Goal: Task Accomplishment & Management: Complete application form

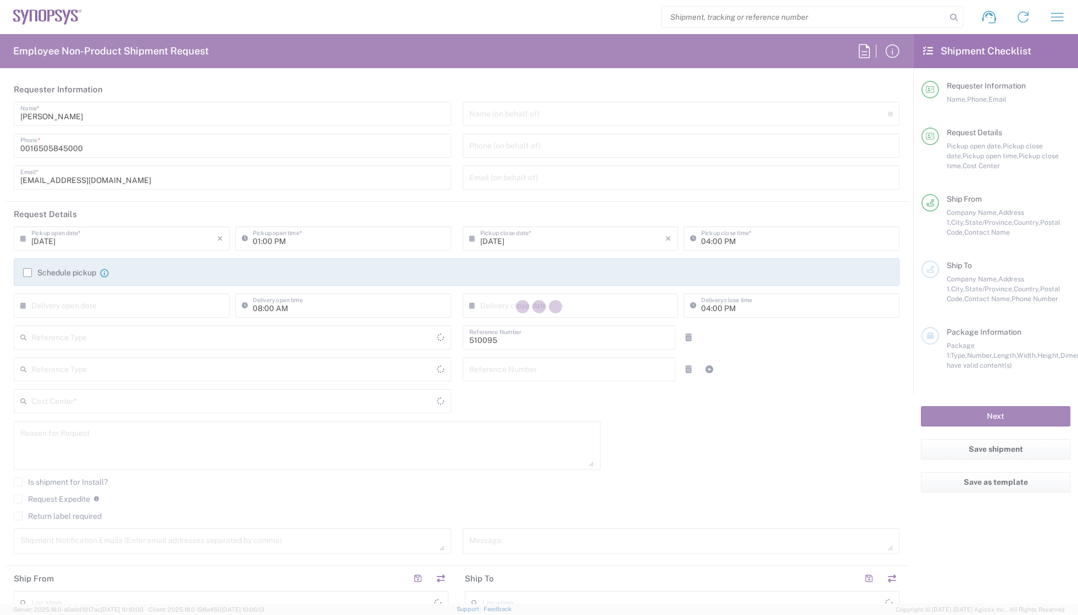
type input "Department"
type input "Delivered at Place"
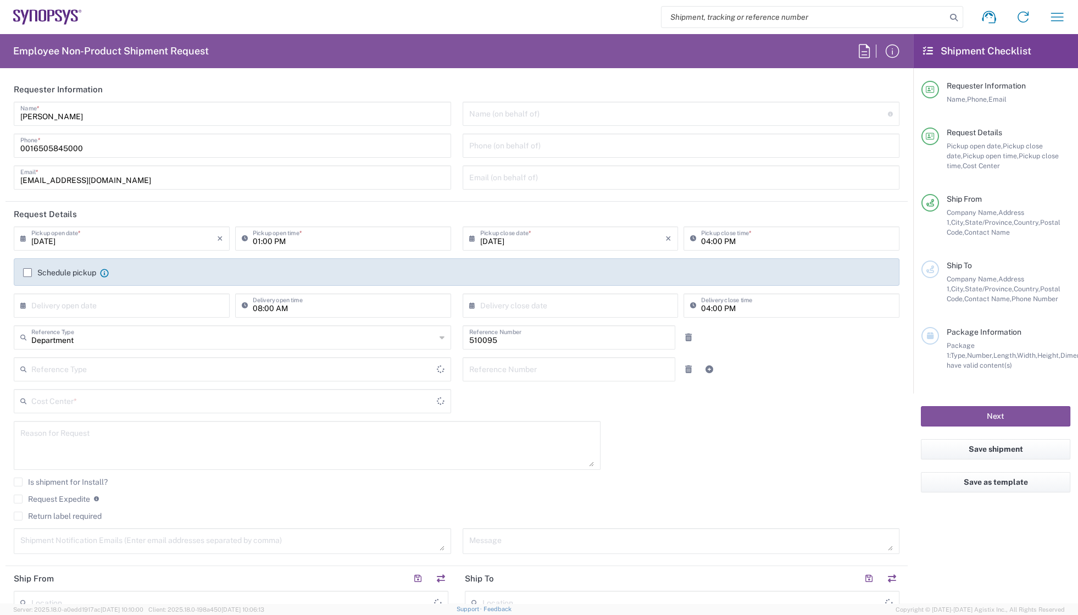
type input "[GEOGRAPHIC_DATA]"
type input "US01, SG, EM, R&D 510095"
type input "[US_STATE]"
type input "[GEOGRAPHIC_DATA]"
type input "Headquarters USSV"
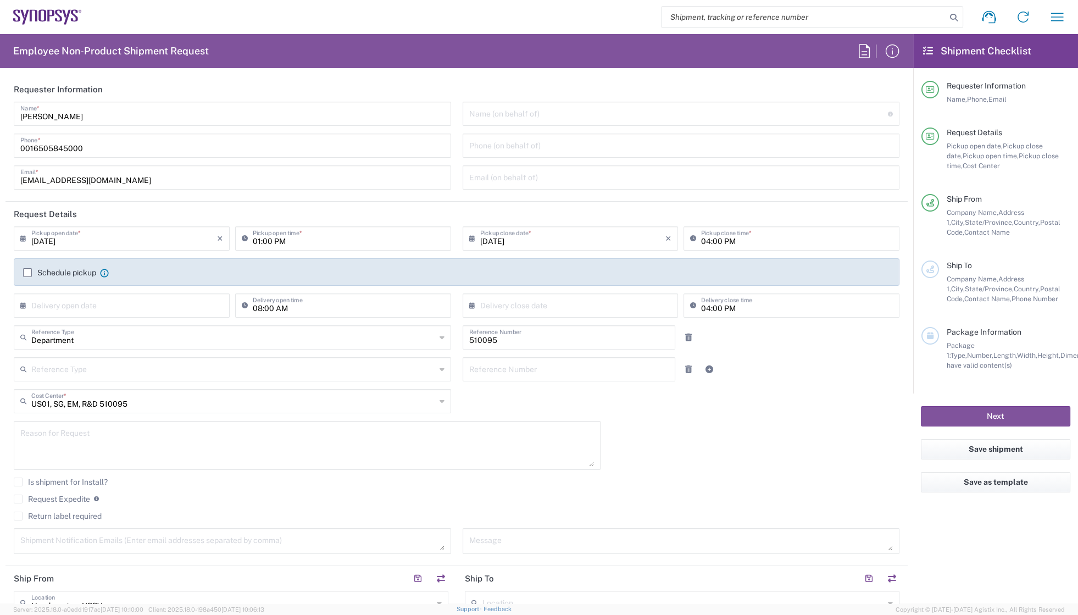
click at [799, 16] on input "search" at bounding box center [804, 17] width 285 height 21
paste input "56285583"
type input "56285583"
click at [950, 20] on icon at bounding box center [953, 17] width 15 height 15
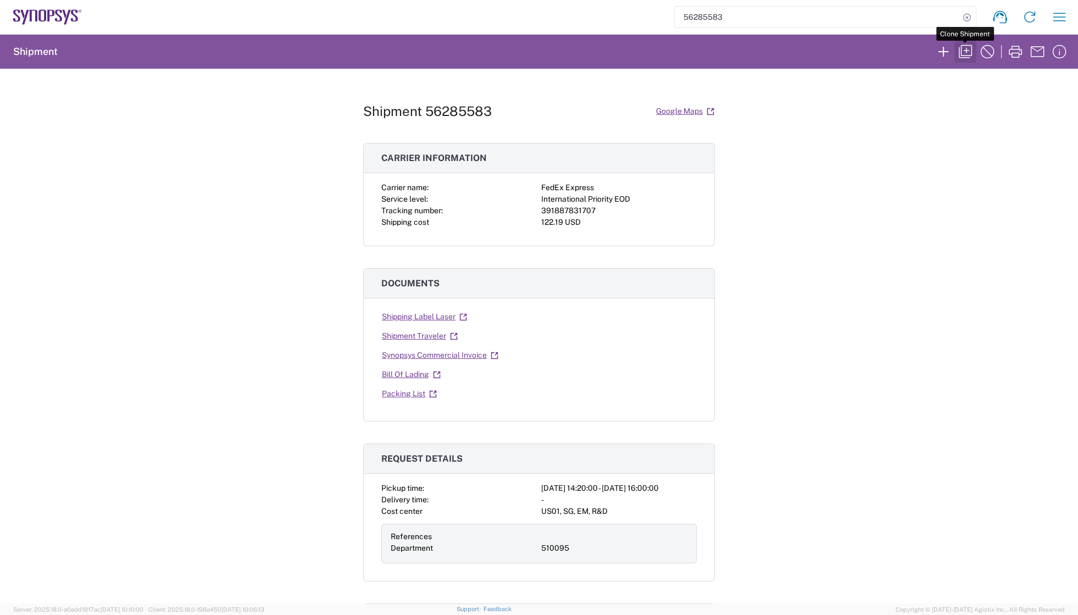
click at [969, 45] on icon "button" at bounding box center [965, 51] width 13 height 13
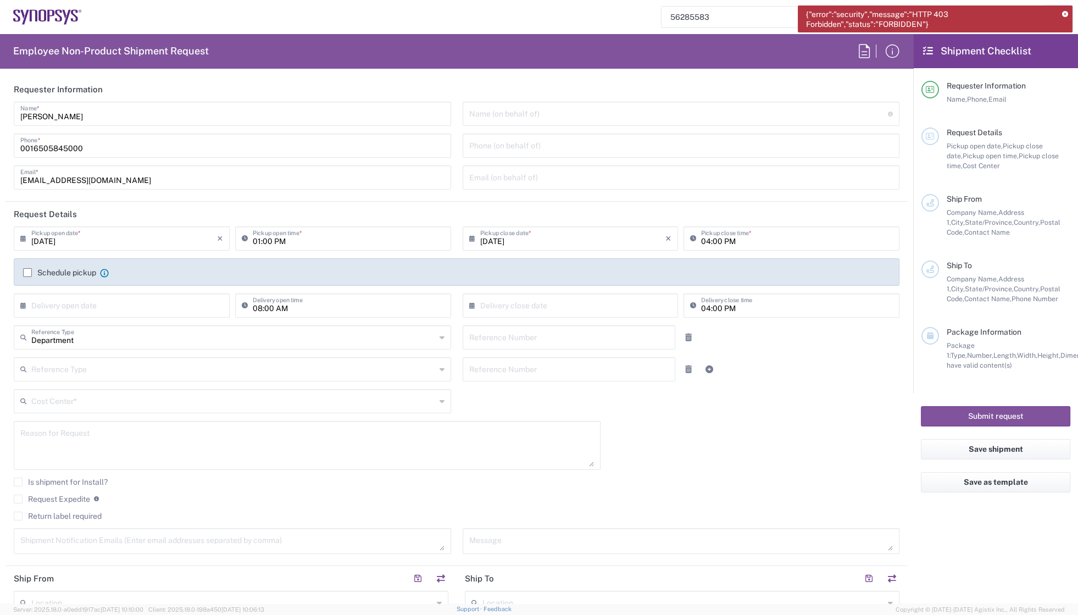
click at [1063, 13] on icon at bounding box center [1065, 15] width 6 height 6
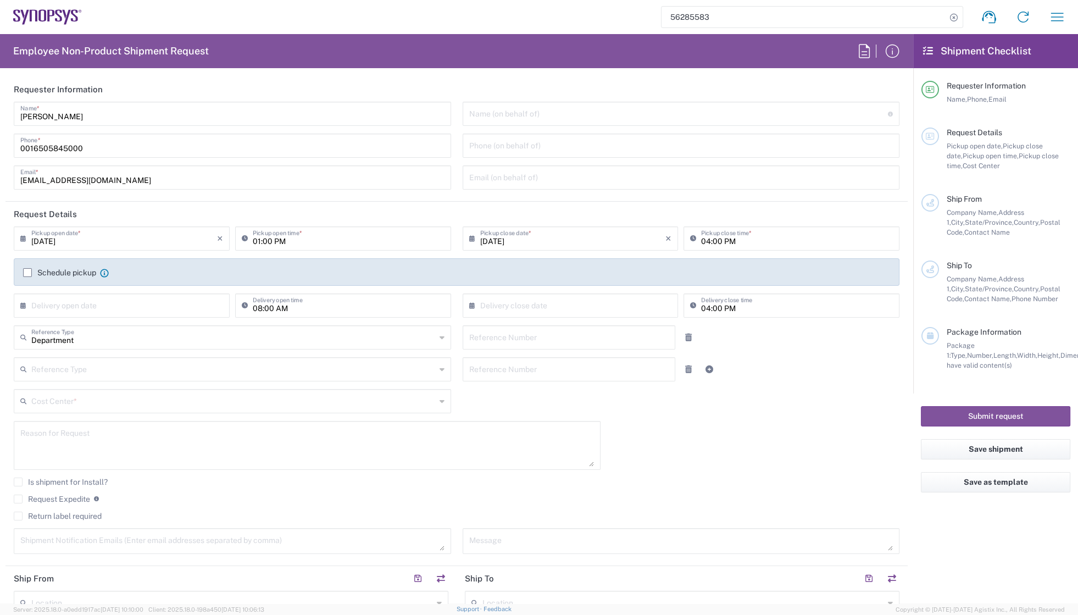
click at [557, 12] on div "56285583 Shipment request Shipment tracking Employee non-product shipment reque…" at bounding box center [578, 17] width 992 height 26
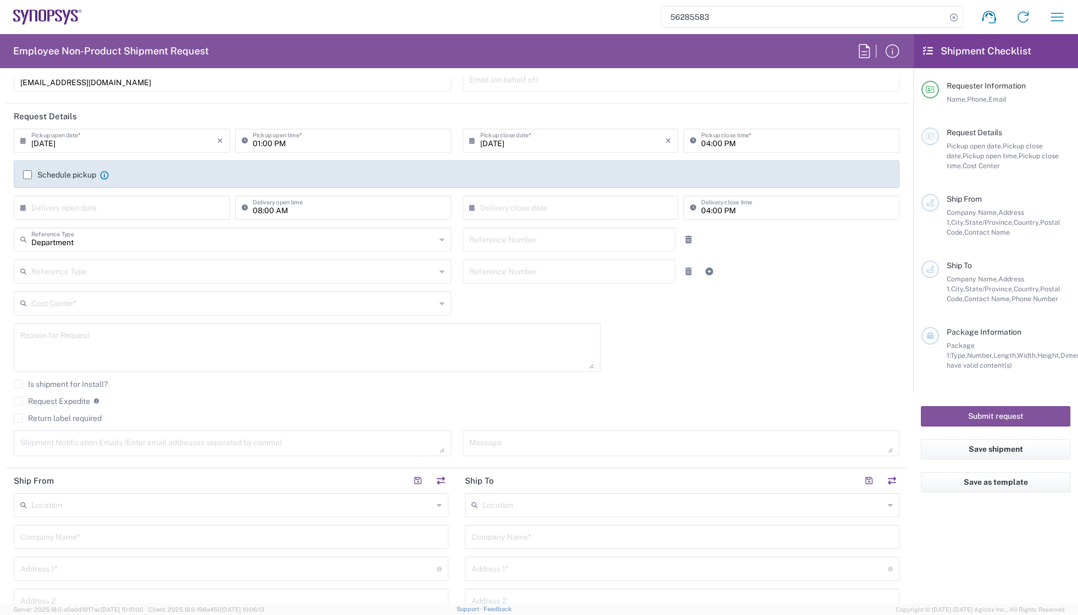
scroll to position [99, 0]
click at [49, 398] on label "Request Expedite" at bounding box center [52, 399] width 76 height 9
click at [18, 400] on input "Request Expedite" at bounding box center [18, 400] width 0 height 0
click at [609, 358] on div "09/04/2025 × Pickup open date * Cancel Apply 01:00 PM Pickup open time * 09/04/…" at bounding box center [456, 294] width 897 height 335
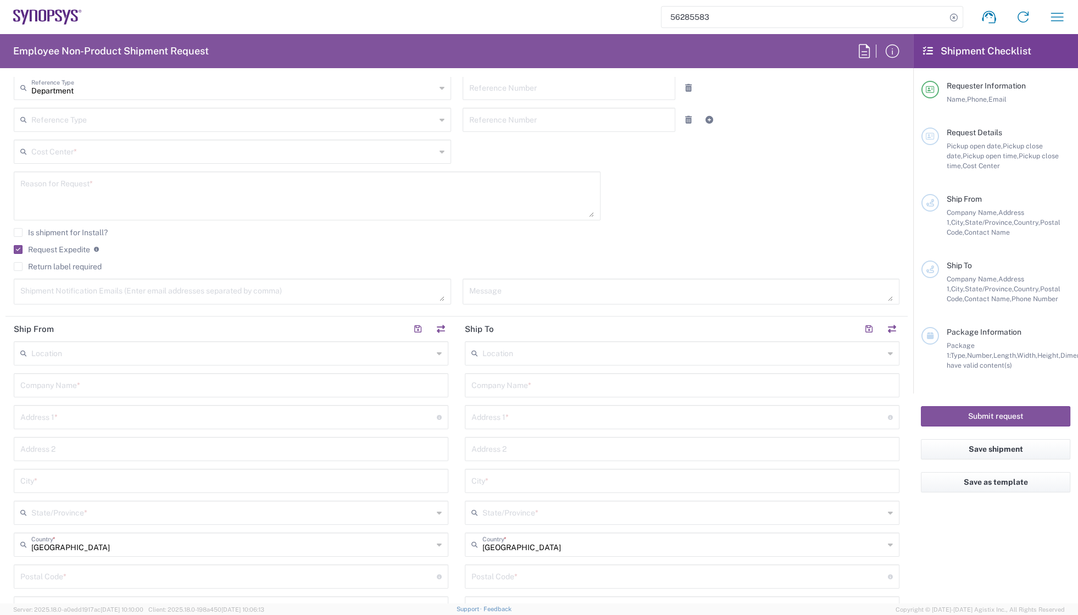
scroll to position [400, 0]
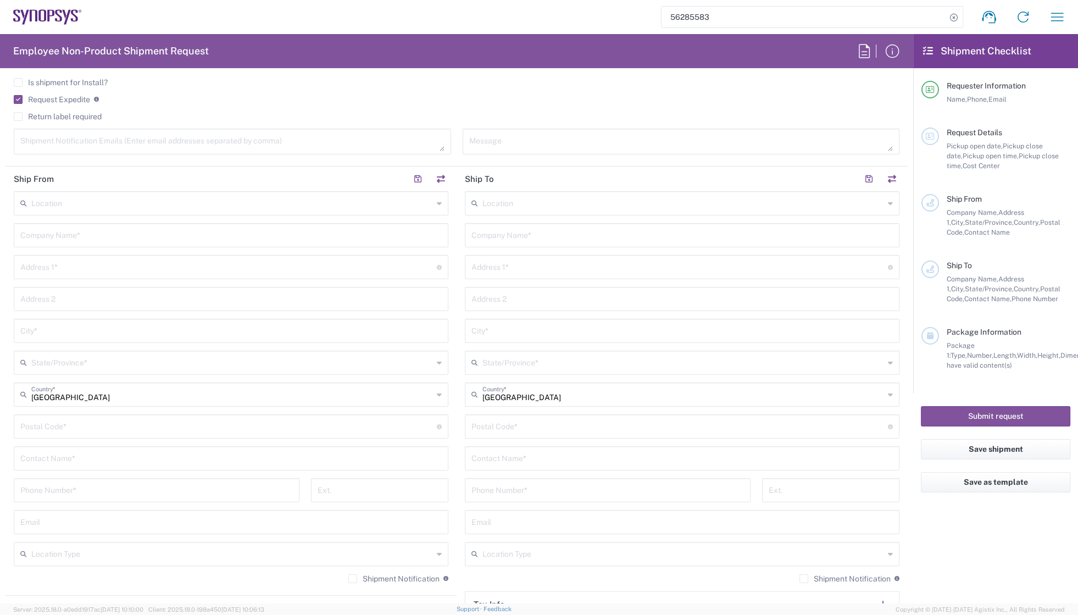
click at [89, 207] on input "text" at bounding box center [232, 202] width 402 height 19
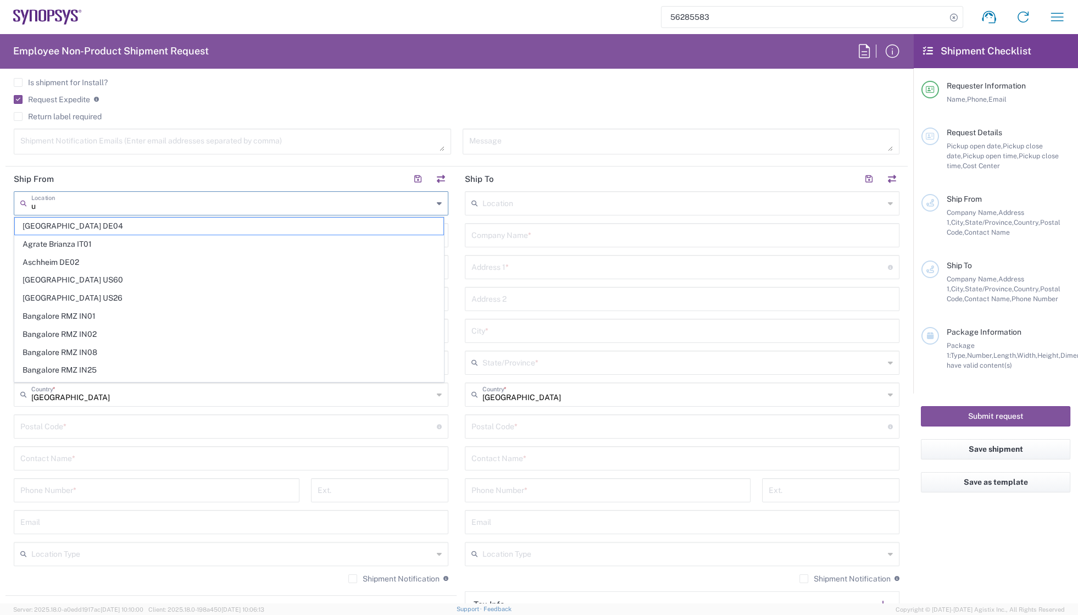
type input "us"
drag, startPoint x: 74, startPoint y: 201, endPoint x: 1, endPoint y: 172, distance: 79.0
click at [1, 172] on form "Requester Information KyeongJin Jang Name * 0016505845000 Phone * kyjang@synops…" at bounding box center [456, 340] width 913 height 526
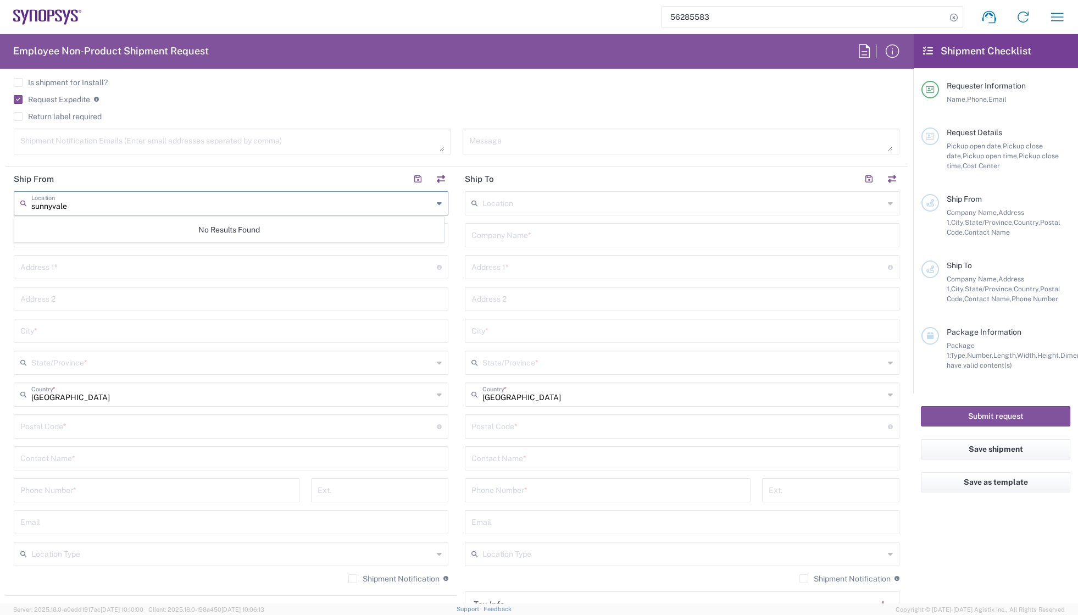
click at [90, 203] on input "sunnyvale" at bounding box center [232, 202] width 402 height 19
type input "sunnyvale"
click at [437, 201] on icon at bounding box center [439, 204] width 5 height 18
click at [437, 205] on icon at bounding box center [439, 204] width 5 height 18
drag, startPoint x: 84, startPoint y: 204, endPoint x: -13, endPoint y: 197, distance: 96.9
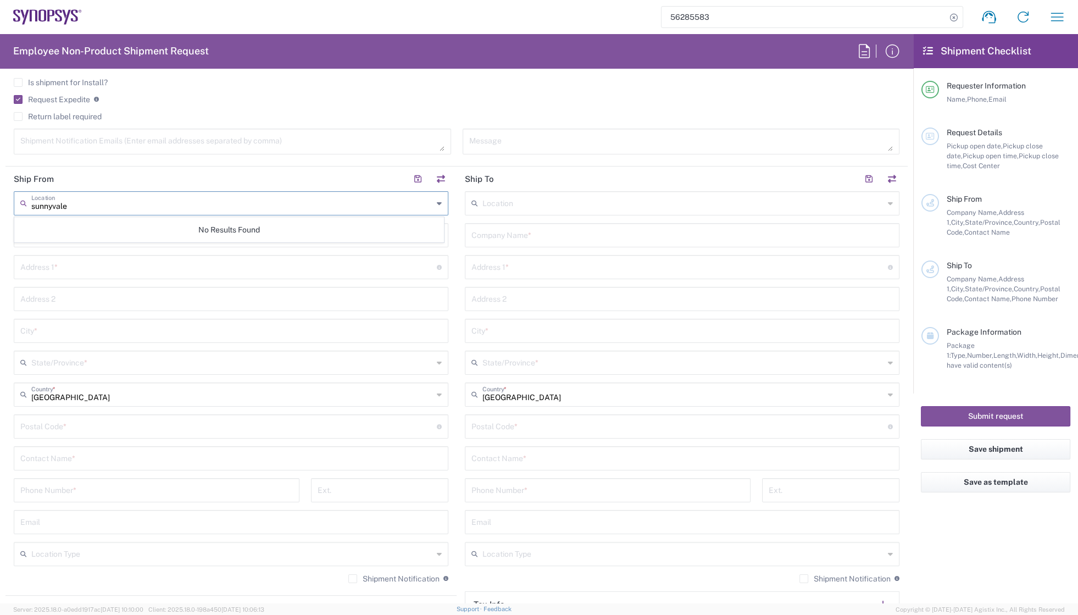
click at [0, 197] on html "56285583 Shipment request Shipment tracking Employee non-product shipment reque…" at bounding box center [539, 307] width 1078 height 615
type input "hq"
click at [437, 203] on icon at bounding box center [439, 204] width 5 height 18
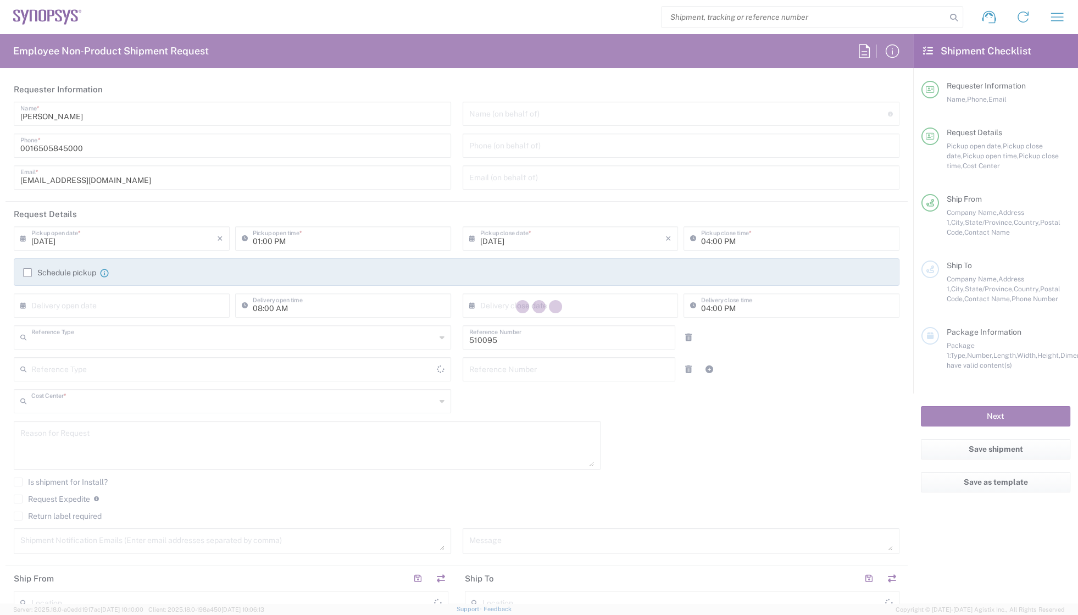
type input "Department"
type input "US01, SG, EM, R&D 510095"
type input "[GEOGRAPHIC_DATA]"
type input "Delivered at Place"
type input "[US_STATE]"
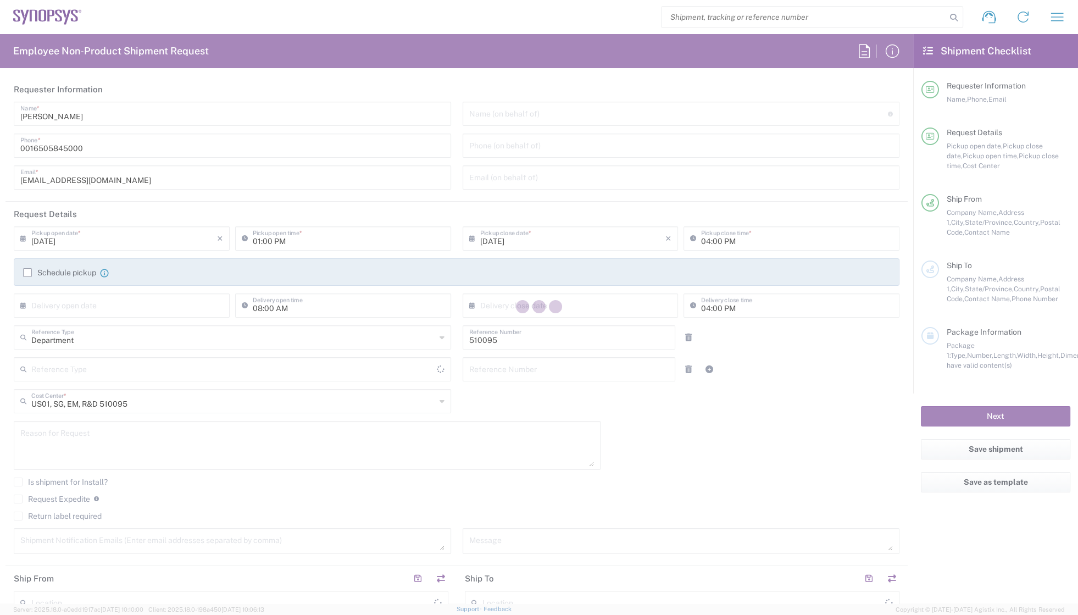
type input "[GEOGRAPHIC_DATA]"
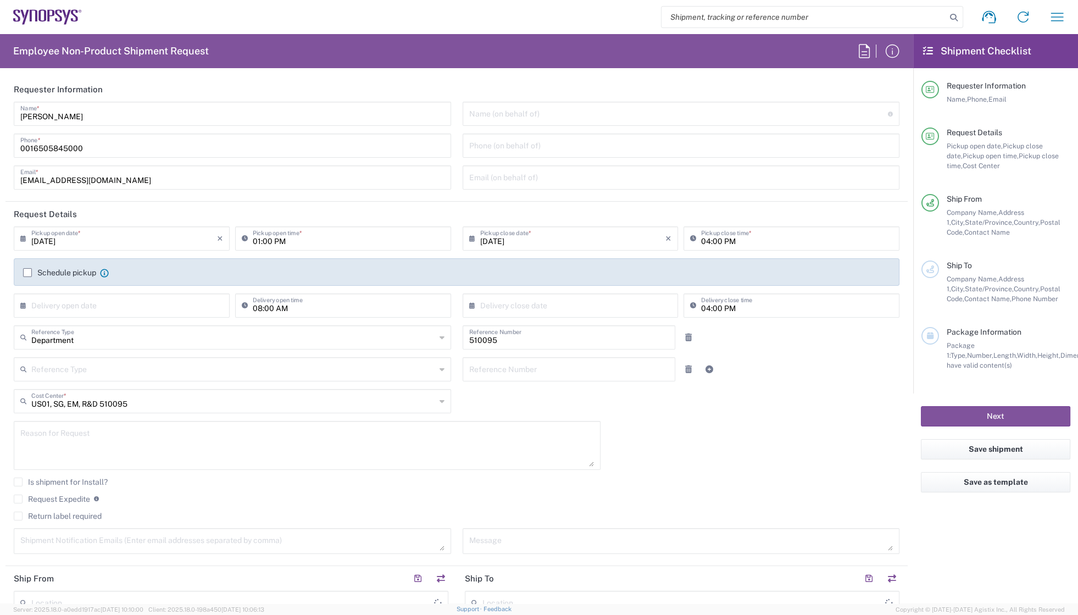
type input "Headquarters USSV"
click at [673, 422] on div "[DATE] × Pickup open date * Cancel Apply 01:00 PM Pickup open time * [DATE] × P…" at bounding box center [456, 393] width 897 height 335
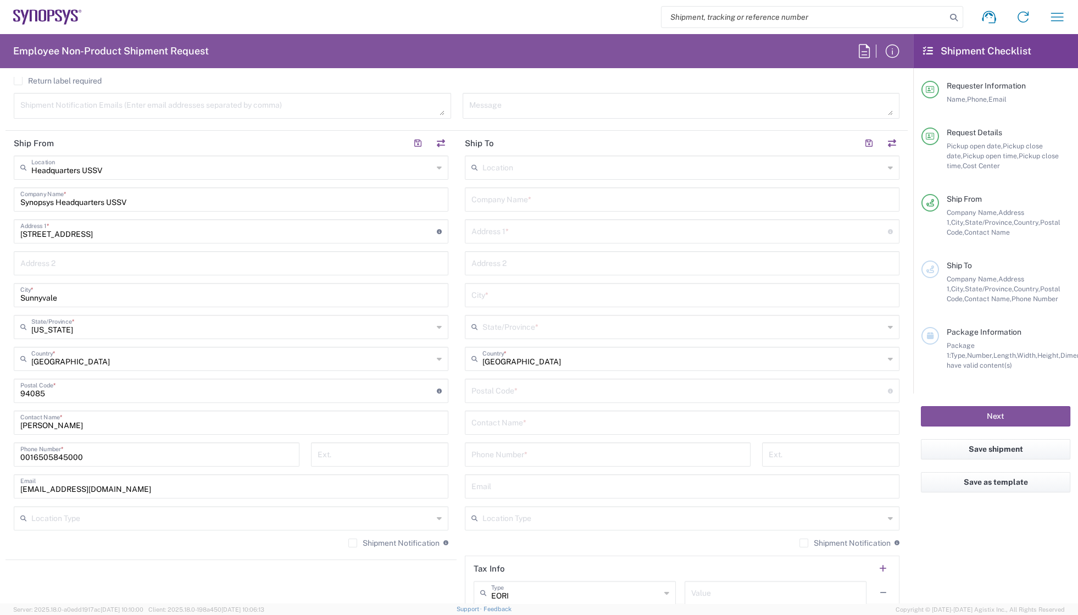
scroll to position [299, 0]
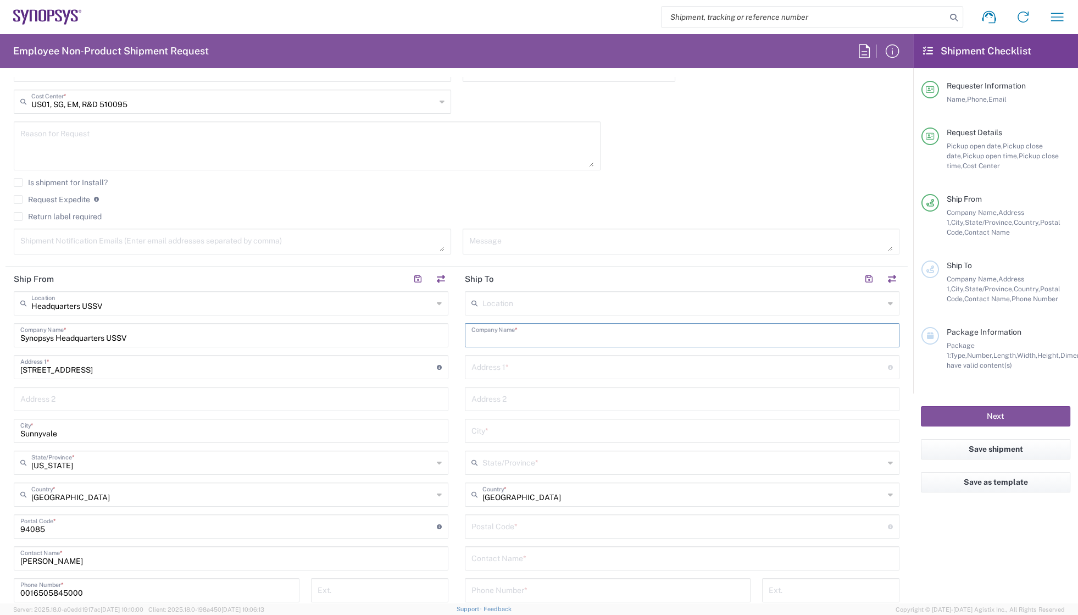
click at [489, 335] on input "text" at bounding box center [681, 334] width 421 height 19
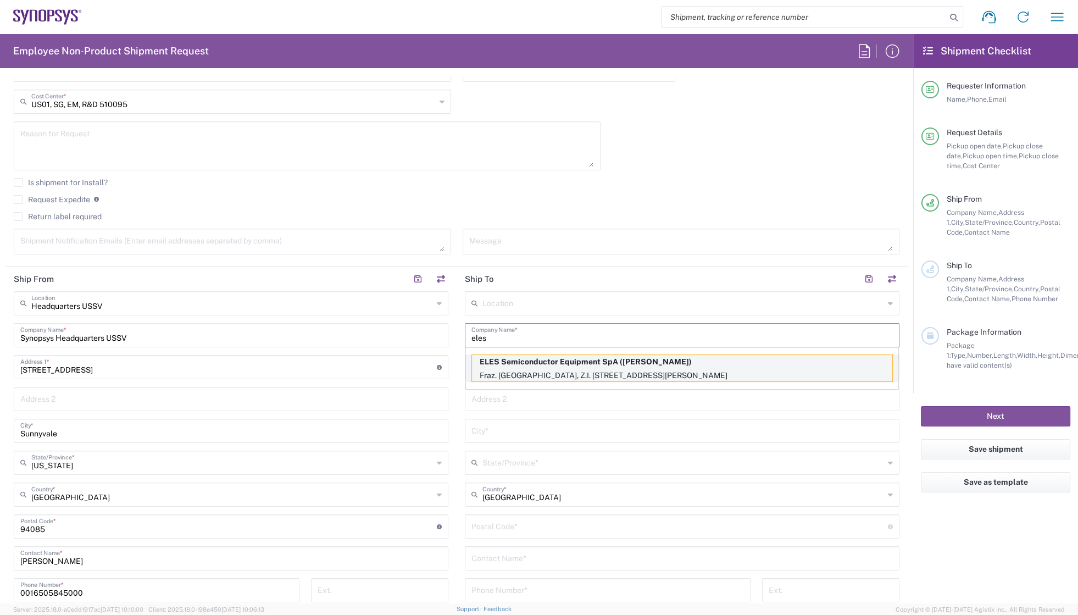
click at [501, 358] on p "ELES Semiconductor Equipment SpA ([PERSON_NAME])" at bounding box center [682, 362] width 420 height 14
type input "ELES Semiconductor Equipment SpA"
type input "Fraz. [GEOGRAPHIC_DATA]"
type input "Z.I. Bodoglie, 148/1/Z"
type input "Todi"
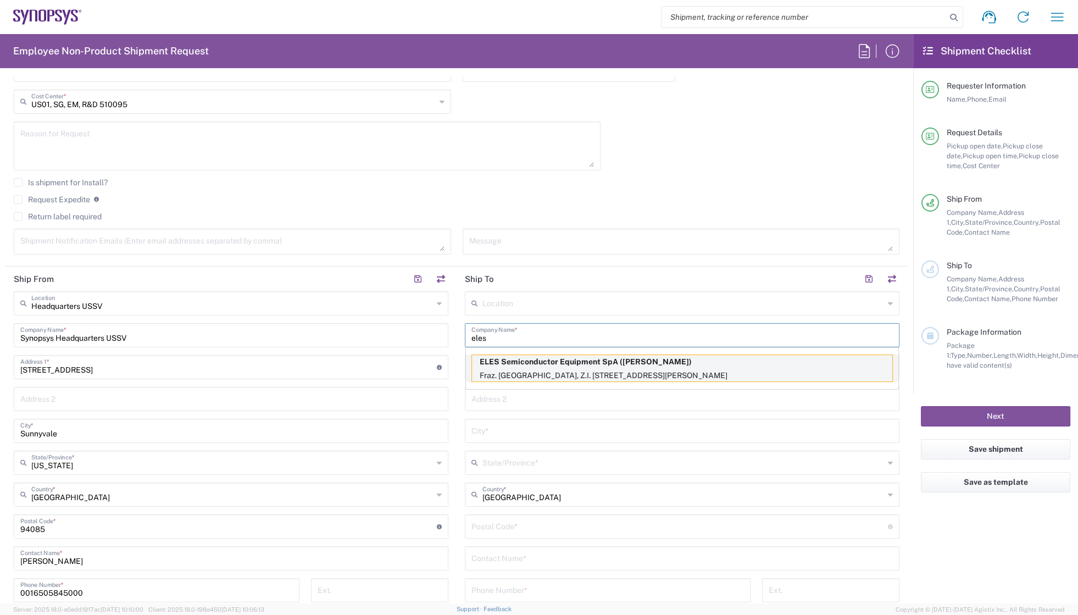
type input "[GEOGRAPHIC_DATA]"
type input "06059"
type input "[PERSON_NAME]"
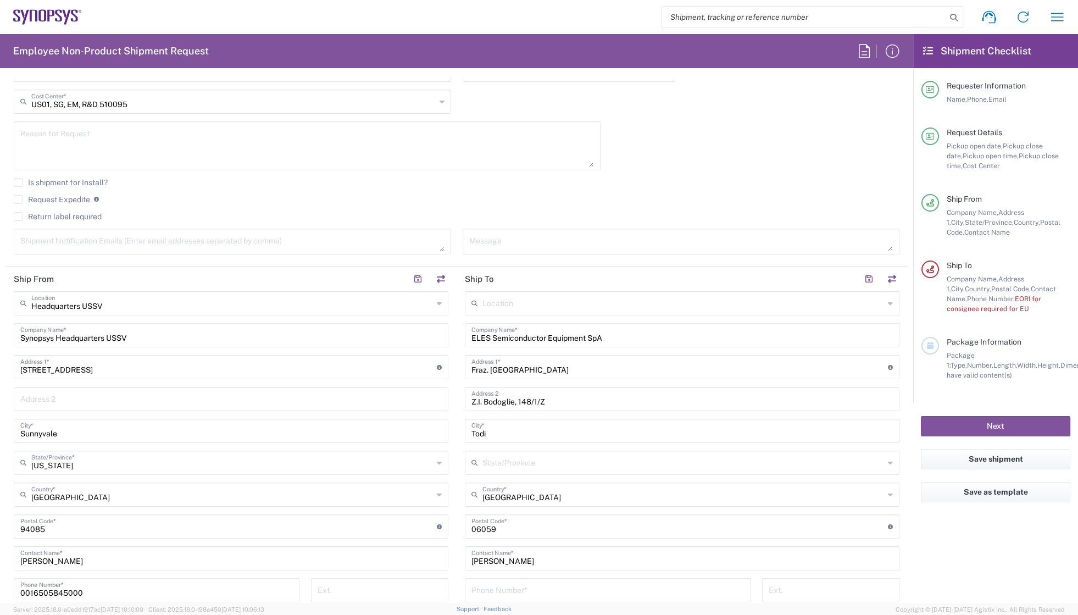
click at [622, 201] on agx-checkbox-control "Request Expedite If expedite is checked you will be unable to rate and book thi…" at bounding box center [457, 200] width 886 height 10
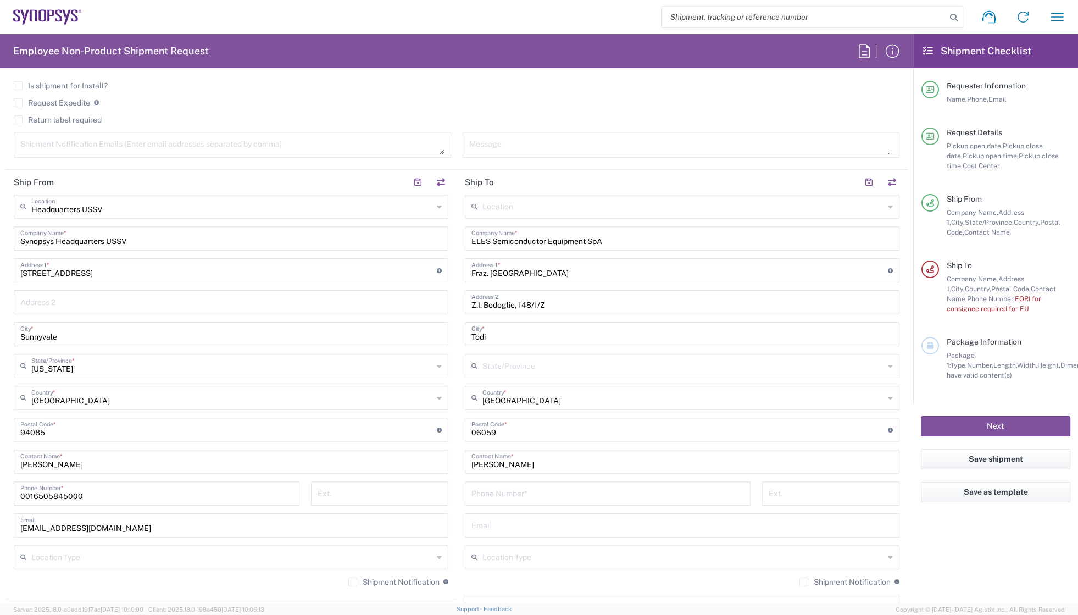
scroll to position [400, 0]
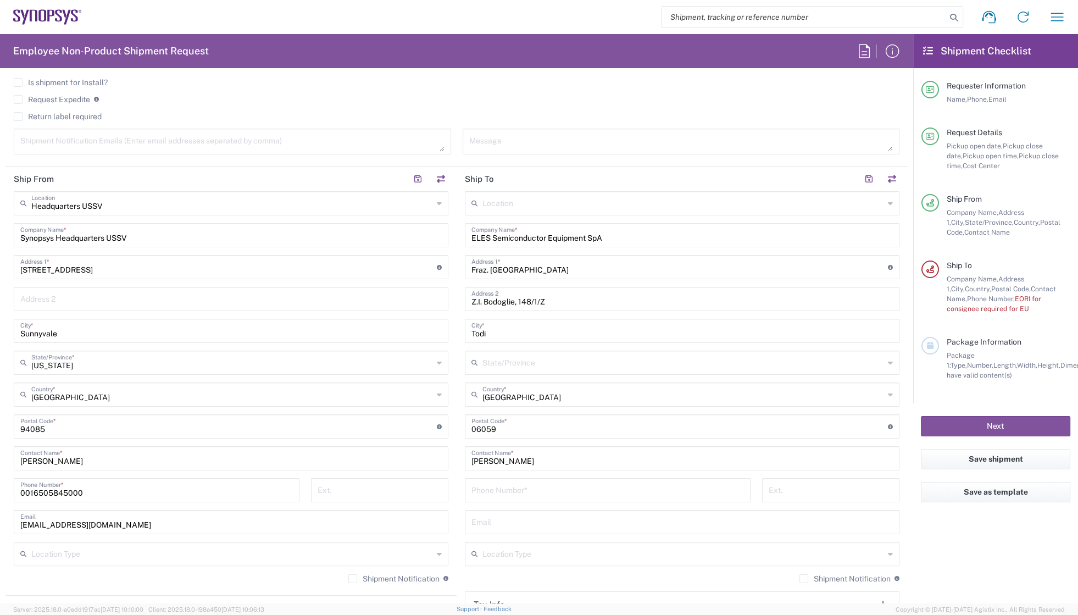
click at [511, 492] on input "tel" at bounding box center [607, 489] width 273 height 19
paste input "[PHONE_NUMBER]"
type input "[PHONE_NUMBER]"
click at [550, 521] on input "text" at bounding box center [681, 521] width 421 height 19
paste input "[PERSON_NAME][EMAIL_ADDRESS][PERSON_NAME][DOMAIN_NAME]"
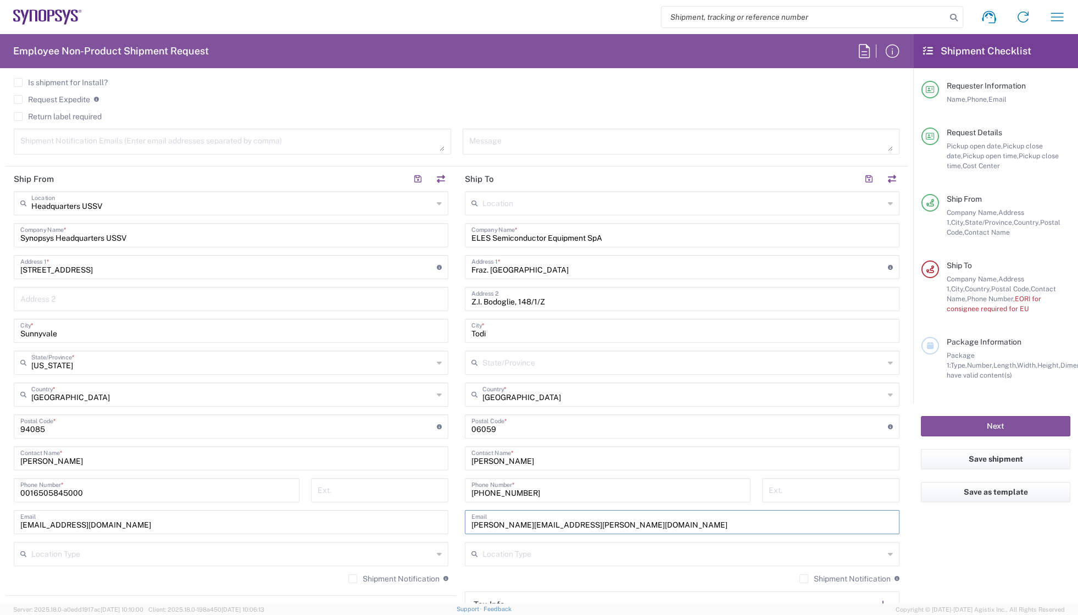
type input "[PERSON_NAME][EMAIL_ADDRESS][PERSON_NAME][DOMAIN_NAME]"
click at [459, 574] on main "Location [GEOGRAPHIC_DATA] DE04 Agrate Brianza IT01 [GEOGRAPHIC_DATA] DE02 [GEO…" at bounding box center [682, 426] width 451 height 471
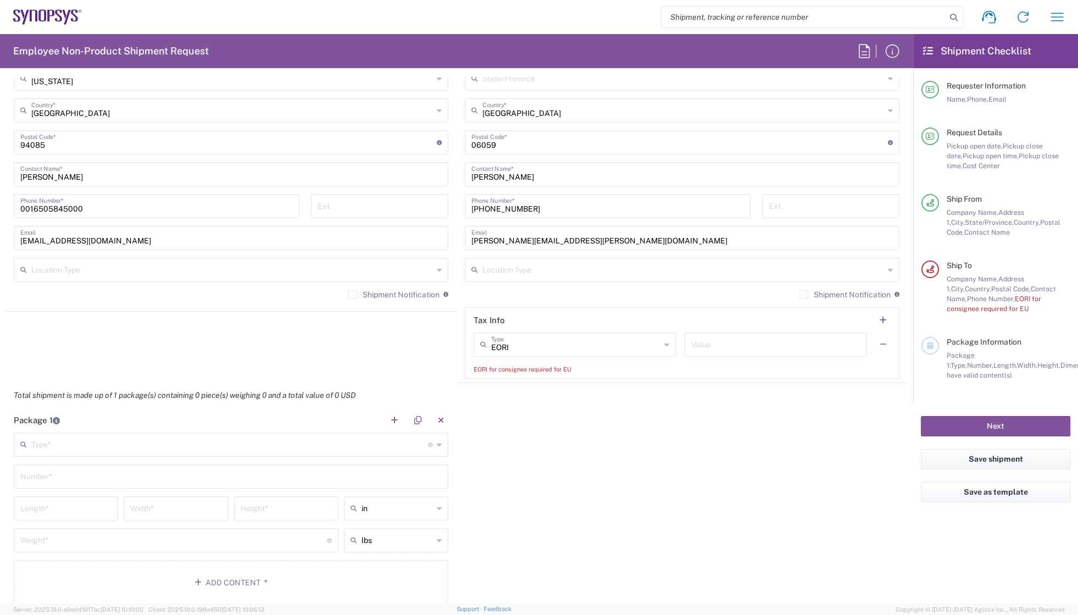
scroll to position [699, 0]
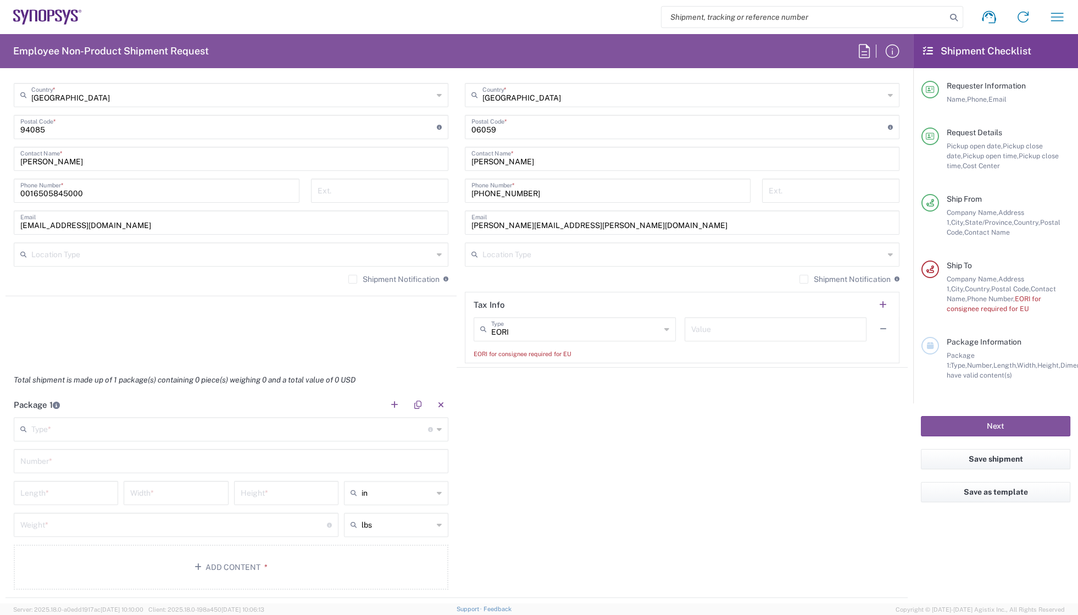
click at [564, 409] on div "Package 1 Type * Material used to package goods Bale(s) Basket(s) Bolt(s) Bottl…" at bounding box center [456, 495] width 902 height 206
click at [664, 328] on icon at bounding box center [666, 329] width 5 height 18
click at [725, 429] on div "Package 1 Type * Material used to package goods Bale(s) Basket(s) Bolt(s) Bottl…" at bounding box center [456, 495] width 902 height 206
type input "EORI"
click at [734, 324] on input "text" at bounding box center [775, 328] width 169 height 19
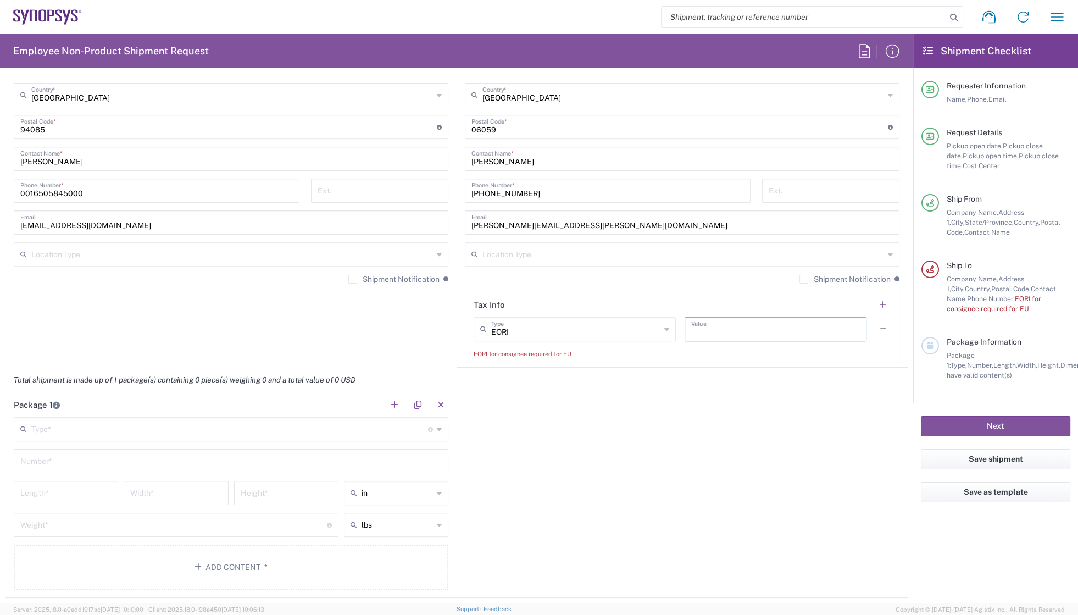
paste input "IT 01844830545"
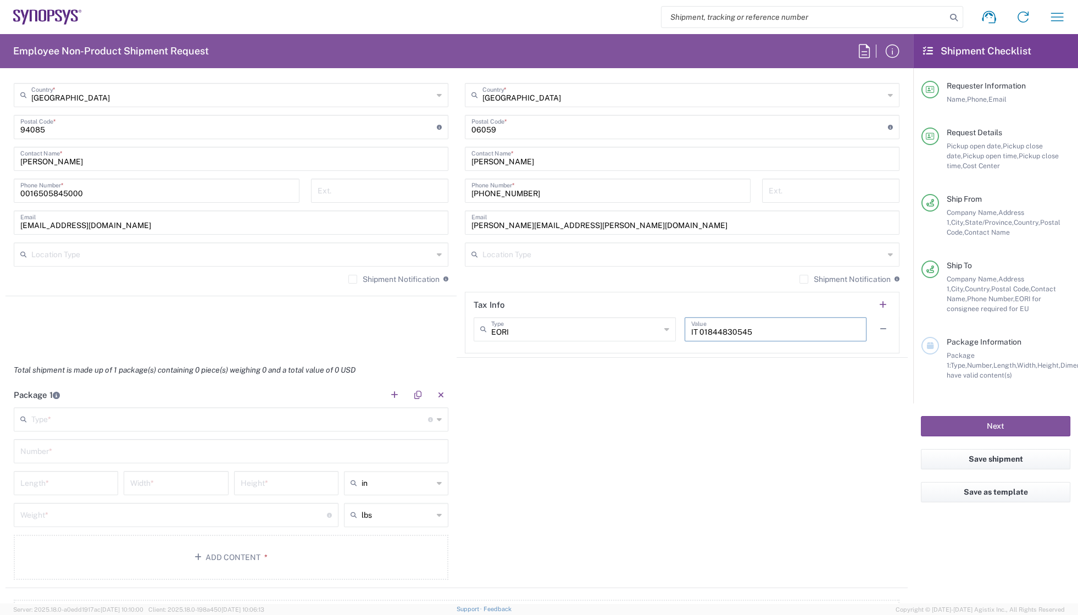
type input "IT 01844830545"
click at [535, 456] on div "Package 1 Type * Material used to package goods Bale(s) Basket(s) Bolt(s) Bottl…" at bounding box center [456, 485] width 902 height 206
click at [326, 335] on agx-shipment-stop-widget "Ship From Headquarters USSV Location Headquarters [GEOGRAPHIC_DATA] Agrate Bria…" at bounding box center [230, 112] width 451 height 491
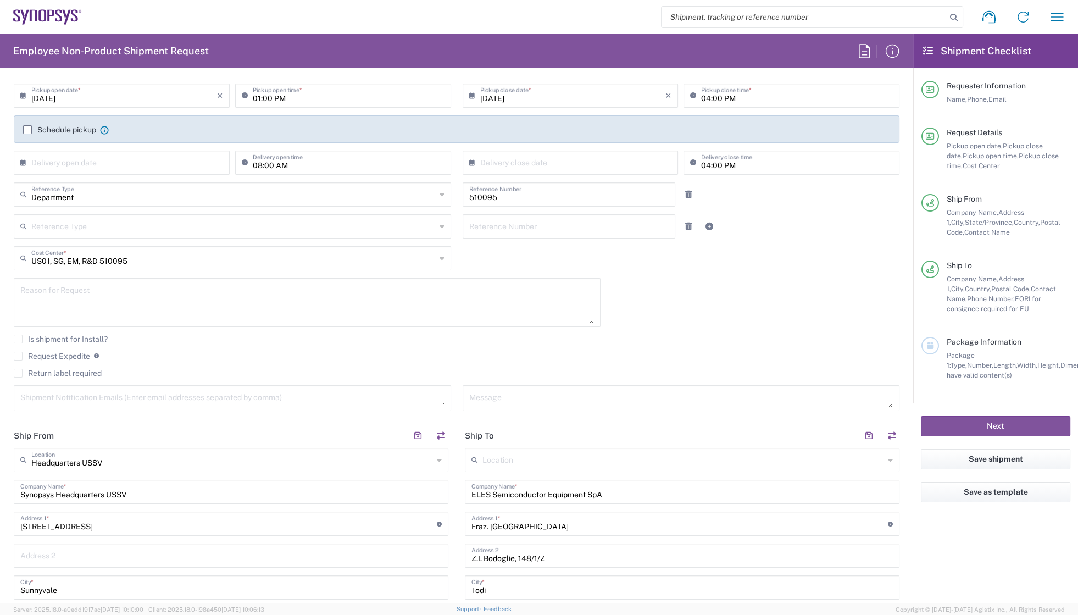
scroll to position [199, 0]
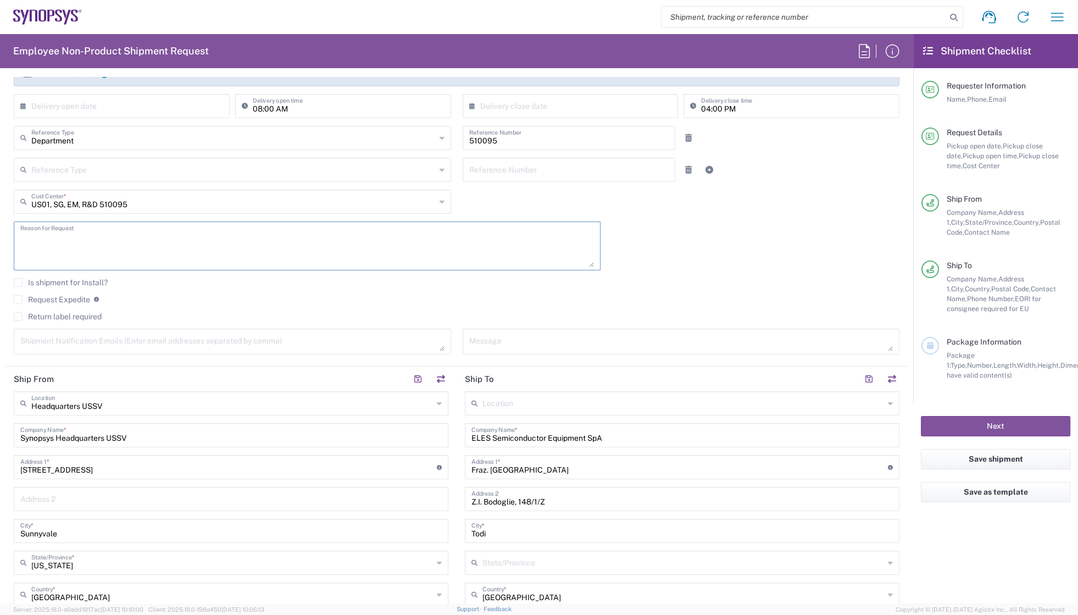
click at [109, 236] on textarea at bounding box center [307, 246] width 574 height 42
click at [212, 238] on textarea "To send ITV8002A and ITV8003 (Total 32pcs = 16pcs each)" at bounding box center [307, 246] width 574 height 42
drag, startPoint x: 50, startPoint y: 237, endPoint x: 179, endPoint y: 237, distance: 128.6
click at [179, 237] on textarea "To send ITV8002A and ITV8003 (Total 32pcs = 16pcs/each)" at bounding box center [307, 246] width 574 height 42
click at [236, 241] on textarea "To send ITV8002A and ITV8003 (Total 32pcs = 16pcs/each)" at bounding box center [307, 246] width 574 height 42
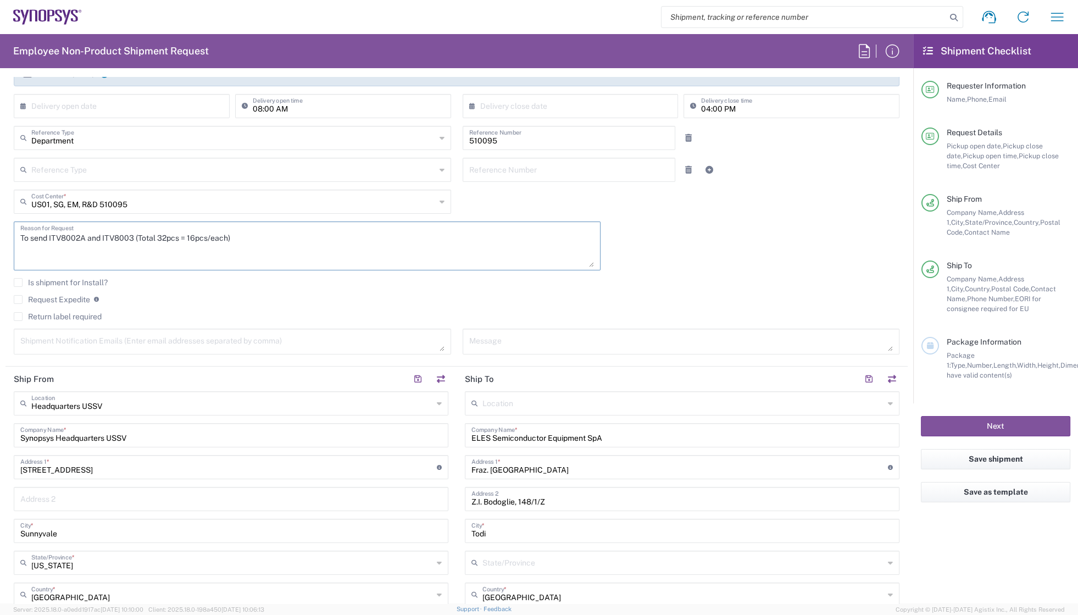
type textarea "To send ITV8002A and ITV8003 (Total 32pcs = 16pcs/each)"
click at [496, 349] on textarea at bounding box center [681, 341] width 424 height 19
paste textarea "ITV8002A and ITV8003 (Total 32pcs = 16pcs/each)"
type textarea "ITV8002A and ITV8003 (Total 32pcs = 16pcs/each)"
click at [249, 341] on textarea at bounding box center [232, 341] width 424 height 19
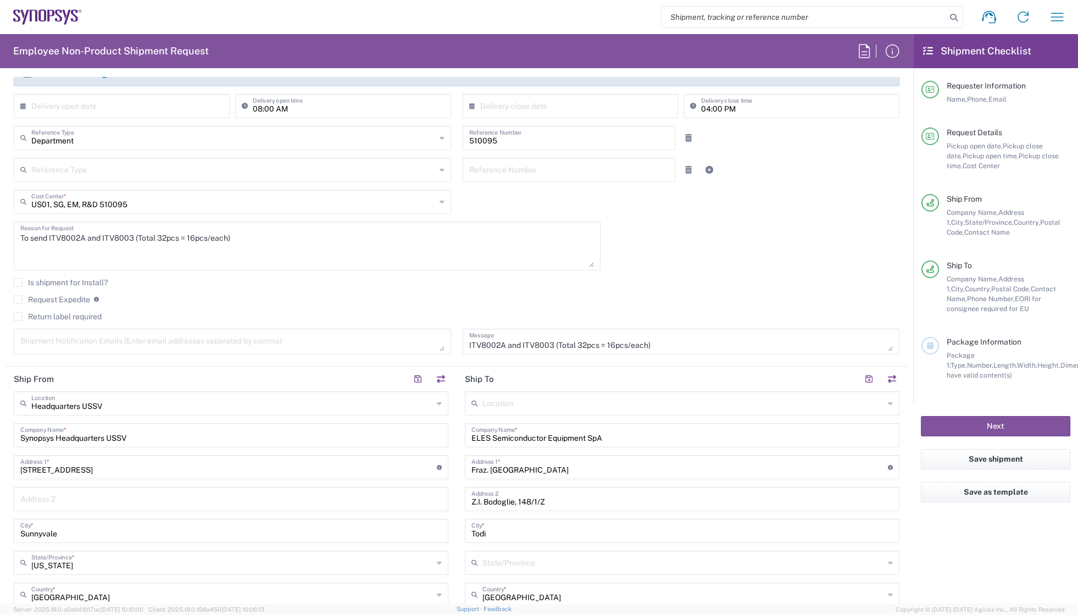
click at [120, 341] on textarea at bounding box center [232, 341] width 424 height 19
click at [234, 295] on agx-checkbox-control "Request Expedite If expedite is checked you will be unable to rate and book thi…" at bounding box center [457, 300] width 886 height 10
click at [185, 338] on textarea at bounding box center [232, 341] width 424 height 19
paste textarea "[PERSON_NAME][EMAIL_ADDRESS][DOMAIN_NAME]"
click at [321, 303] on agx-checkbox-control "Request Expedite If expedite is checked you will be unable to rate and book thi…" at bounding box center [457, 300] width 886 height 10
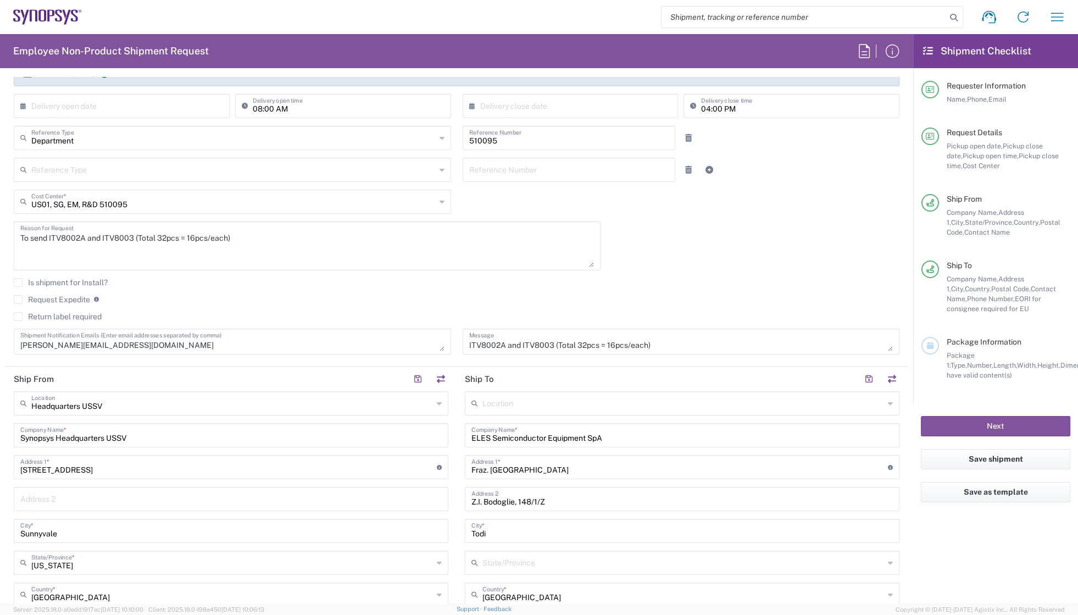
click at [462, 309] on div "Request Expedite If expedite is checked you will be unable to rate and book thi…" at bounding box center [457, 304] width 886 height 18
click at [251, 297] on agx-checkbox-control "Request Expedite If expedite is checked you will be unable to rate and book thi…" at bounding box center [457, 300] width 886 height 10
click at [314, 297] on agx-checkbox-control "Request Expedite If expedite is checked you will be unable to rate and book thi…" at bounding box center [457, 300] width 886 height 10
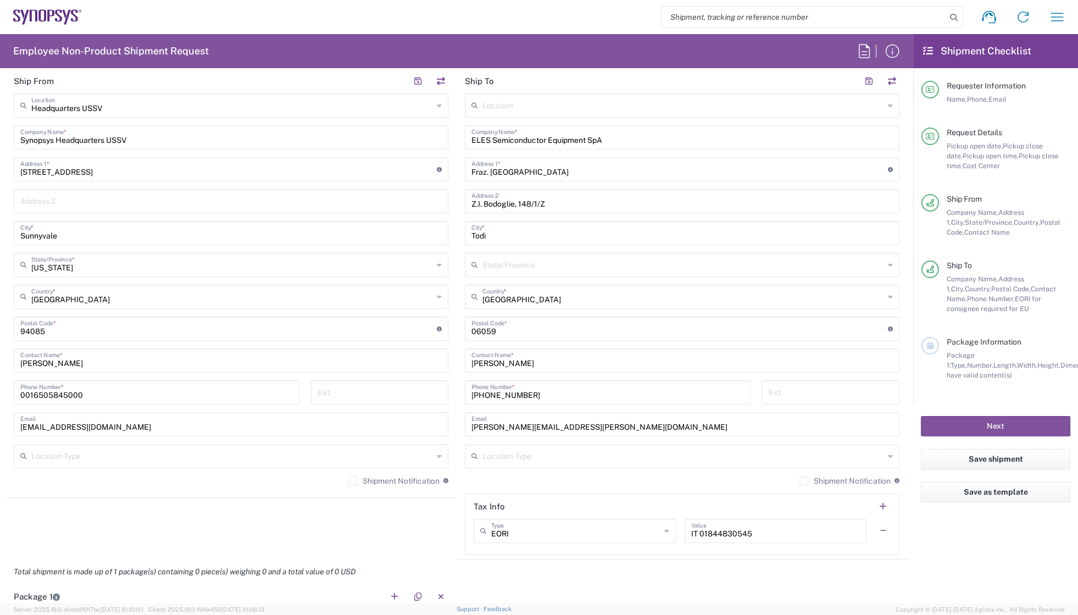
scroll to position [500, 0]
drag, startPoint x: 553, startPoint y: 423, endPoint x: 437, endPoint y: 421, distance: 116.5
click at [437, 421] on div "Ship From Headquarters USSV Location Headquarters [GEOGRAPHIC_DATA] Agrate Bria…" at bounding box center [456, 311] width 902 height 491
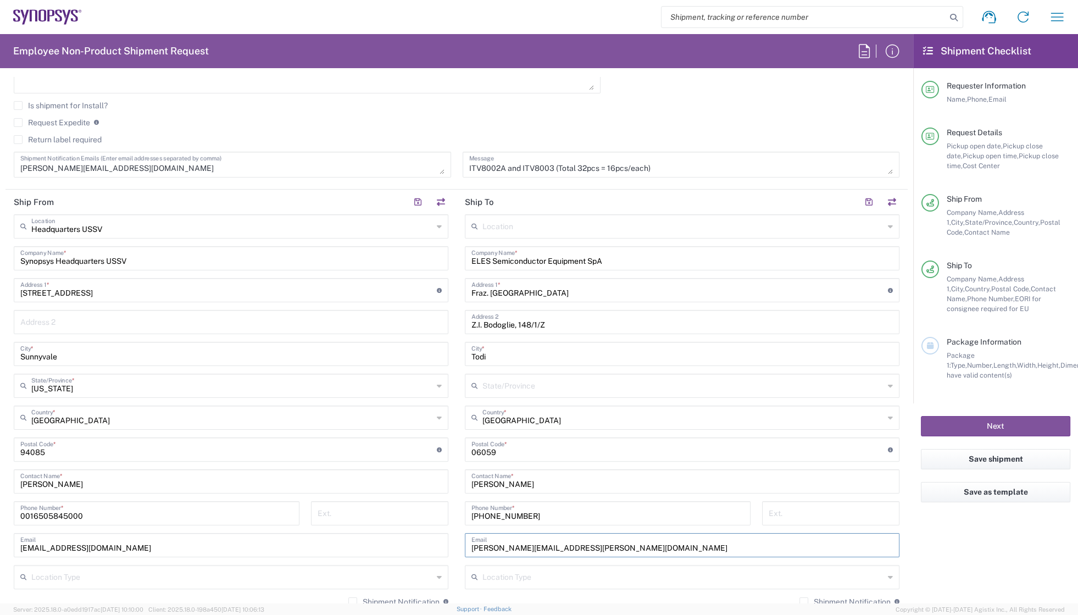
scroll to position [199, 0]
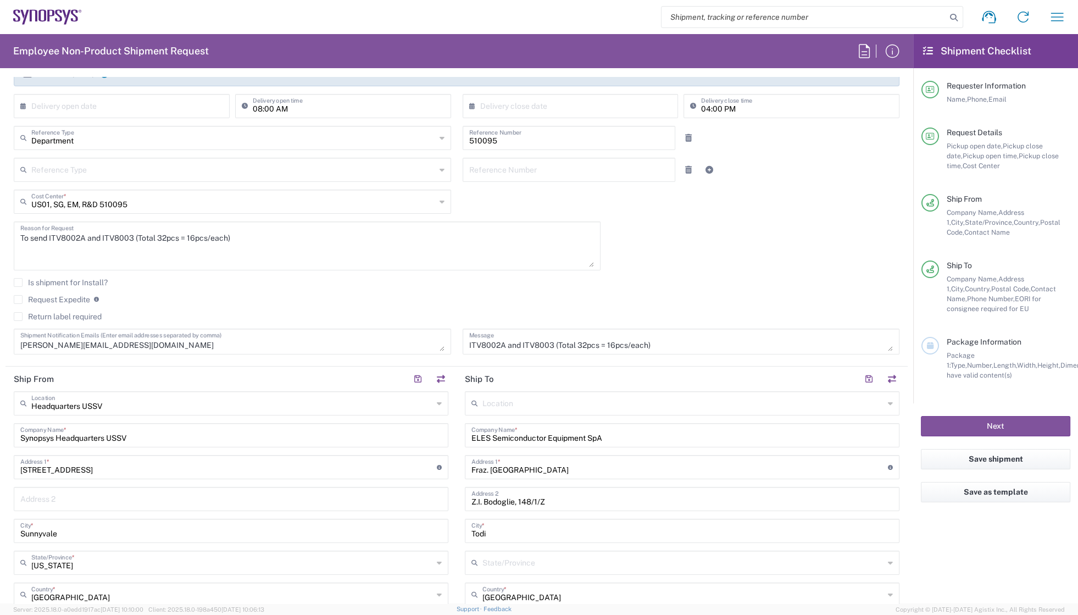
click at [118, 346] on textarea "[PERSON_NAME][EMAIL_ADDRESS][DOMAIN_NAME]" at bounding box center [232, 341] width 424 height 19
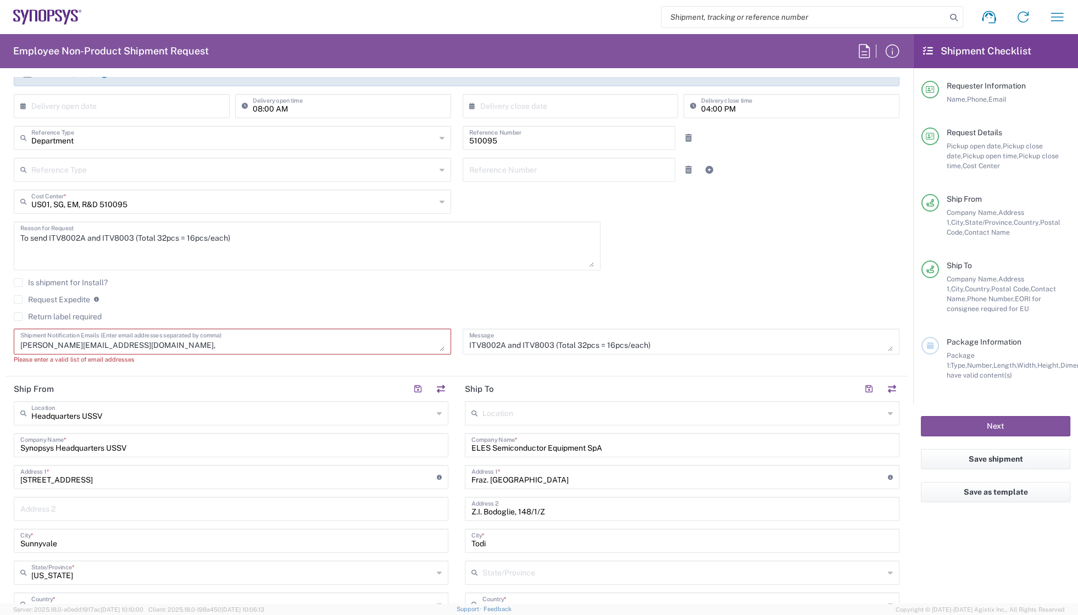
paste textarea "[PERSON_NAME][EMAIL_ADDRESS][PERSON_NAME][DOMAIN_NAME]"
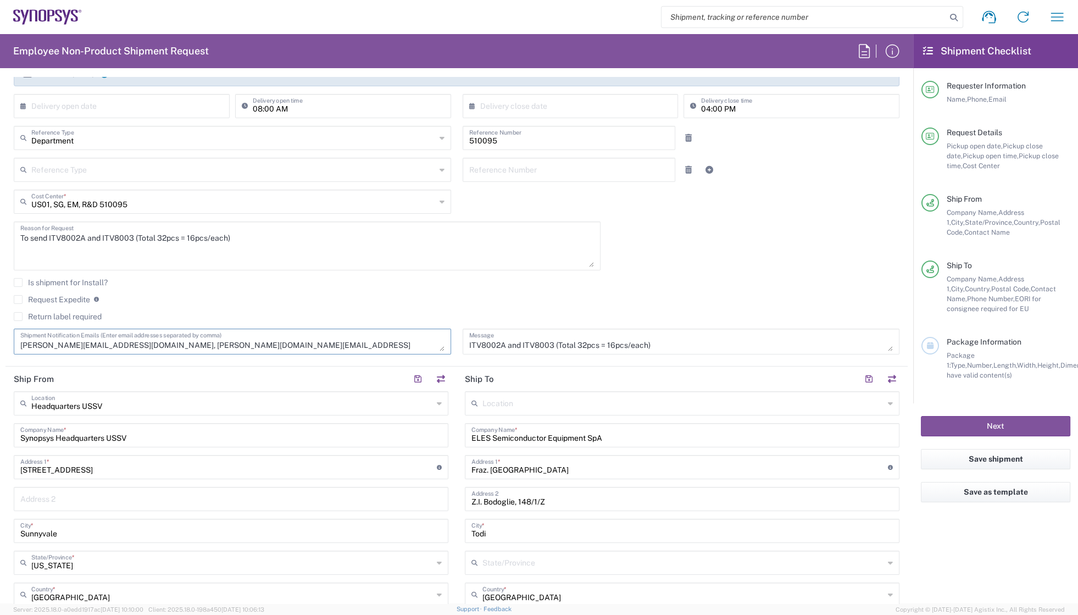
type textarea "[PERSON_NAME][EMAIL_ADDRESS][DOMAIN_NAME], [PERSON_NAME][DOMAIN_NAME][EMAIL_ADD…"
click at [223, 304] on div "Request Expedite If expedite is checked you will be unable to rate and book thi…" at bounding box center [457, 304] width 886 height 18
click at [309, 296] on agx-checkbox-control "Request Expedite If expedite is checked you will be unable to rate and book thi…" at bounding box center [457, 300] width 886 height 10
click at [72, 295] on label "Request Expedite" at bounding box center [52, 299] width 76 height 9
click at [18, 299] on input "Request Expedite" at bounding box center [18, 299] width 0 height 0
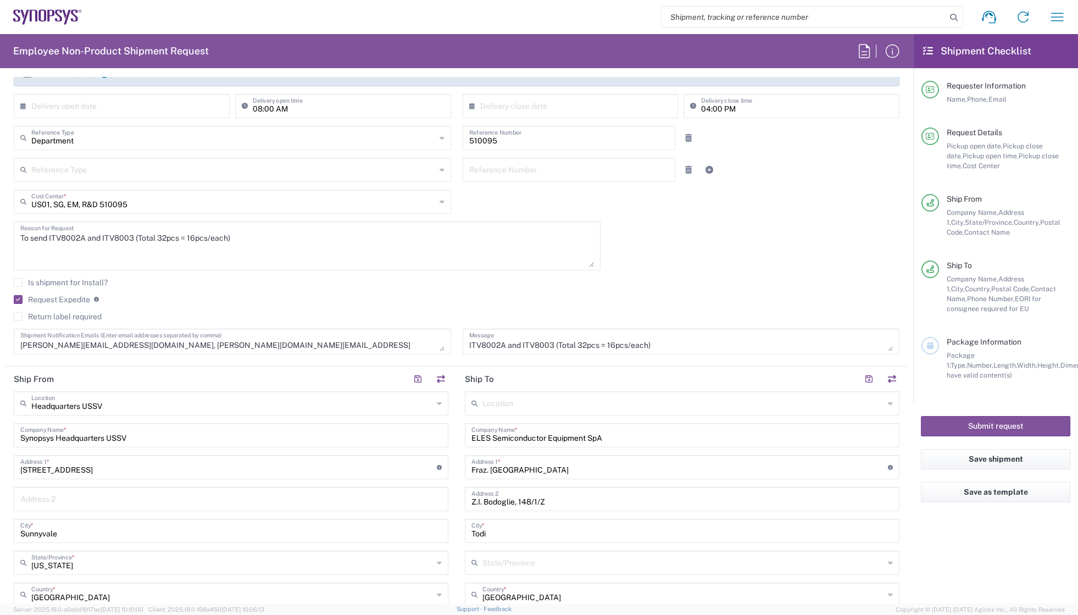
click at [490, 291] on div "Is shipment for Install?" at bounding box center [457, 286] width 886 height 16
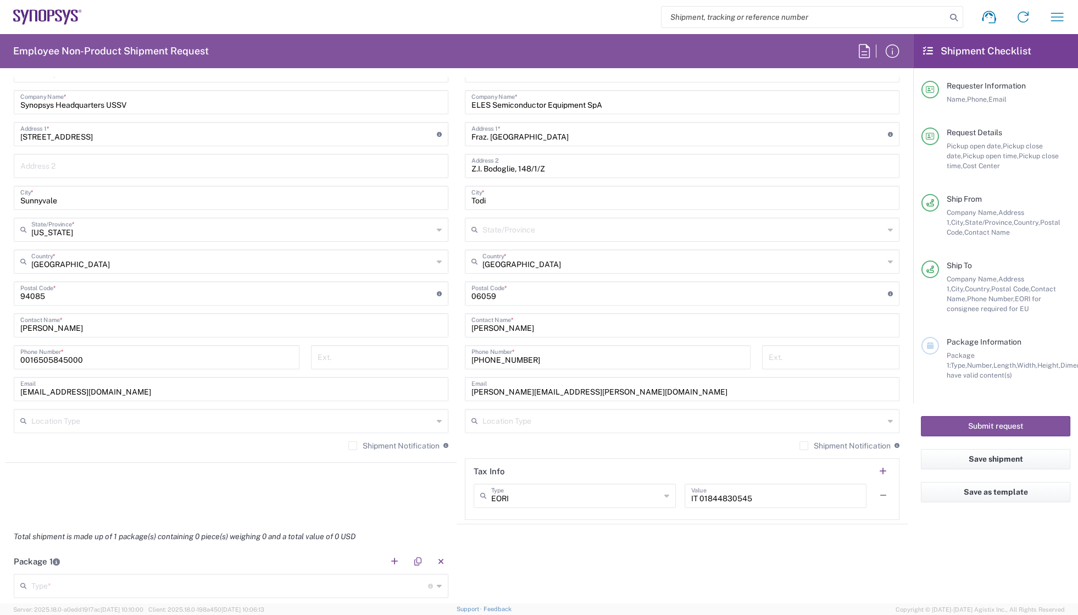
scroll to position [649, 0]
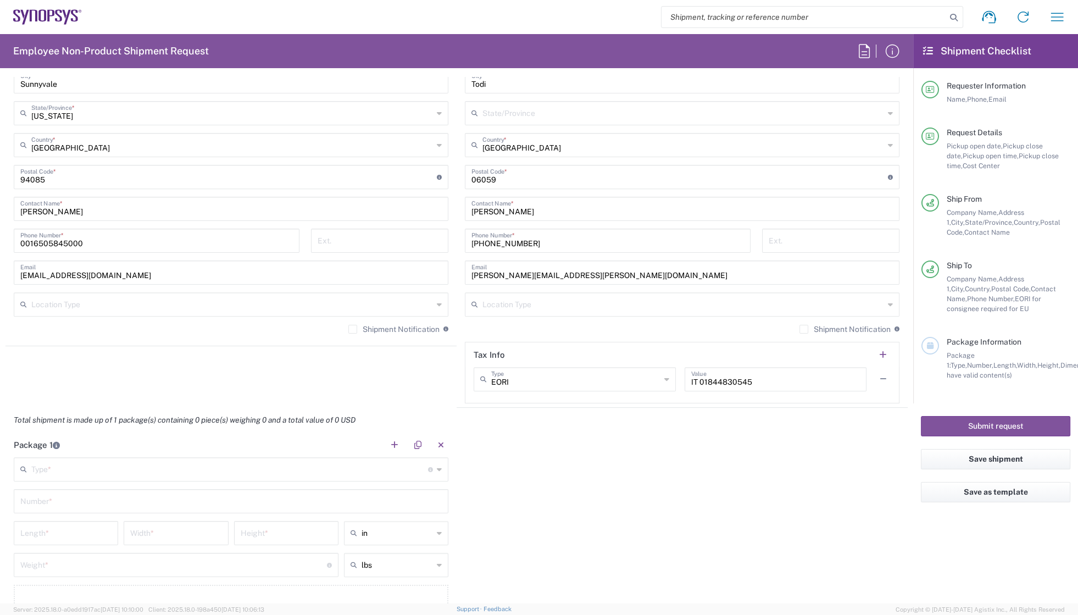
click at [560, 440] on div "Package 1 Type * Material used to package goods Bale(s) Basket(s) Bolt(s) Bottl…" at bounding box center [456, 535] width 902 height 206
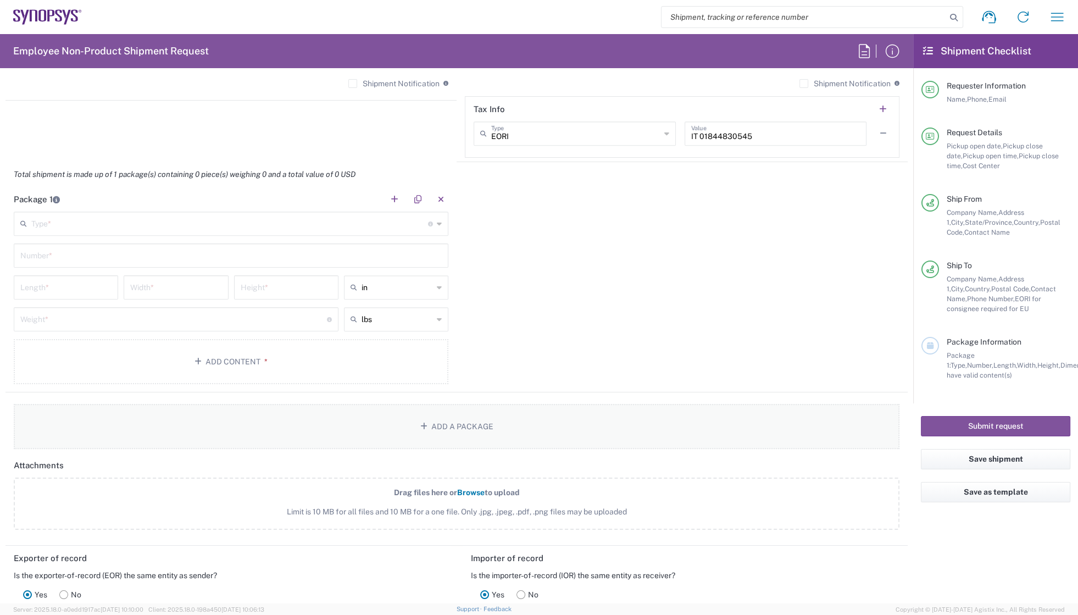
scroll to position [899, 0]
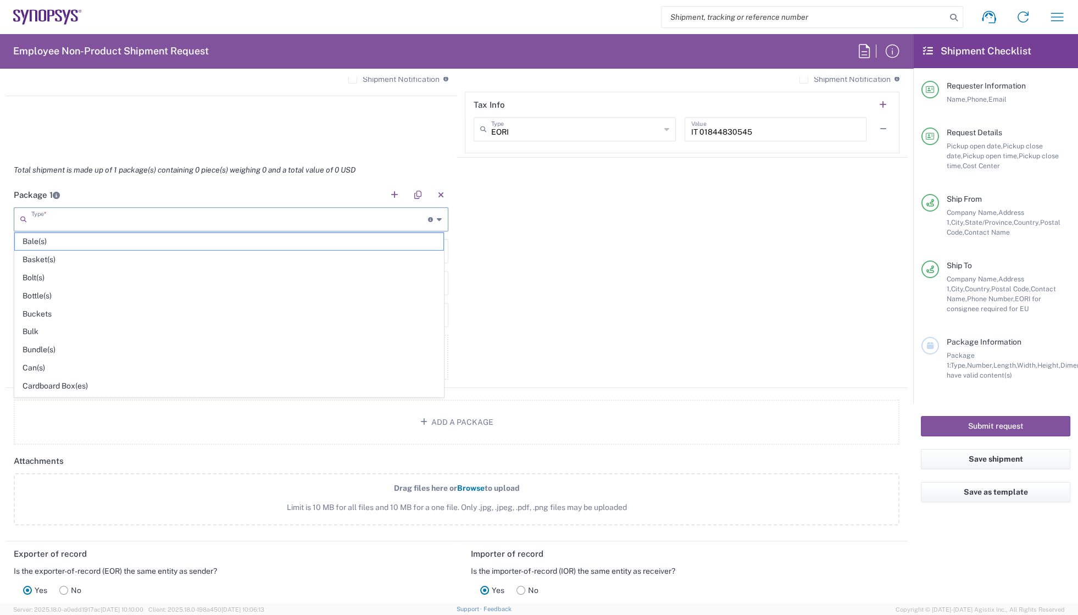
click at [124, 217] on input "text" at bounding box center [229, 218] width 397 height 19
click at [51, 385] on span "Cardboard Box(es)" at bounding box center [229, 386] width 429 height 17
type input "Cardboard Box(es)"
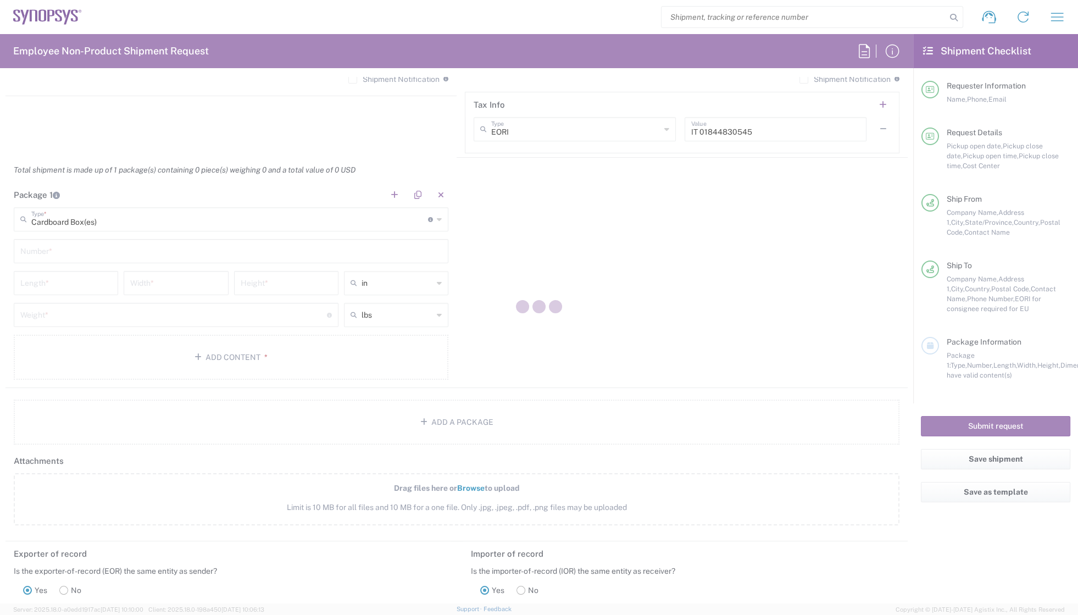
click at [55, 254] on div at bounding box center [539, 307] width 1078 height 615
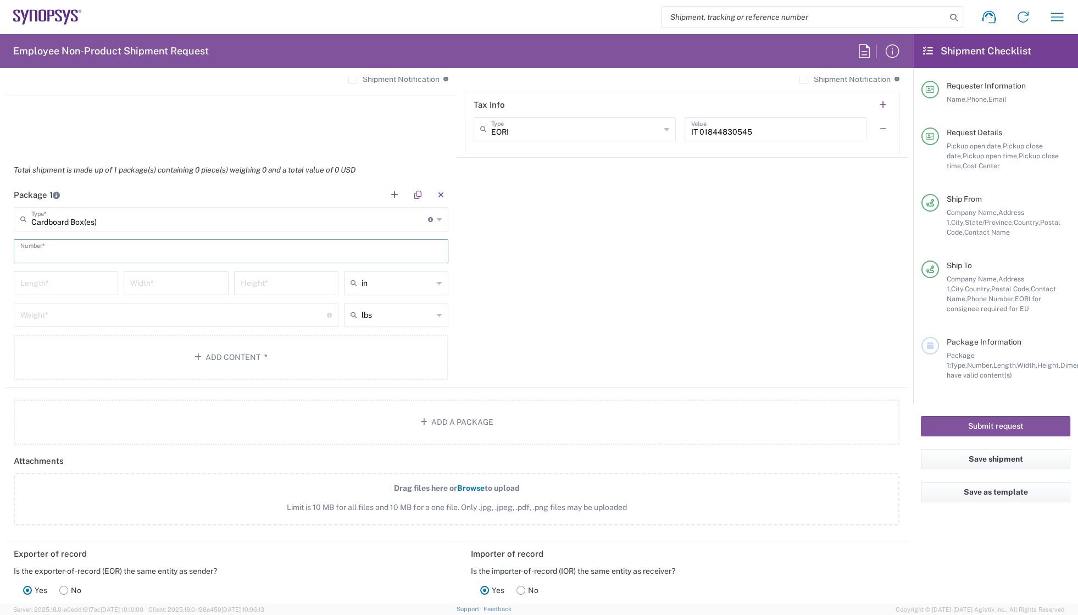
click at [55, 254] on input "text" at bounding box center [230, 250] width 421 height 19
type input "1"
click at [518, 275] on div "Package 1 Cardboard Box(es) Type * Material used to package goods Bale(s) Baske…" at bounding box center [456, 285] width 902 height 206
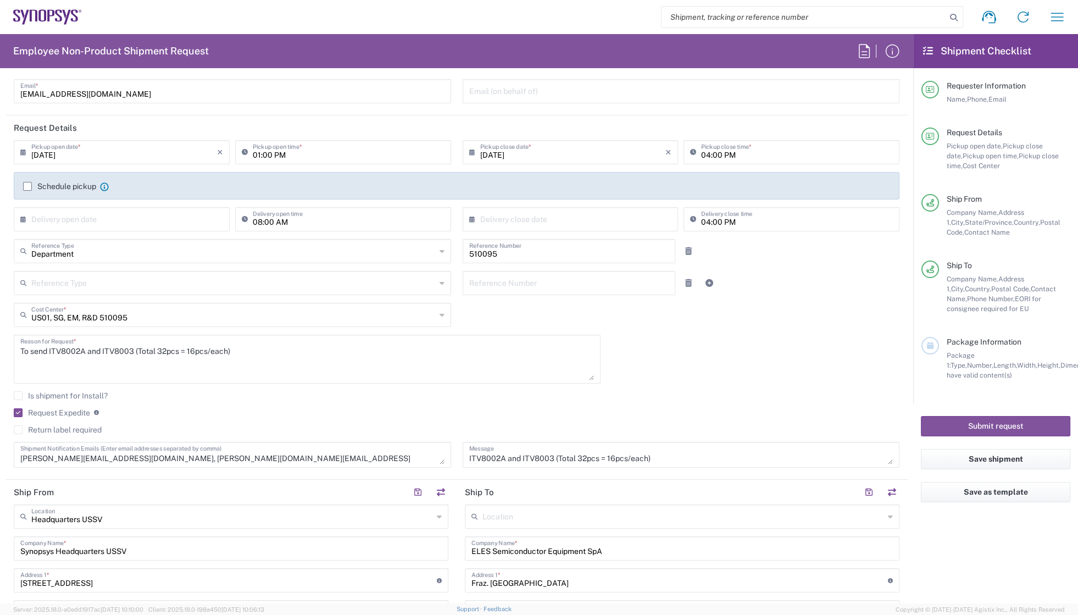
scroll to position [0, 0]
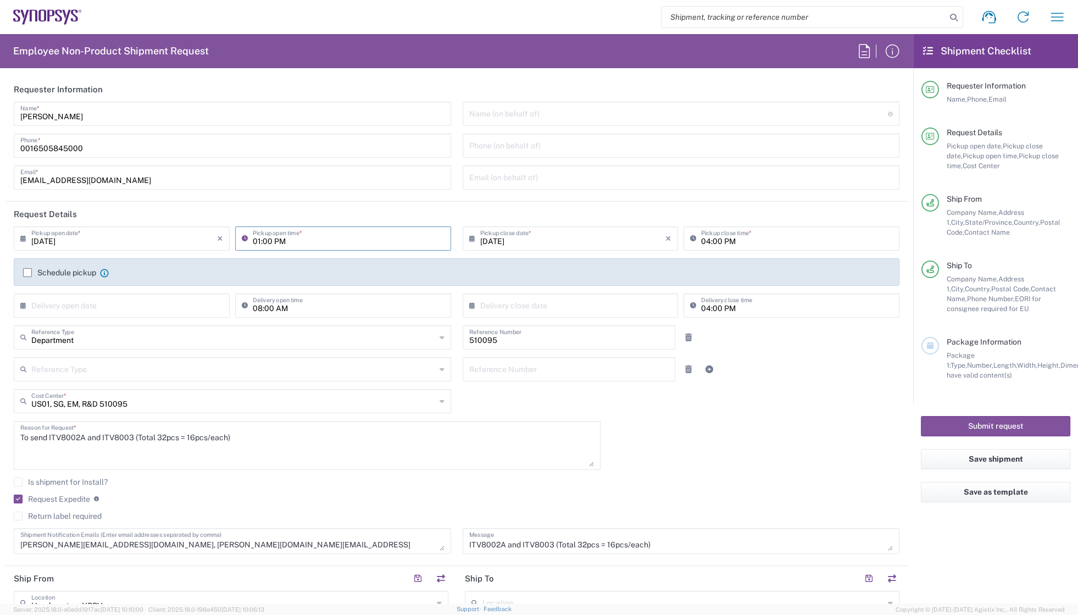
click at [270, 242] on input "01:00 PM" at bounding box center [349, 237] width 192 height 19
click at [268, 242] on input "01:00 PM" at bounding box center [349, 237] width 192 height 19
type input "01:30 PM"
click at [369, 512] on agx-checkbox-control "Return label required" at bounding box center [457, 516] width 886 height 9
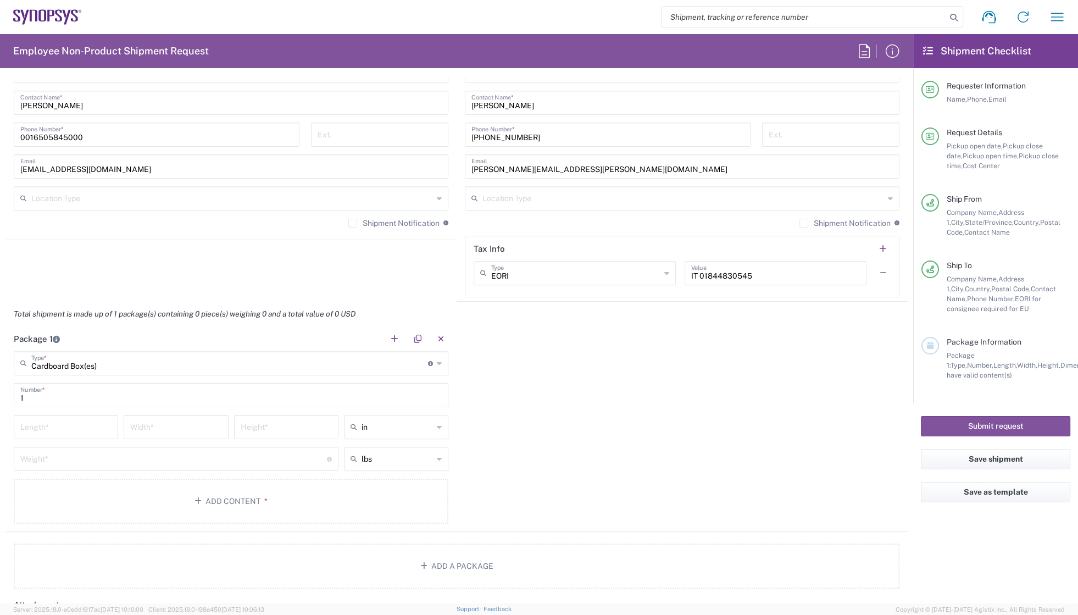
scroll to position [849, 0]
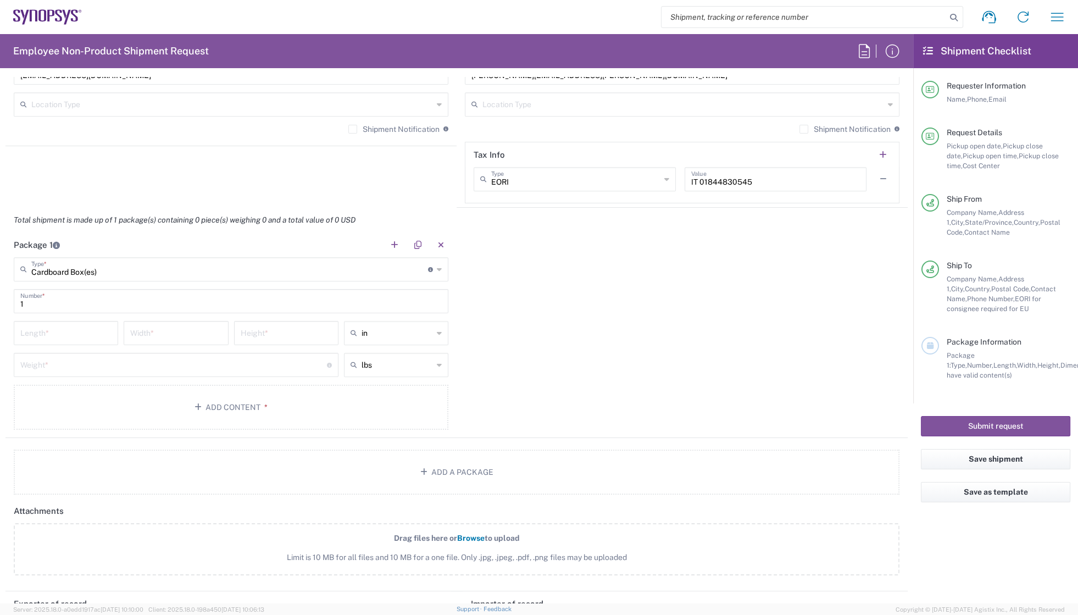
click at [106, 332] on input "number" at bounding box center [65, 332] width 91 height 19
type input "15"
click at [151, 330] on input "number" at bounding box center [175, 332] width 91 height 19
type input "6"
click at [285, 330] on input "number" at bounding box center [286, 332] width 91 height 19
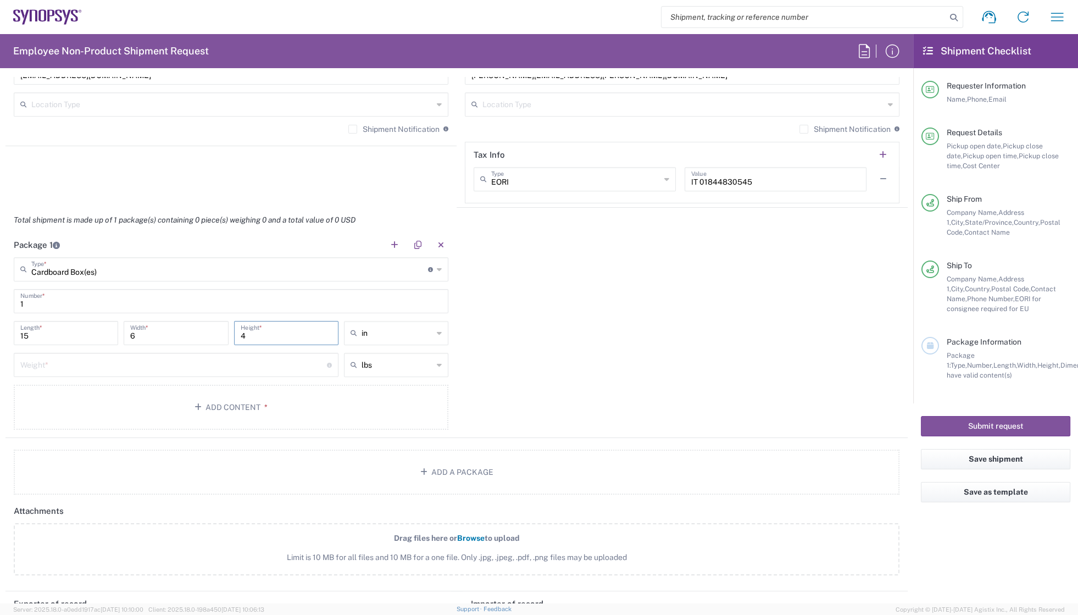
type input "4"
click at [527, 371] on div "Package 1 Cardboard Box(es) Type * Material used to package goods Bale(s) Baske…" at bounding box center [456, 335] width 902 height 206
click at [198, 361] on input "number" at bounding box center [173, 363] width 307 height 19
type input "2"
click at [687, 396] on div "Package 1 Cardboard Box(es) Type * Material used to package goods Bale(s) Baske…" at bounding box center [456, 335] width 902 height 206
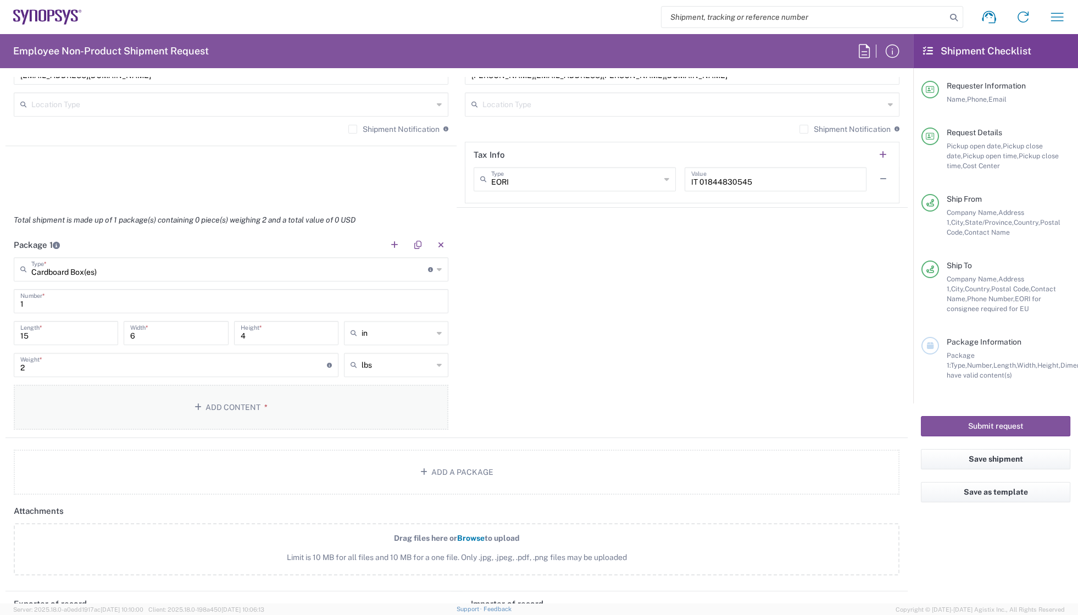
click at [234, 407] on button "Add Content *" at bounding box center [231, 407] width 435 height 45
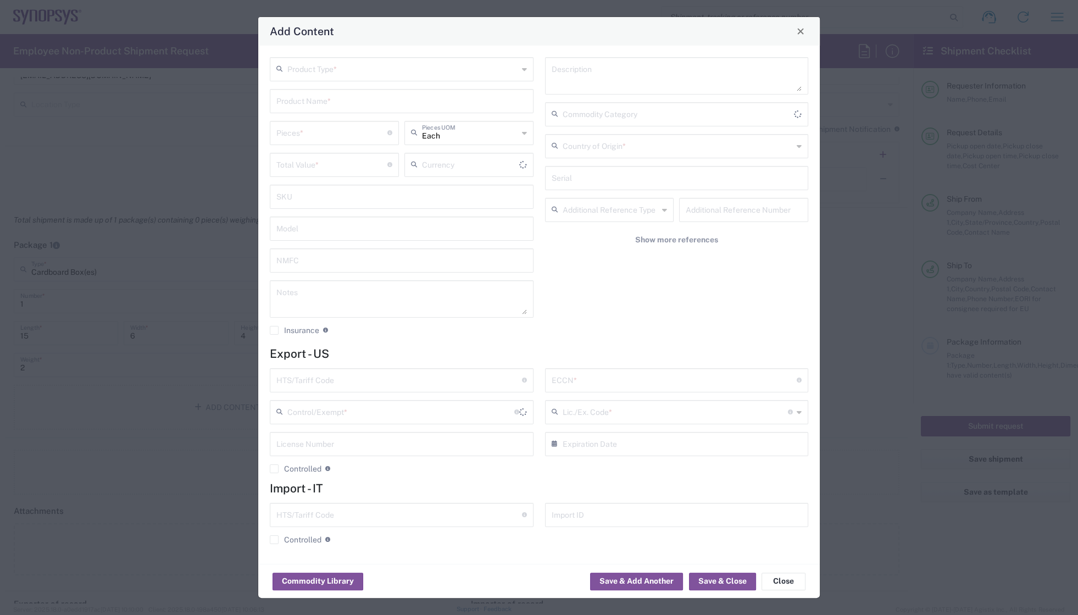
type input "US Dollar"
click at [358, 69] on input "text" at bounding box center [402, 68] width 231 height 19
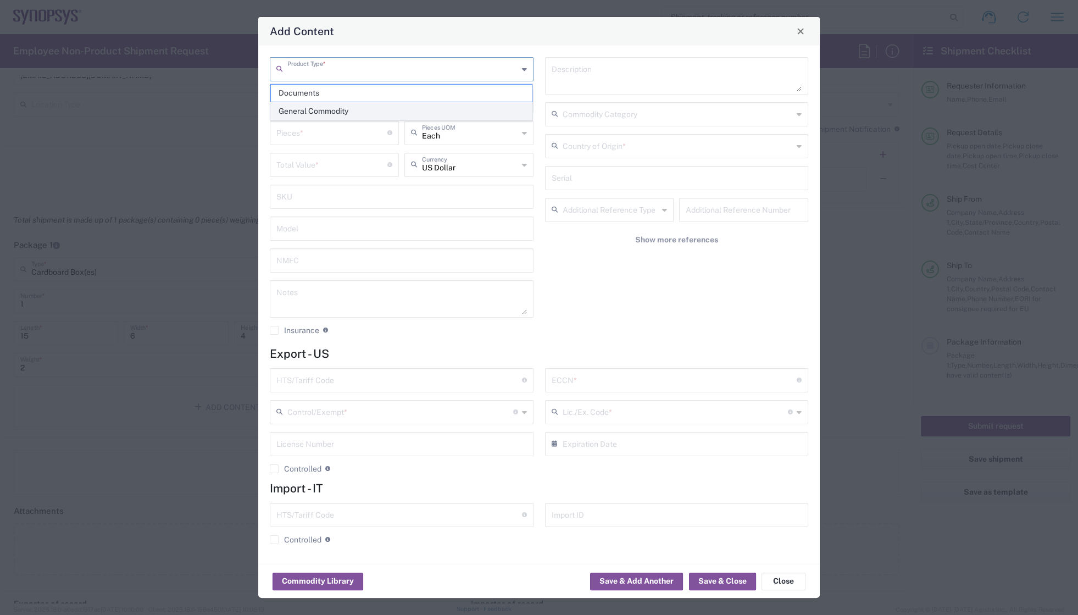
click at [319, 109] on span "General Commodity" at bounding box center [402, 111] width 262 height 17
type input "General Commodity"
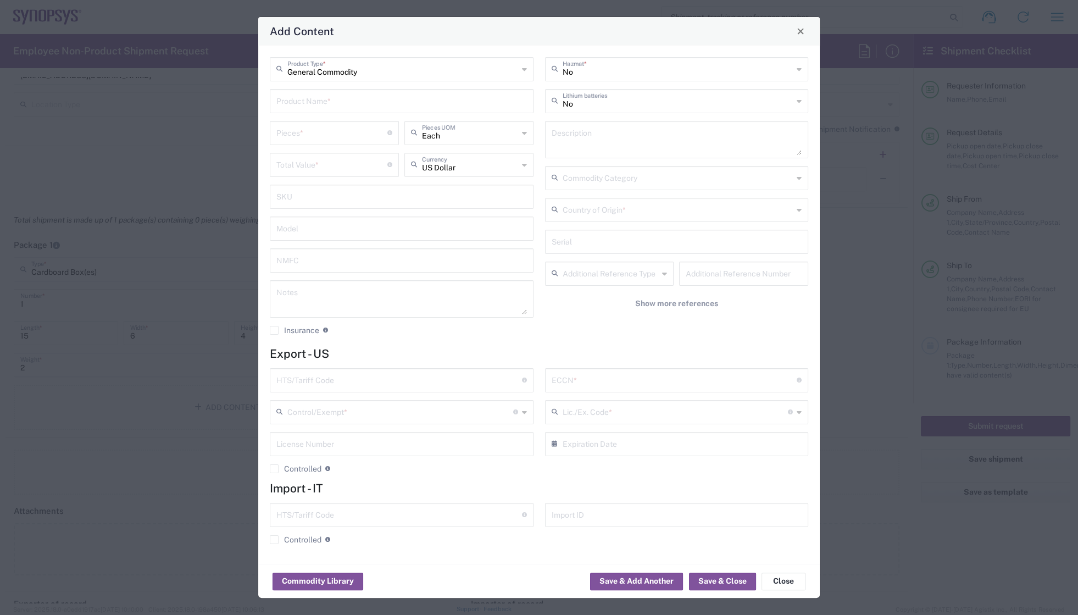
click at [322, 102] on input "text" at bounding box center [401, 100] width 251 height 19
click at [330, 102] on input "text" at bounding box center [401, 100] width 251 height 19
click at [407, 103] on input "text" at bounding box center [401, 100] width 251 height 19
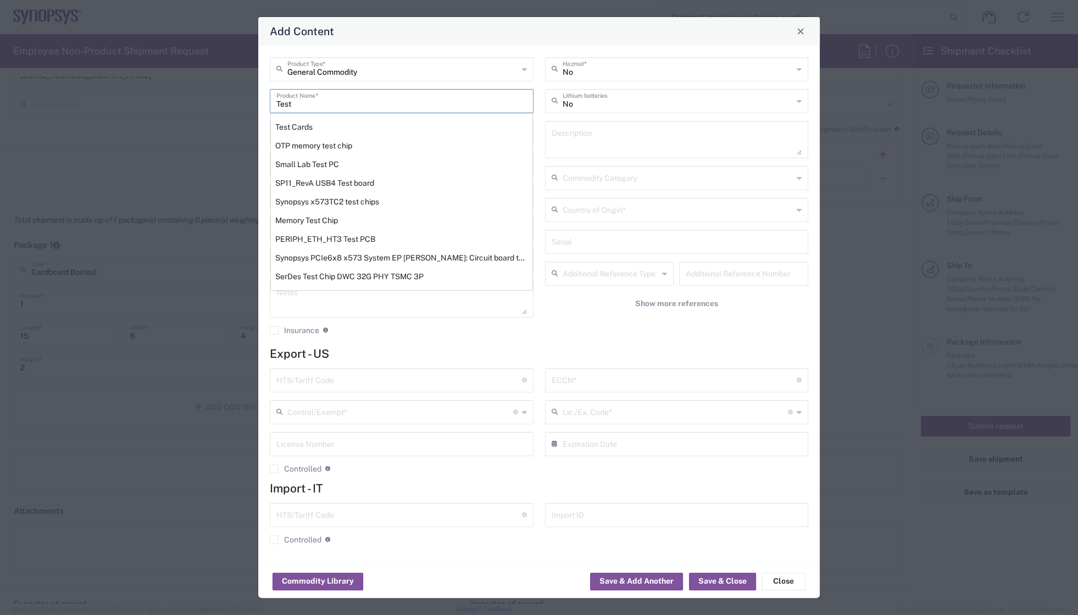
click at [335, 103] on input "Test" at bounding box center [401, 100] width 251 height 19
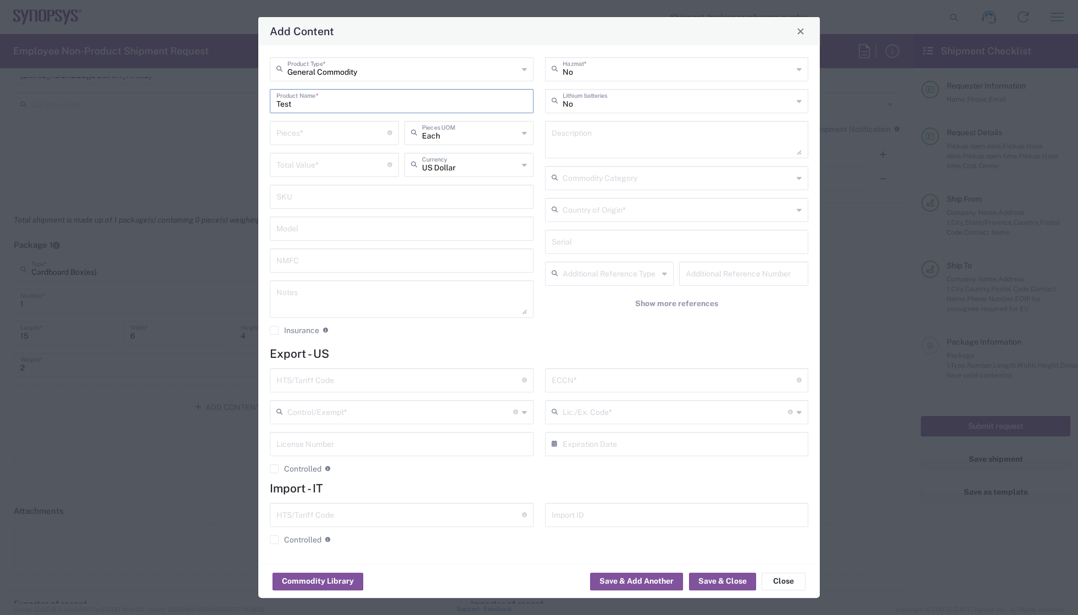
click at [335, 103] on input "Test" at bounding box center [401, 100] width 251 height 19
click at [407, 48] on div "General Commodity Product Type * Test chip Product Name * OTP memory test chip …" at bounding box center [539, 305] width 562 height 518
click at [548, 29] on div "Add Content" at bounding box center [539, 31] width 562 height 29
click at [427, 99] on input "Test chip" at bounding box center [401, 100] width 251 height 19
click at [428, 99] on input "Test chip" at bounding box center [401, 100] width 251 height 19
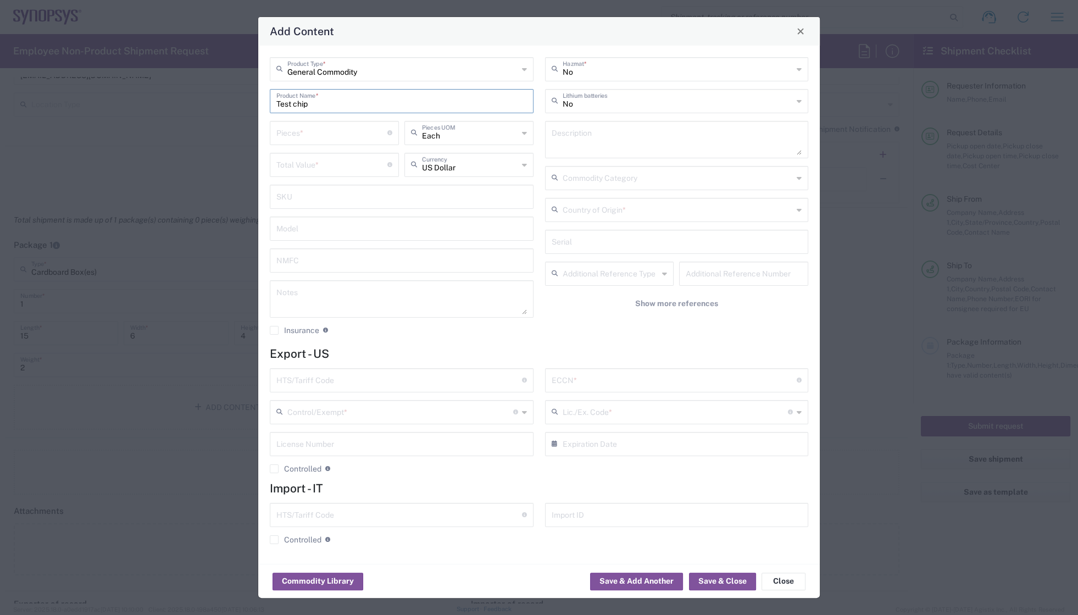
click at [403, 103] on input "Test chip" at bounding box center [401, 100] width 251 height 19
drag, startPoint x: 339, startPoint y: 106, endPoint x: 263, endPoint y: 104, distance: 76.4
click at [263, 104] on div "General Commodity Product Type * Test chip Product Name * Pieces * Number of pi…" at bounding box center [539, 305] width 562 height 518
click at [343, 103] on input "Test chip" at bounding box center [401, 100] width 251 height 19
click at [585, 136] on textarea at bounding box center [677, 139] width 251 height 31
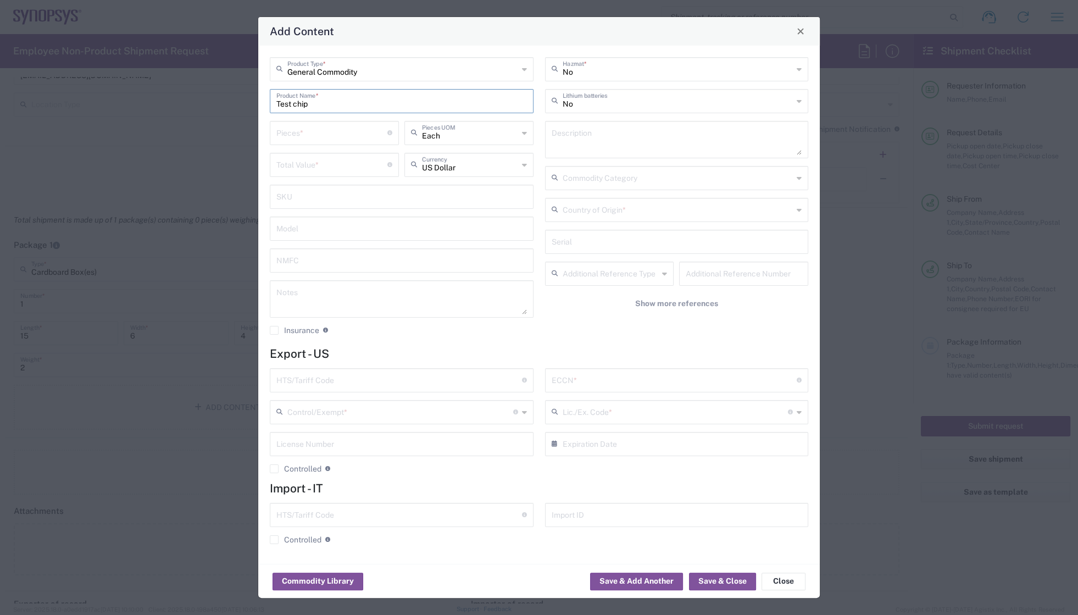
click at [276, 104] on input "Test chip" at bounding box center [401, 100] width 251 height 19
click at [349, 97] on input "IO Test chip" at bounding box center [401, 100] width 251 height 19
click at [369, 107] on input "IO Test chip" at bounding box center [401, 100] width 251 height 19
click at [575, 137] on textarea at bounding box center [677, 139] width 251 height 31
drag, startPoint x: 284, startPoint y: 103, endPoint x: 256, endPoint y: 101, distance: 28.1
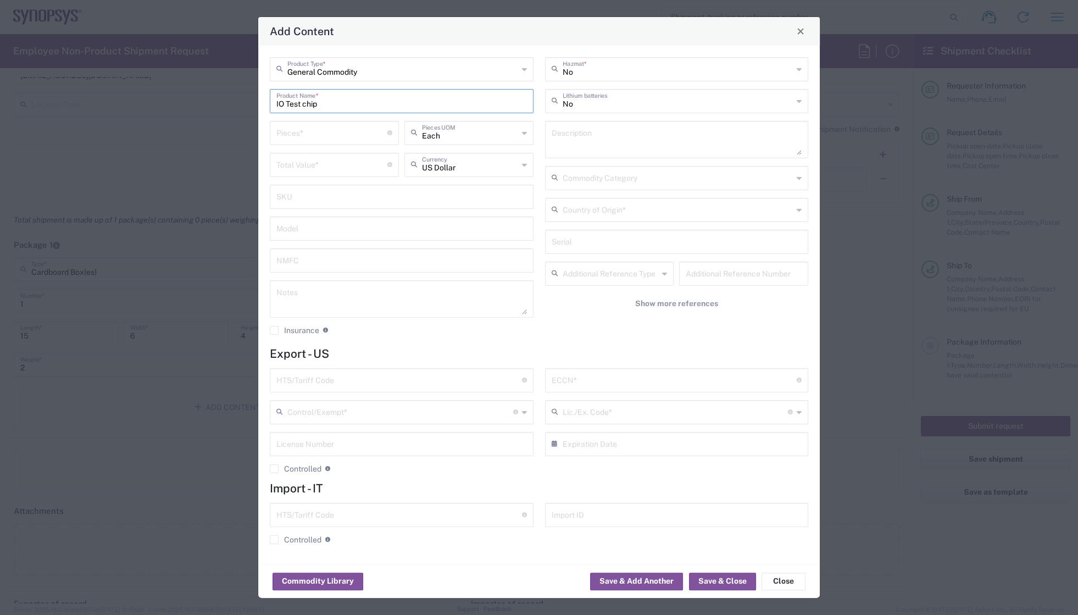
click at [256, 101] on div "Add Content General Commodity Product Type * IO Test chip Product Name * Pieces…" at bounding box center [539, 307] width 1078 height 615
type input "Test chip"
click at [608, 137] on textarea at bounding box center [677, 139] width 251 height 31
click at [565, 138] on textarea "IO device Test chip" at bounding box center [677, 139] width 251 height 31
type textarea "IO Device Test chip"
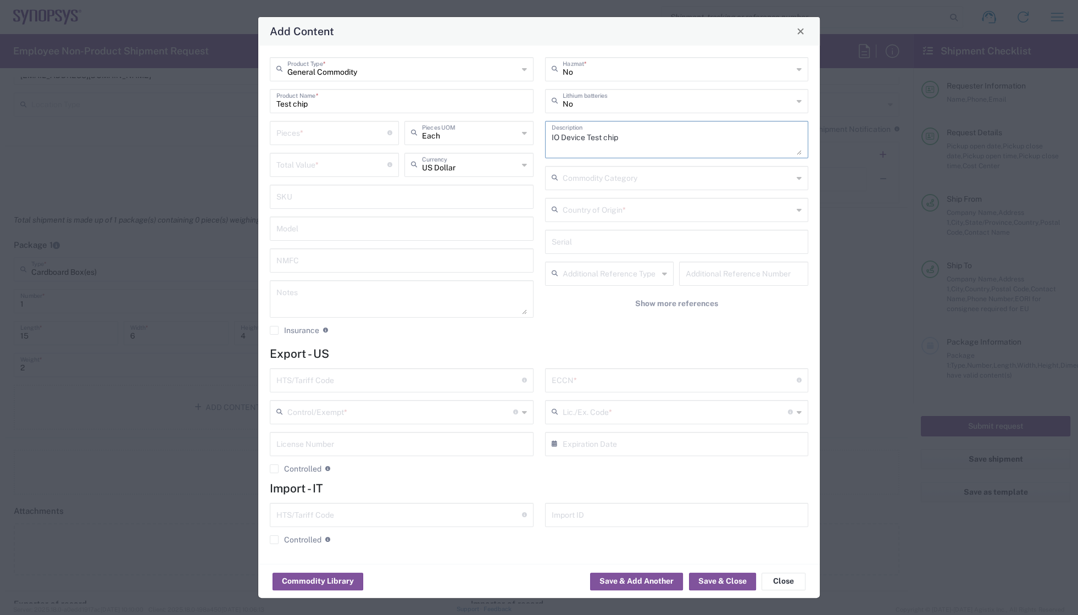
click at [319, 292] on textarea at bounding box center [401, 299] width 251 height 31
click at [306, 298] on textarea "ITV8002 and ITV8003A" at bounding box center [401, 299] width 251 height 31
type textarea "ITV8002A and ITV8003A"
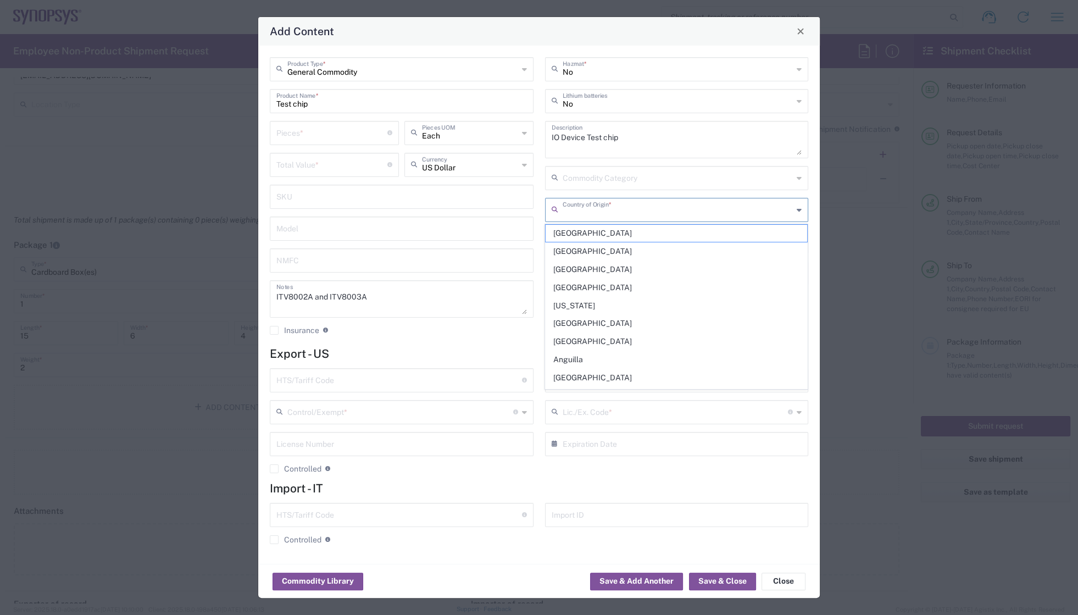
click at [598, 210] on input "text" at bounding box center [678, 208] width 231 height 19
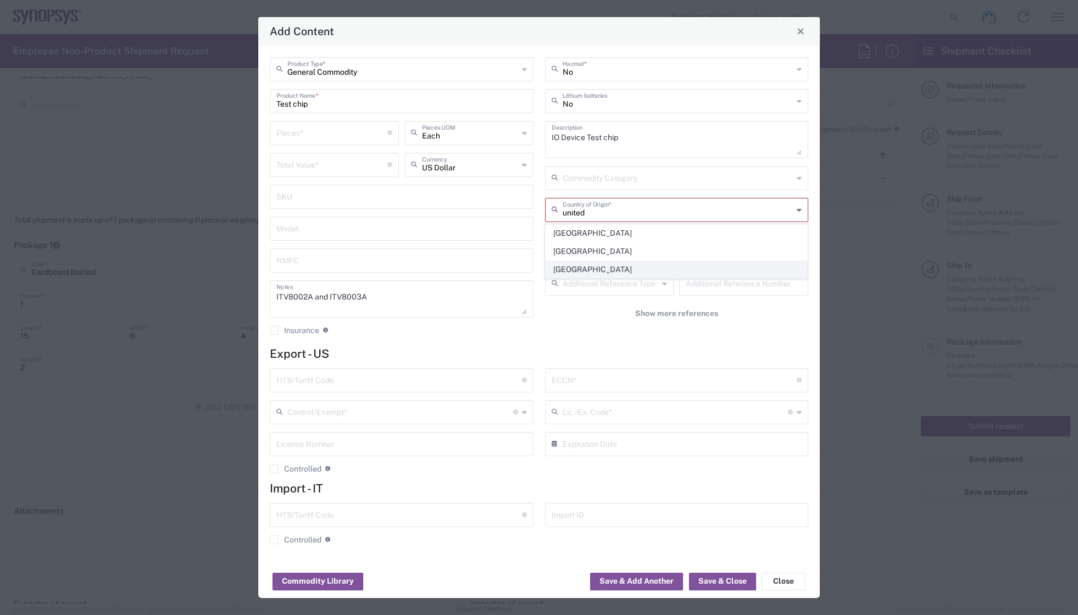
click at [592, 272] on span "[GEOGRAPHIC_DATA]" at bounding box center [677, 269] width 262 height 17
type input "[GEOGRAPHIC_DATA]"
click at [478, 337] on div "General Commodity Product Type * Test chip Product Name * Pieces * Number of pi…" at bounding box center [401, 200] width 275 height 286
click at [461, 336] on div "General Commodity Product Type * Test chip Product Name * Pieces * Number of pi…" at bounding box center [401, 200] width 275 height 286
click at [390, 379] on input "text" at bounding box center [399, 379] width 246 height 19
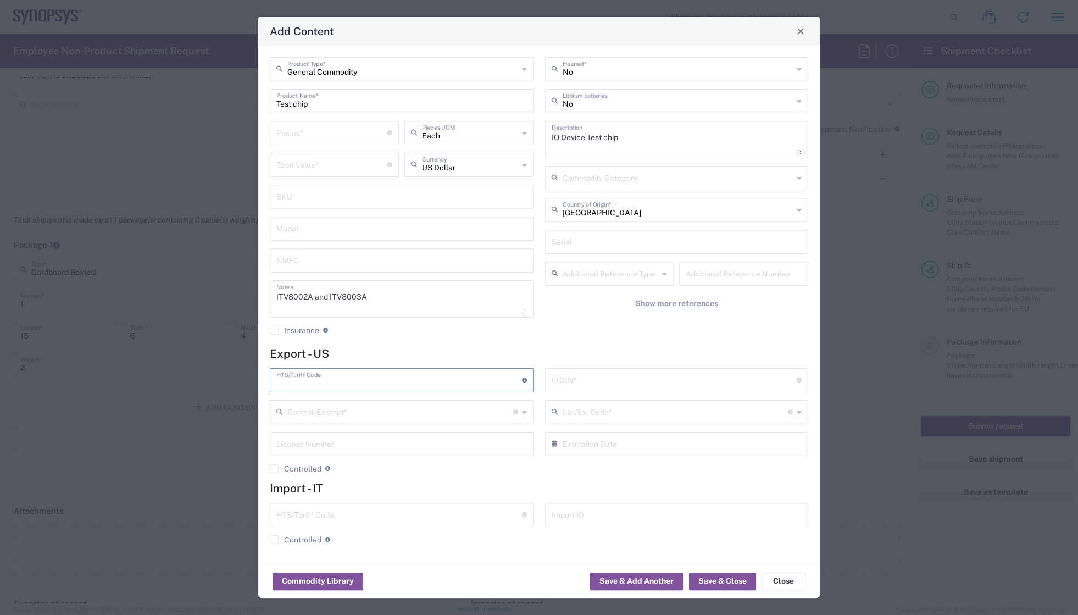
paste input "8542.32.0071"
type input "8542.32.0071"
click at [582, 379] on input "text" at bounding box center [675, 379] width 246 height 19
paste input "3A991"
type input "3A991"
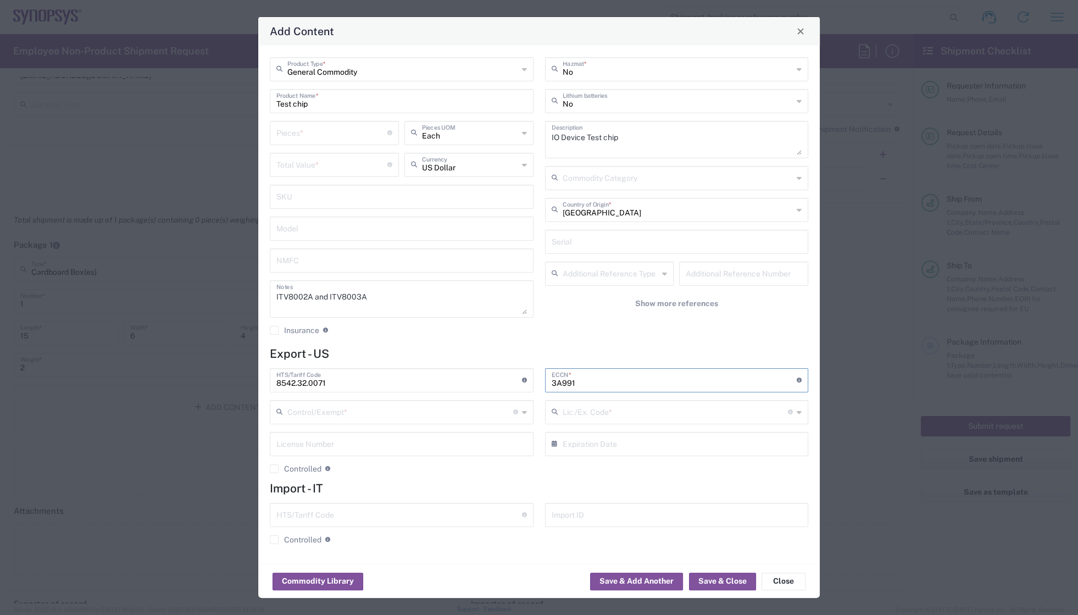
click at [545, 340] on div "No Hazmat * No Lithium batteries IO Device Test chip Description Commodity Cate…" at bounding box center [676, 200] width 275 height 286
click at [633, 474] on div "3A991 ECCN * Obtain ECCN from vendor if product is purchased. Export Control Cl…" at bounding box center [676, 424] width 275 height 113
click at [377, 416] on input "text" at bounding box center [400, 411] width 226 height 19
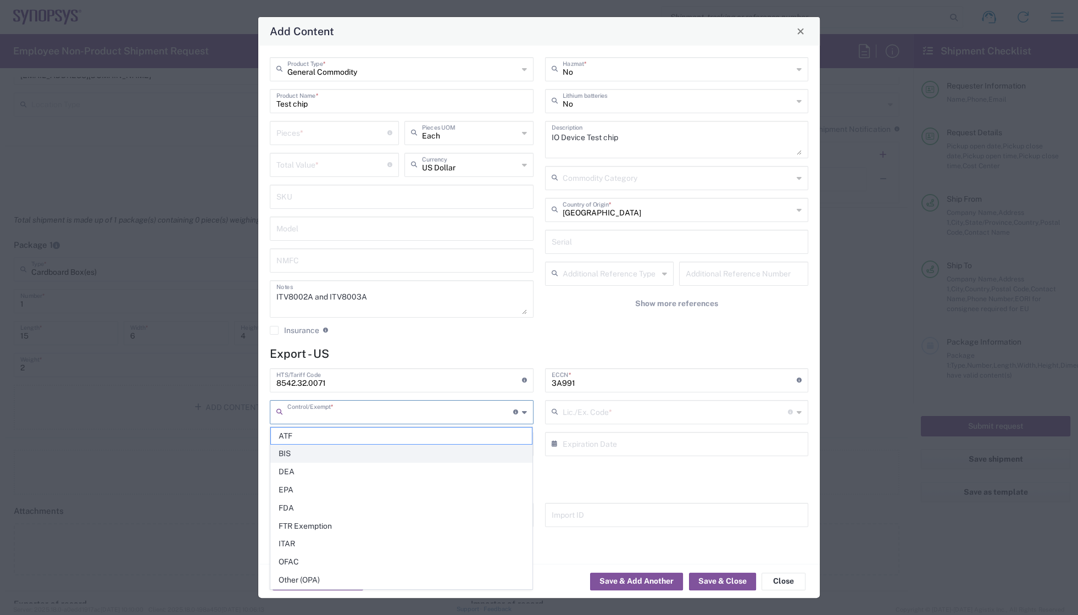
click at [296, 455] on span "BIS" at bounding box center [402, 453] width 262 height 17
type input "BIS"
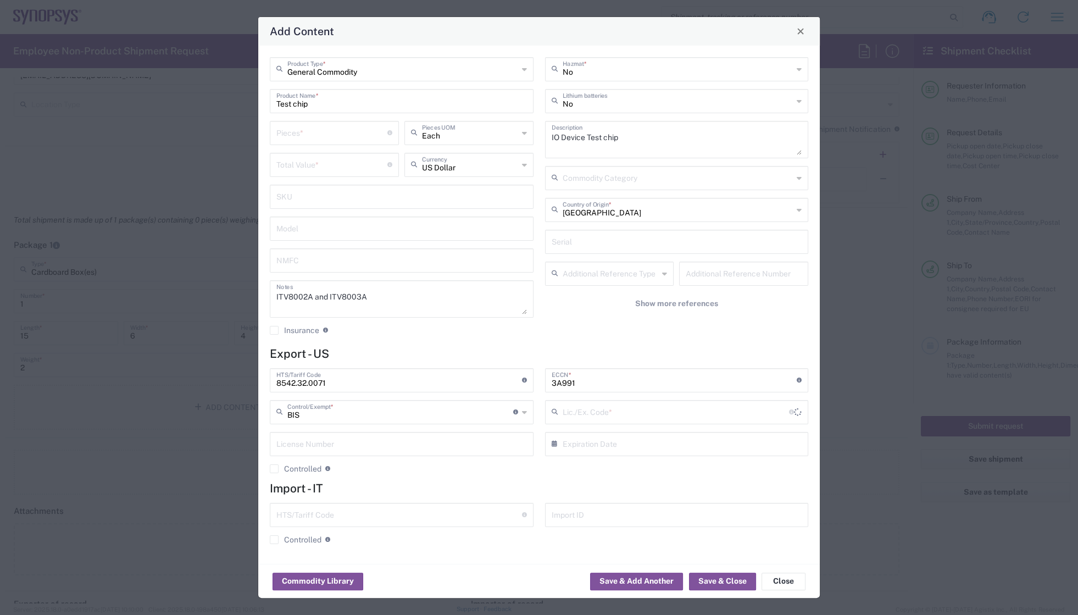
click at [639, 415] on input "text" at bounding box center [676, 411] width 227 height 19
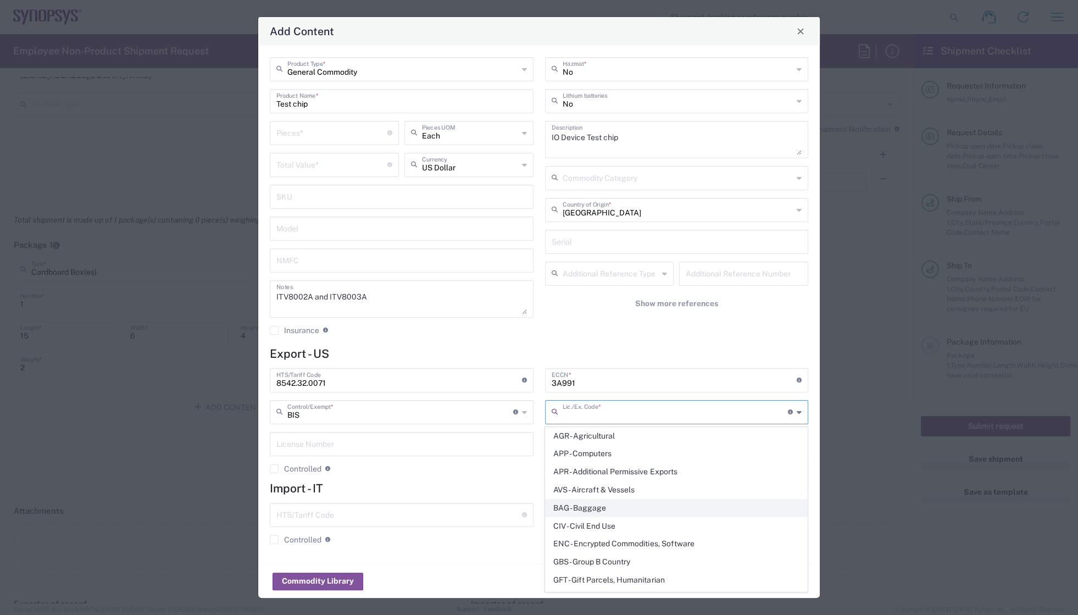
scroll to position [149, 0]
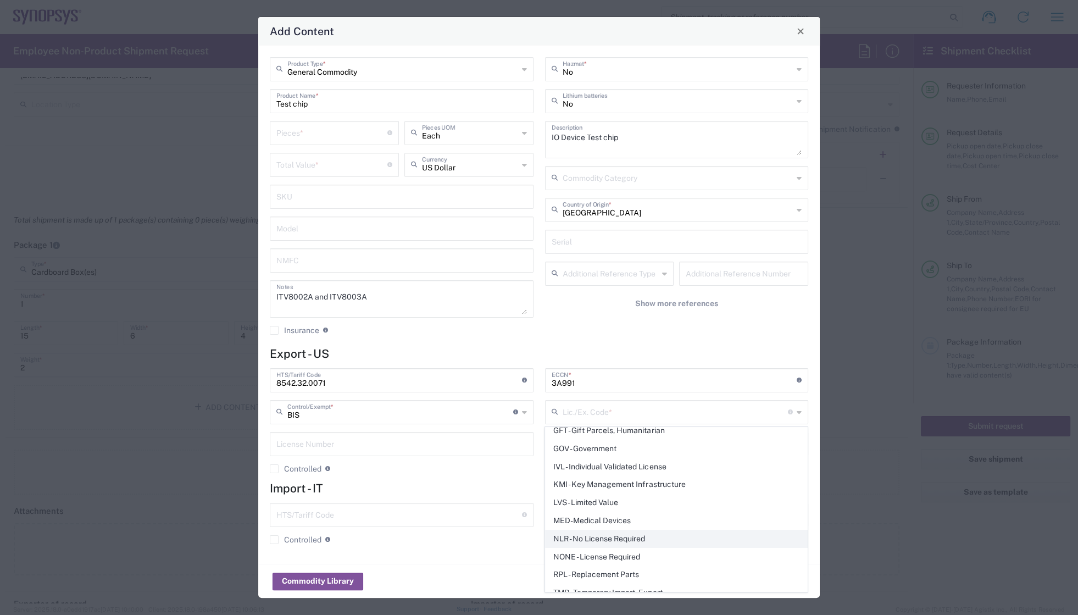
click at [595, 540] on span "NLR - No License Required" at bounding box center [677, 538] width 262 height 17
type input "NLR - No License Required"
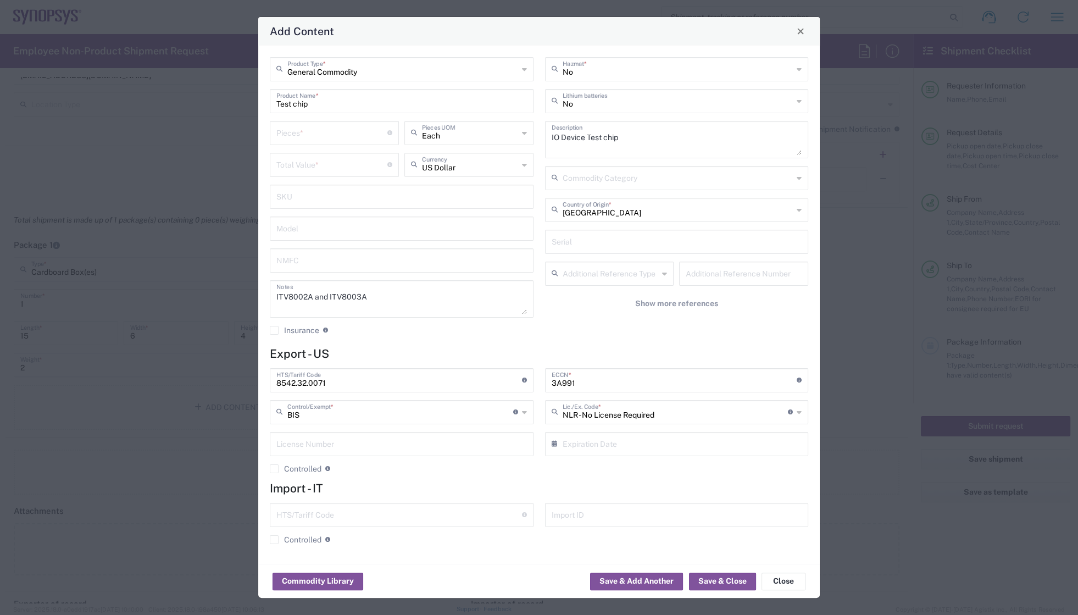
click at [616, 326] on div "No Hazmat * No Lithium batteries IO Device Test chip Description Commodity Cate…" at bounding box center [676, 200] width 275 height 286
click at [435, 479] on div "8542.32.0071 HTS/Tariff Code Obtain HTS from vendor if product is purchased. 10…" at bounding box center [401, 424] width 275 height 113
click at [329, 129] on input "number" at bounding box center [331, 132] width 111 height 19
type input "1"
click at [324, 165] on input "number" at bounding box center [331, 163] width 111 height 19
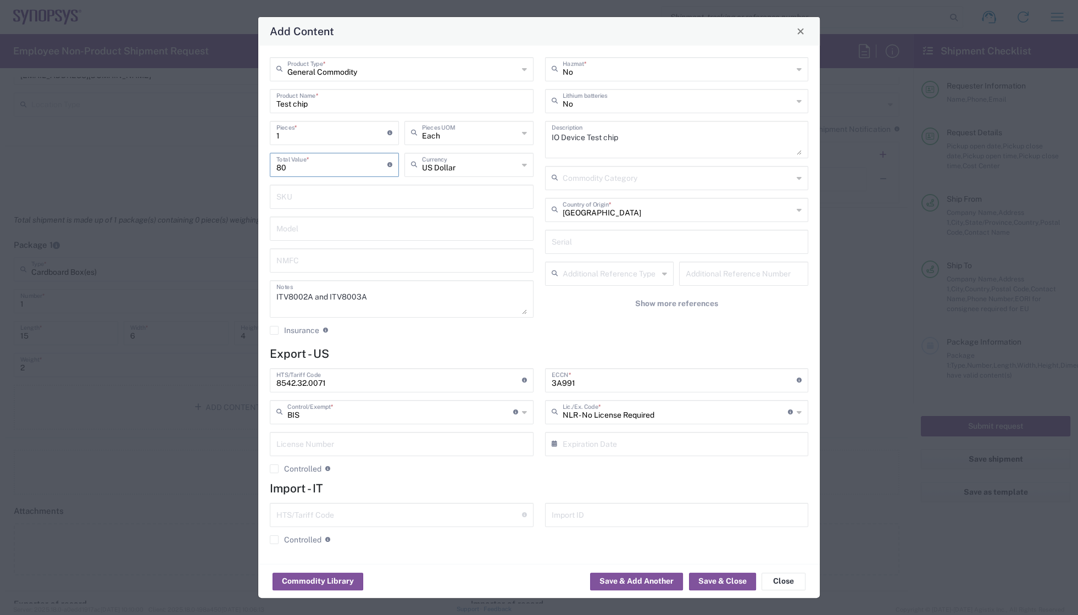
type input "80"
click at [581, 335] on div "No Hazmat * No Lithium batteries IO Device Test chip Description Commodity Cate…" at bounding box center [676, 200] width 275 height 286
drag, startPoint x: 293, startPoint y: 136, endPoint x: 256, endPoint y: 141, distance: 37.1
click at [256, 141] on div "Add Content General Commodity Product Type * Test chip Product Name * 1 Pieces …" at bounding box center [539, 307] width 1078 height 615
type input "3"
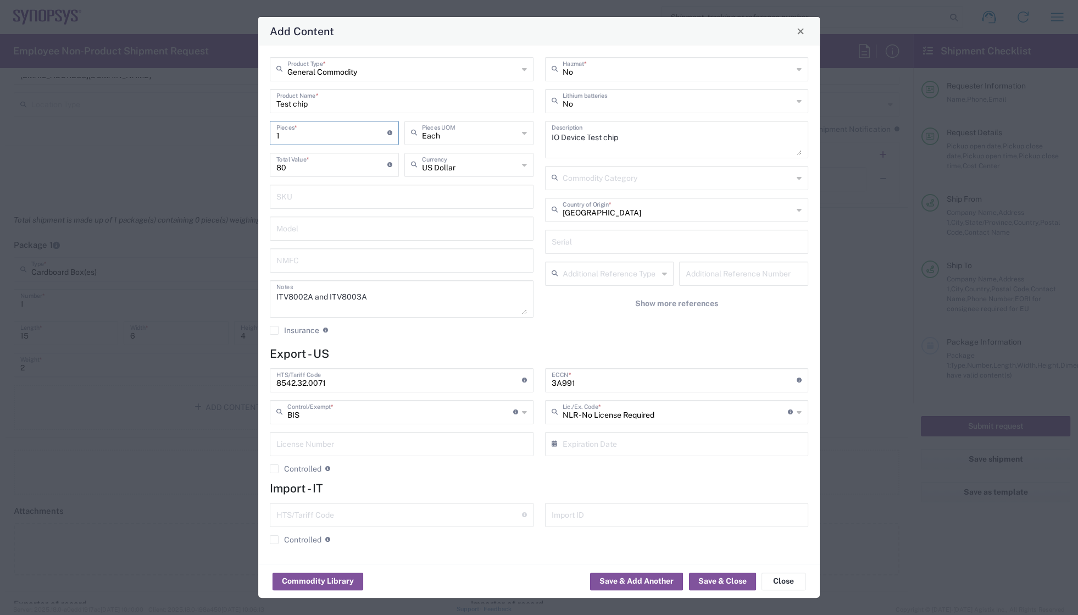
type input "240"
type input "32"
type input "2560"
type input "32"
click at [458, 343] on div "General Commodity Product Type * Test chip Product Name * 32 Pieces * Number of…" at bounding box center [539, 305] width 562 height 518
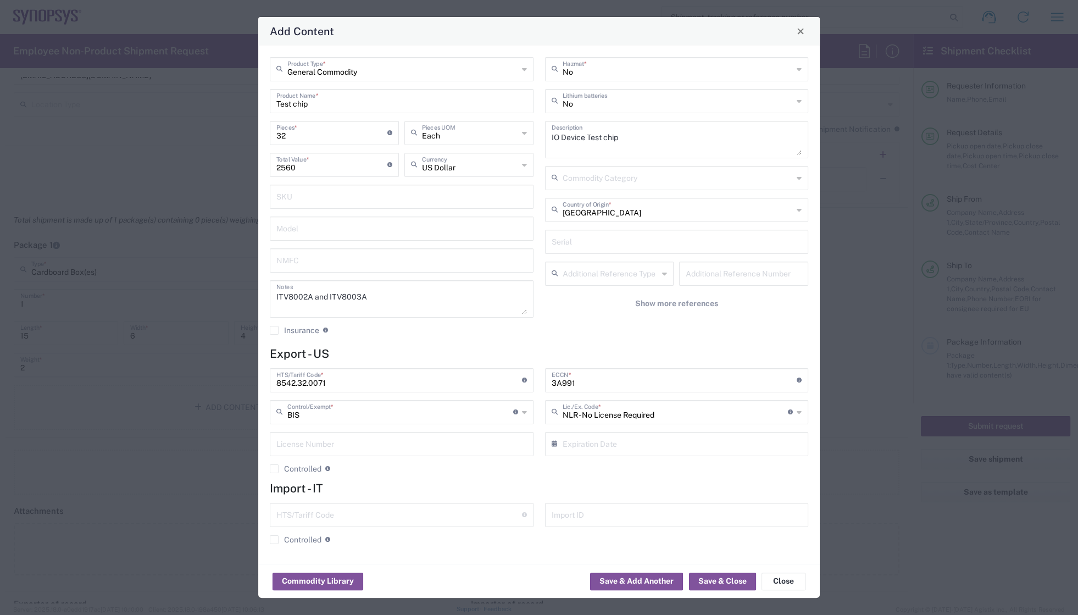
click at [481, 351] on h4 "Export - US" at bounding box center [539, 354] width 539 height 14
click at [464, 328] on agx-checkbox-control "Insurance Check this box to request insurance" at bounding box center [402, 330] width 264 height 10
click at [726, 581] on button "Save & Close" at bounding box center [722, 582] width 67 height 18
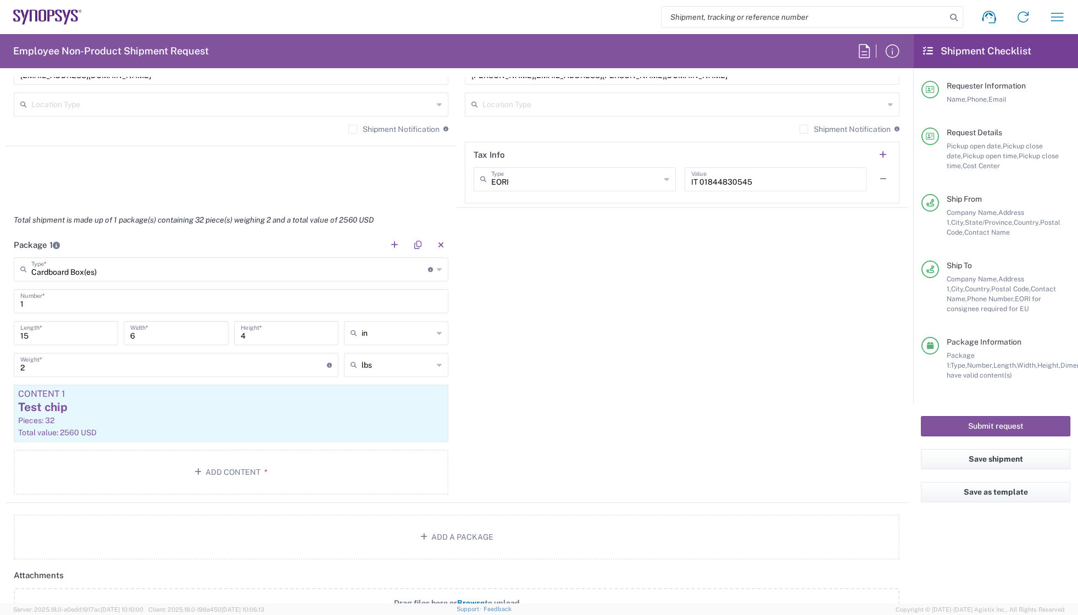
click at [564, 396] on div "Package 1 Cardboard Box(es) Type * Material used to package goods Bale(s) Baske…" at bounding box center [456, 367] width 902 height 270
click at [505, 392] on div "Package 1 Cardboard Box(es) Type * Material used to package goods Bale(s) Baske…" at bounding box center [456, 367] width 902 height 270
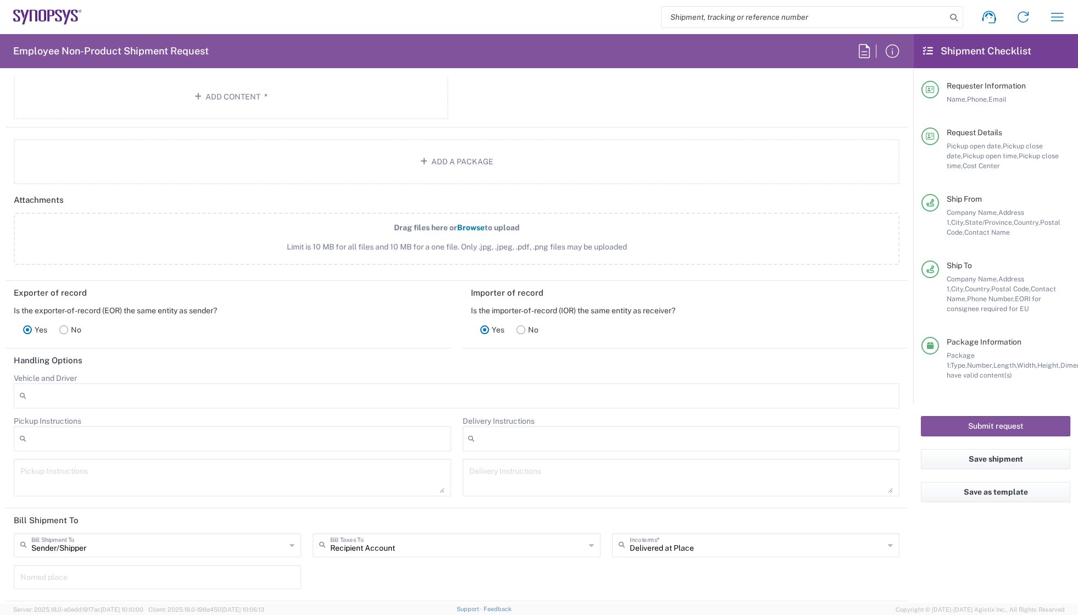
scroll to position [1249, 0]
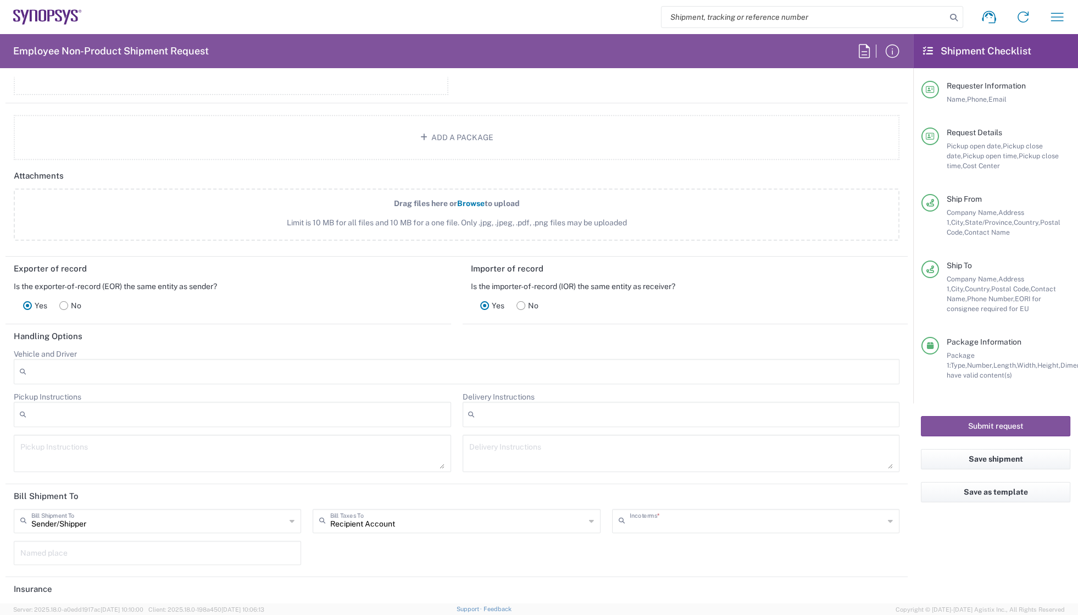
click at [700, 520] on input "text" at bounding box center [757, 520] width 254 height 19
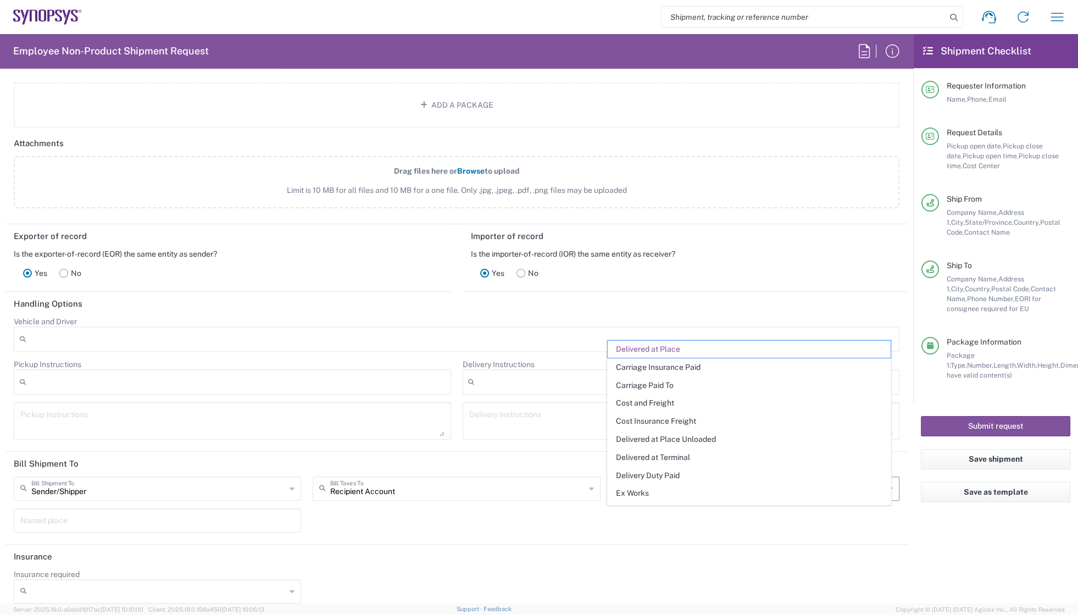
scroll to position [1299, 0]
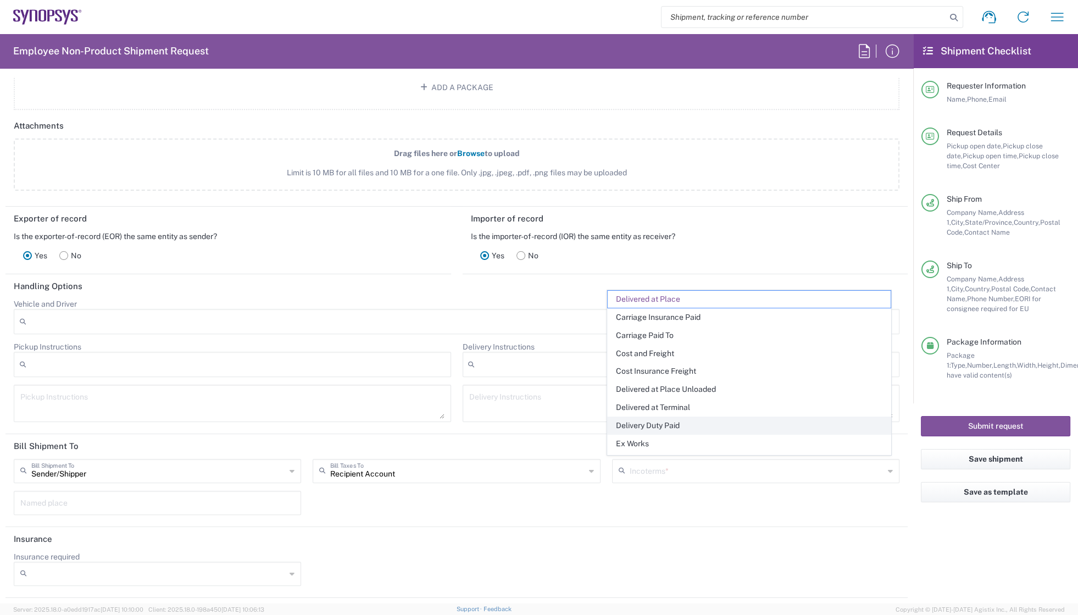
click at [654, 427] on span "Delivery Duty Paid" at bounding box center [749, 425] width 283 height 17
type input "Sender/Shipper"
type input "Delivery Duty Paid"
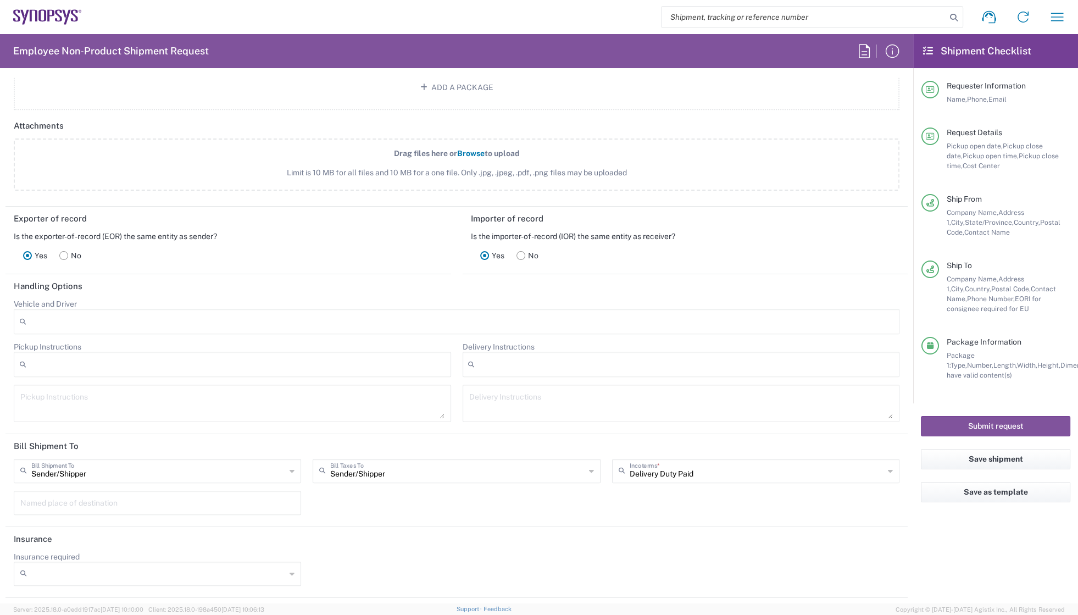
click at [651, 286] on header "Handling Options" at bounding box center [456, 286] width 902 height 25
click at [590, 295] on header "Handling Options" at bounding box center [456, 286] width 902 height 25
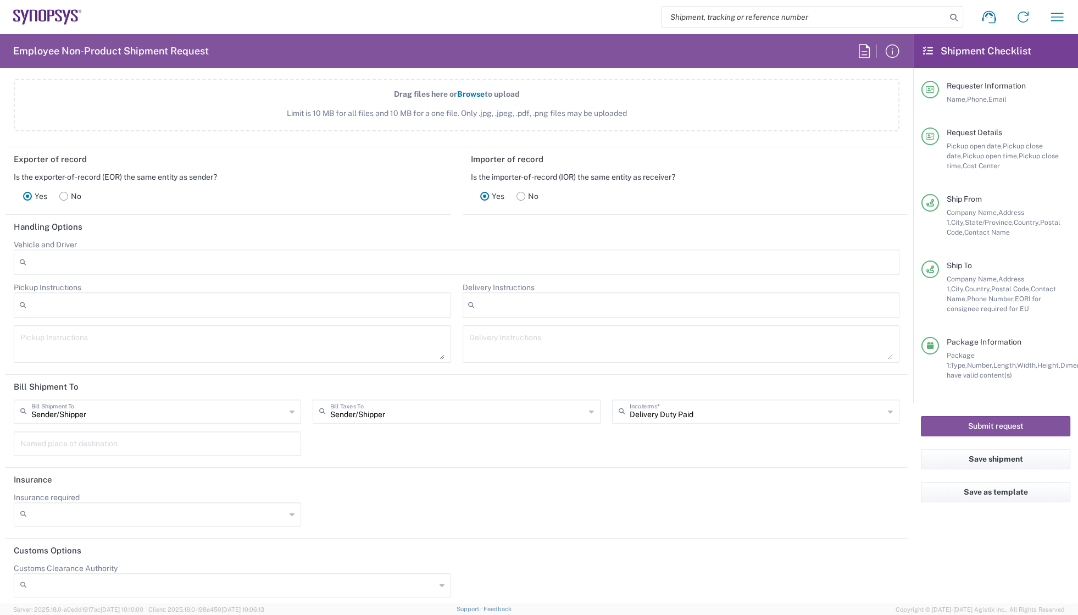
scroll to position [1361, 0]
click at [440, 485] on header "Insurance" at bounding box center [456, 477] width 902 height 25
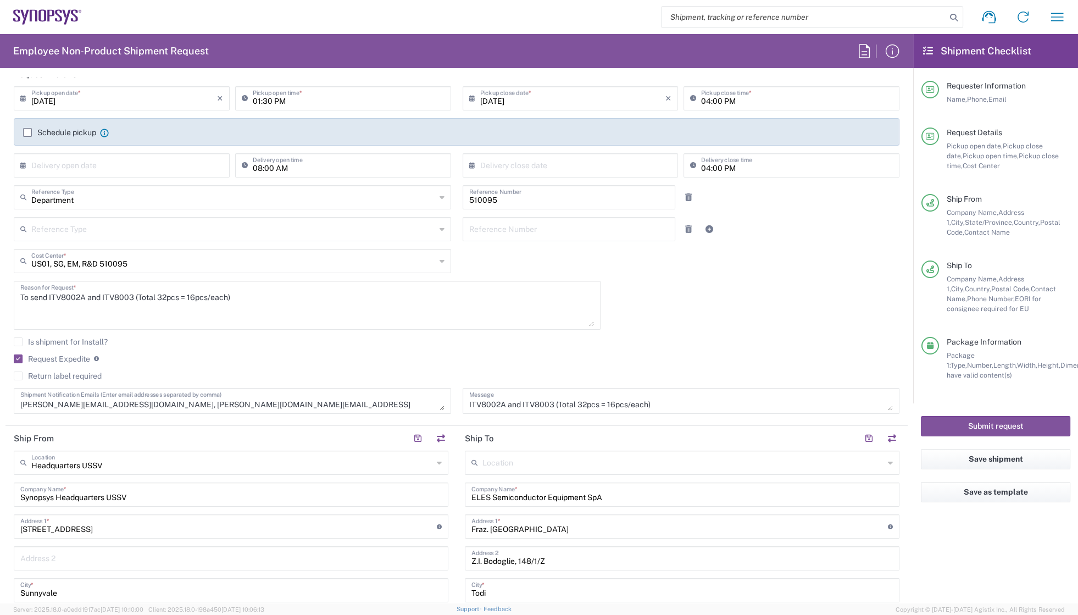
scroll to position [0, 0]
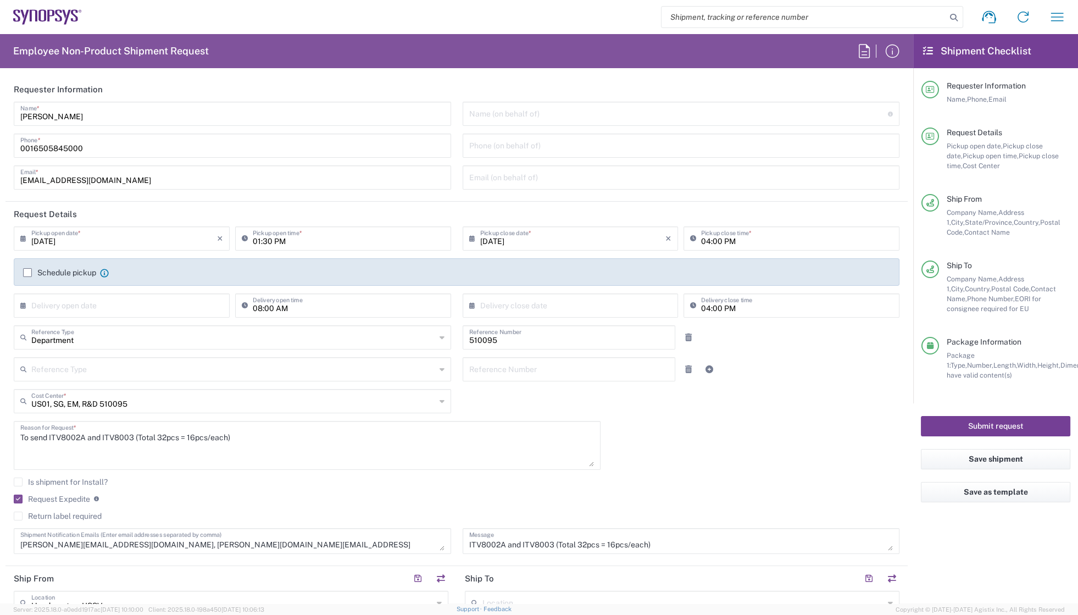
click at [1022, 421] on button "Submit request" at bounding box center [995, 426] width 149 height 20
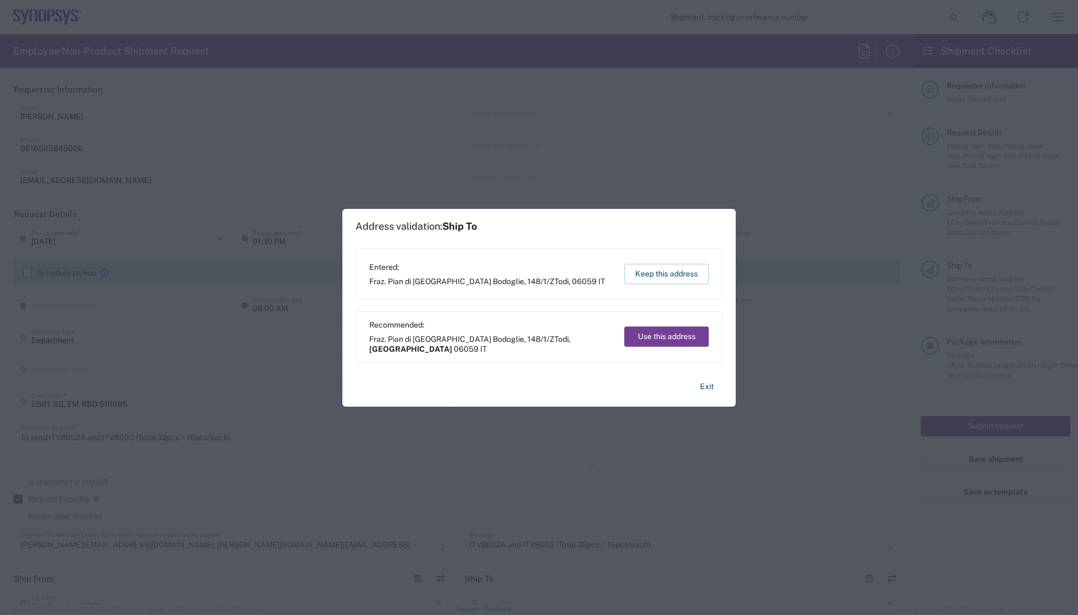
click at [668, 335] on button "Use this address" at bounding box center [666, 336] width 85 height 20
type input "[GEOGRAPHIC_DATA]"
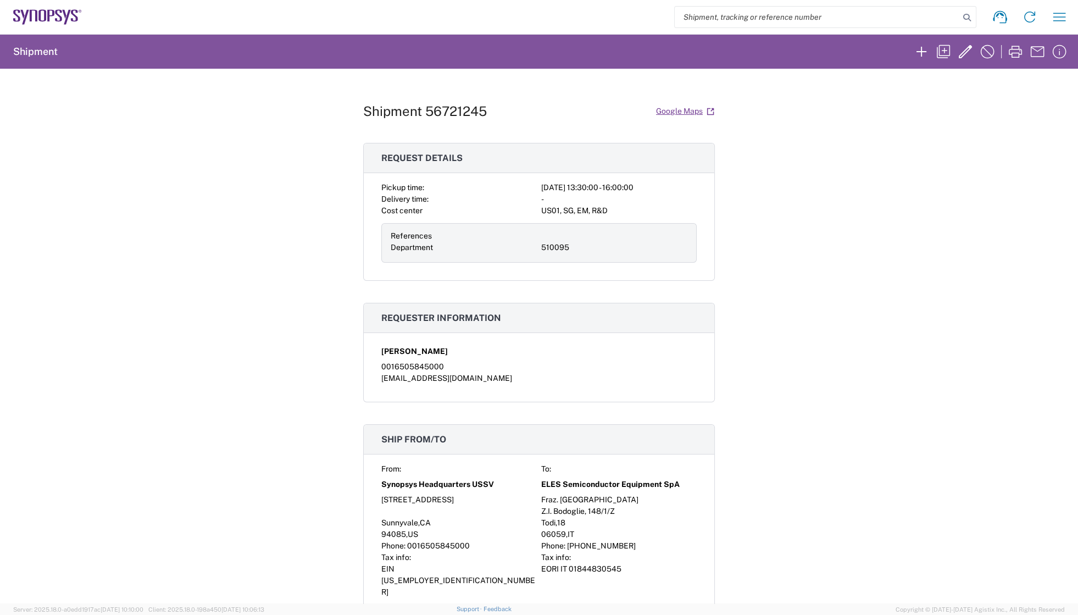
click at [764, 233] on div "Shipment 56721245 Google Maps Request details Pickup time: [DATE] 13:30:00 - 16…" at bounding box center [539, 336] width 1078 height 535
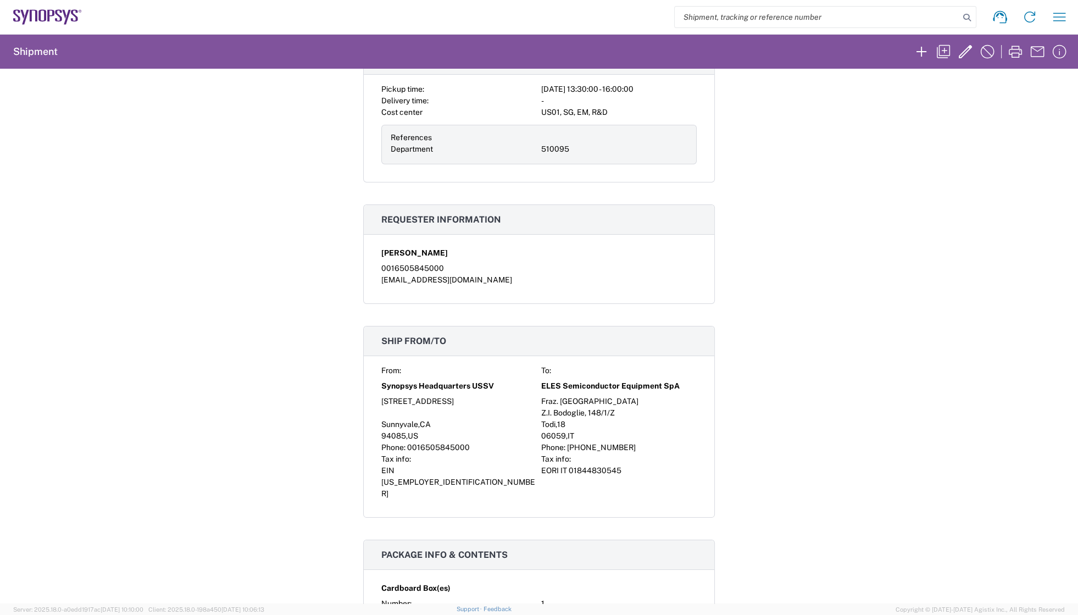
scroll to position [400, 0]
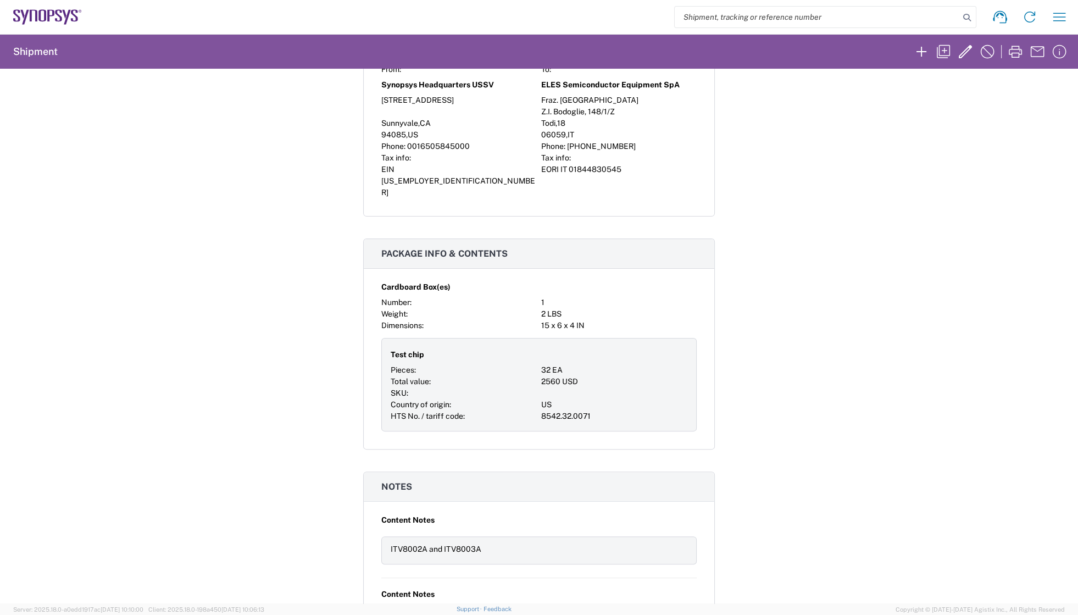
click at [822, 227] on div "Shipment 56721245 Google Maps Request details Pickup time: [DATE] 13:30:00 - 16…" at bounding box center [539, 336] width 1078 height 535
click at [919, 52] on icon "button" at bounding box center [922, 52] width 18 height 18
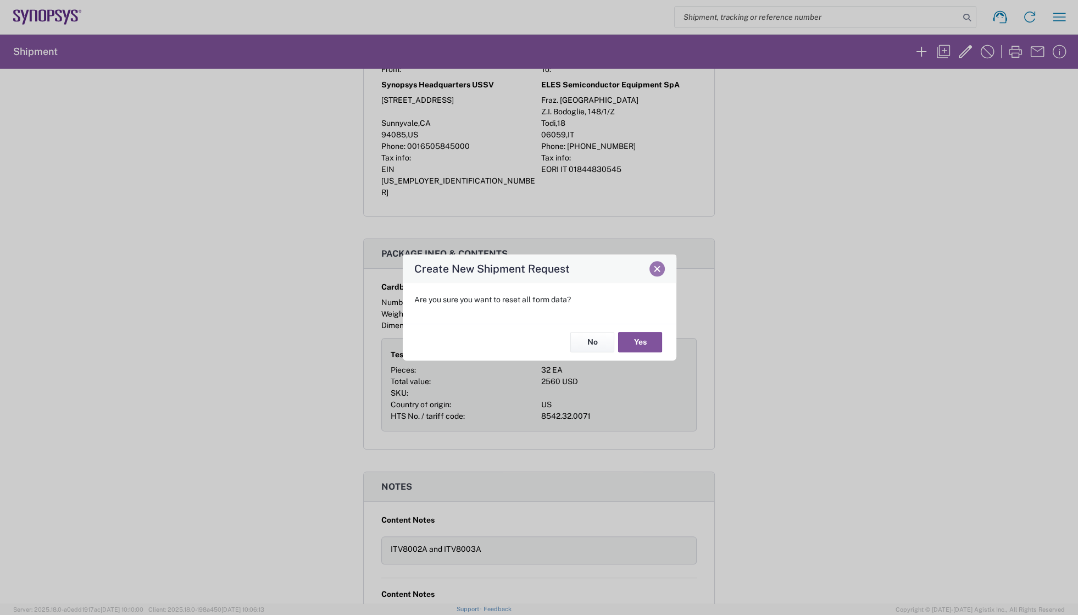
click at [660, 270] on span "Close" at bounding box center [657, 269] width 8 height 8
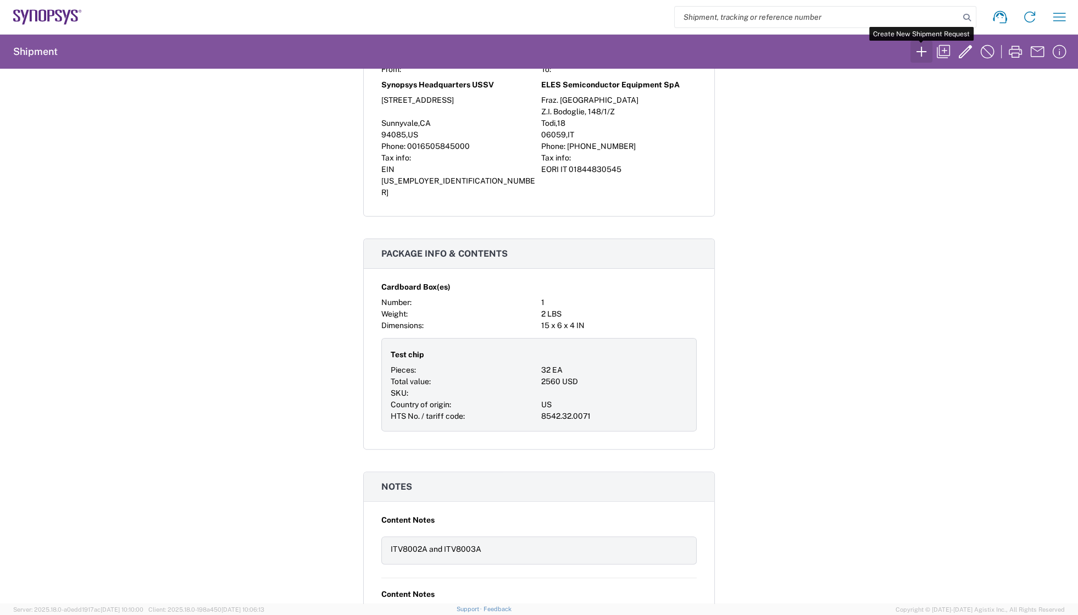
click at [921, 50] on icon "button" at bounding box center [922, 52] width 10 height 10
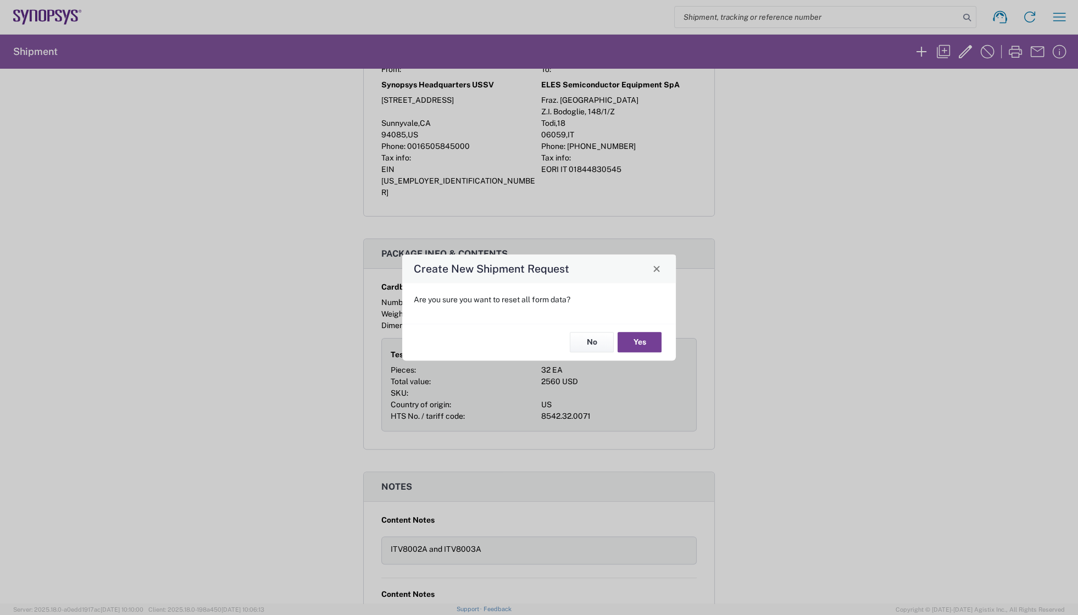
click at [640, 341] on button "Yes" at bounding box center [640, 342] width 44 height 20
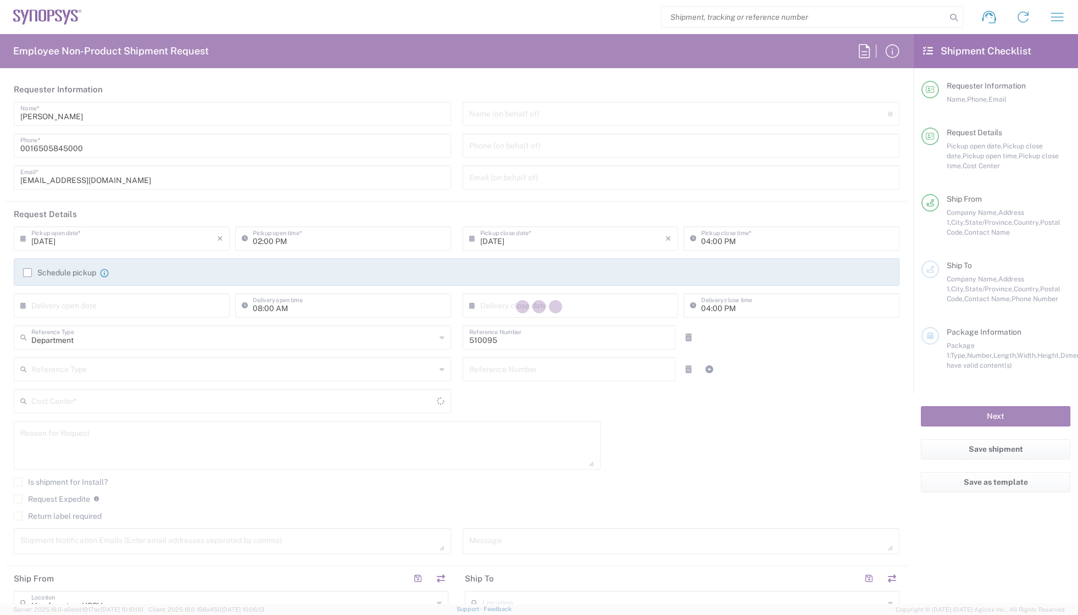
type input "US01, SG, EM, R&D 510095"
type input "[US_STATE]"
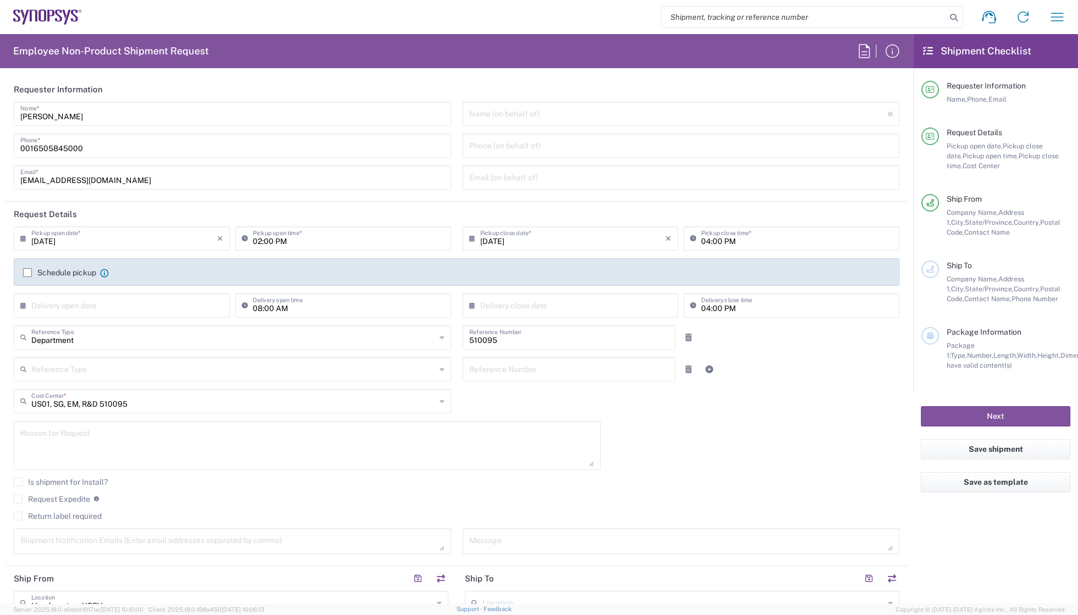
click at [214, 91] on header "Requester Information" at bounding box center [456, 89] width 902 height 25
click at [256, 241] on input "02:00 PM" at bounding box center [349, 237] width 192 height 19
click at [258, 241] on input "02:00 PM" at bounding box center [349, 237] width 192 height 19
click at [266, 241] on input "01:00 PM" at bounding box center [349, 237] width 192 height 19
type input "01:40 PM"
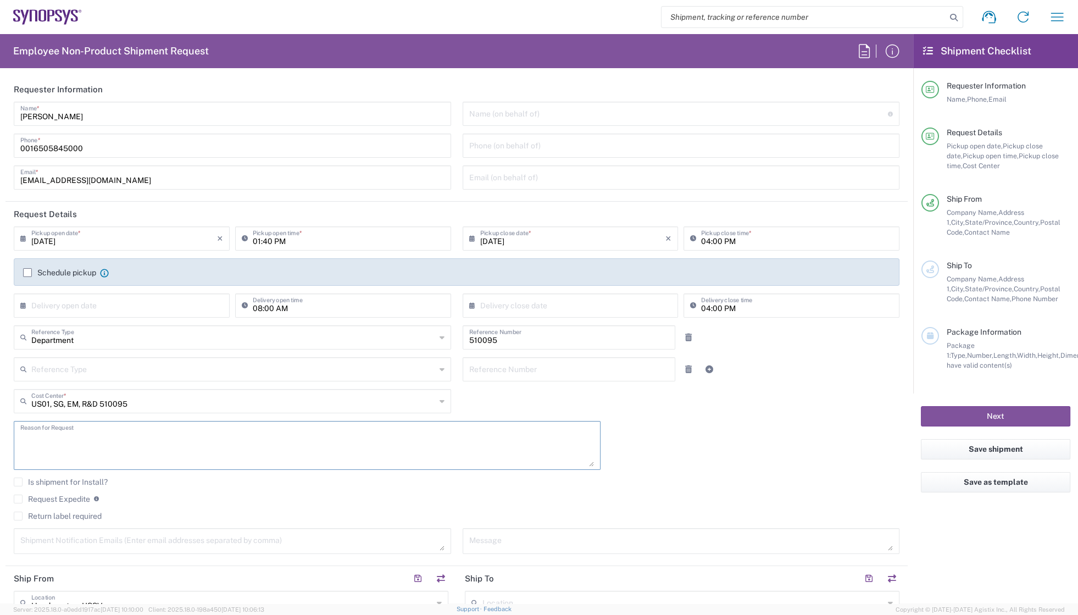
click at [299, 440] on textarea at bounding box center [307, 445] width 574 height 42
click at [21, 495] on label "Request Expedite" at bounding box center [52, 499] width 76 height 9
click at [18, 499] on input "Request Expedite" at bounding box center [18, 499] width 0 height 0
click at [42, 438] on textarea at bounding box center [307, 445] width 574 height 42
click at [144, 435] on textarea "To send ITV8002A and ITV8003A (44pcs /each)" at bounding box center [307, 445] width 574 height 42
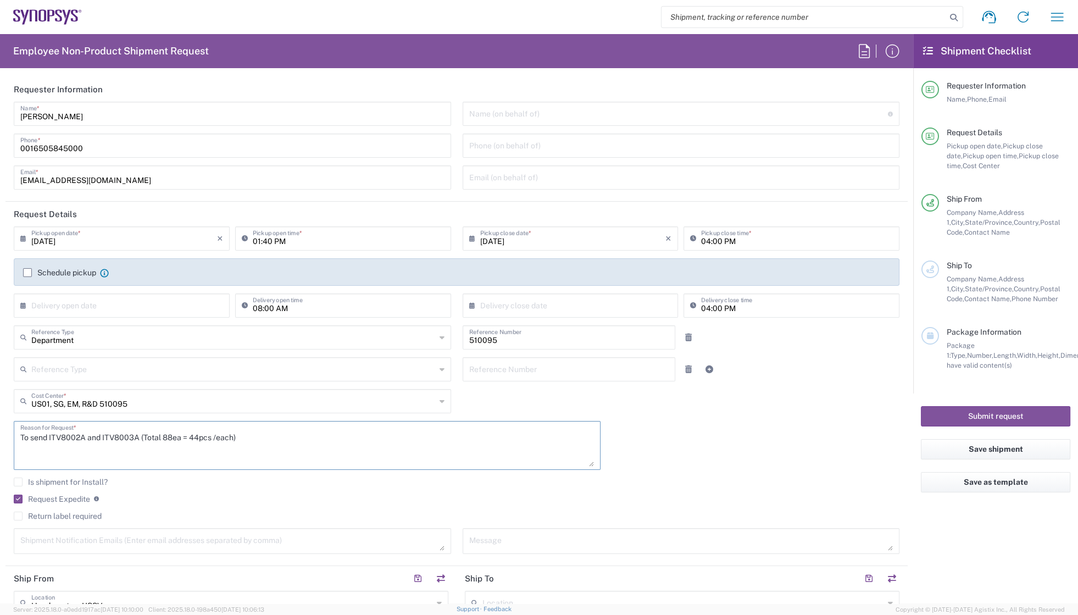
click at [203, 439] on textarea "To send ITV8002A and ITV8003A (Total 88ea = 44pcs /each)" at bounding box center [307, 445] width 574 height 42
drag, startPoint x: 49, startPoint y: 439, endPoint x: 255, endPoint y: 440, distance: 205.5
click at [255, 440] on textarea "To send ITV8002A and ITV8003A (Total 88ea = 44ea /each)" at bounding box center [307, 445] width 574 height 42
type textarea "To send ITV8002A and ITV8003A (Total 88ea = 44ea /each)"
click at [479, 538] on textarea at bounding box center [681, 540] width 424 height 19
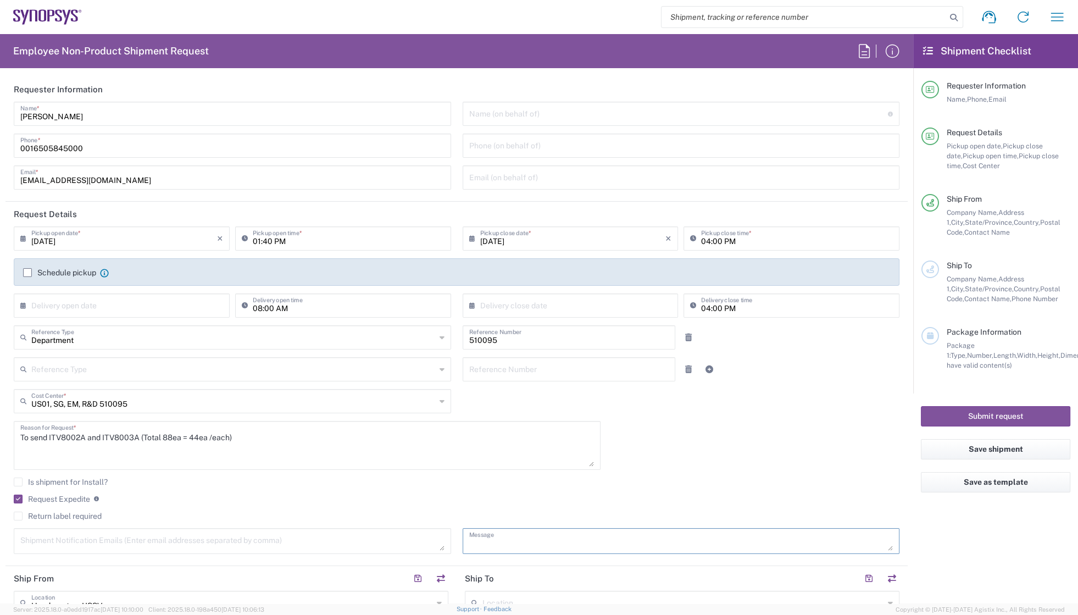
paste textarea "ITV8002A and ITV8003A (Total 88ea = 44ea /each)"
type textarea "ITV8002A and ITV8003A (Total 88ea = 44ea /each)"
click at [349, 496] on agx-checkbox-control "Request Expedite If expedite is checked you will be unable to rate and book thi…" at bounding box center [457, 499] width 886 height 10
click at [133, 537] on textarea at bounding box center [232, 540] width 424 height 19
drag, startPoint x: 57, startPoint y: 542, endPoint x: -10, endPoint y: 540, distance: 67.1
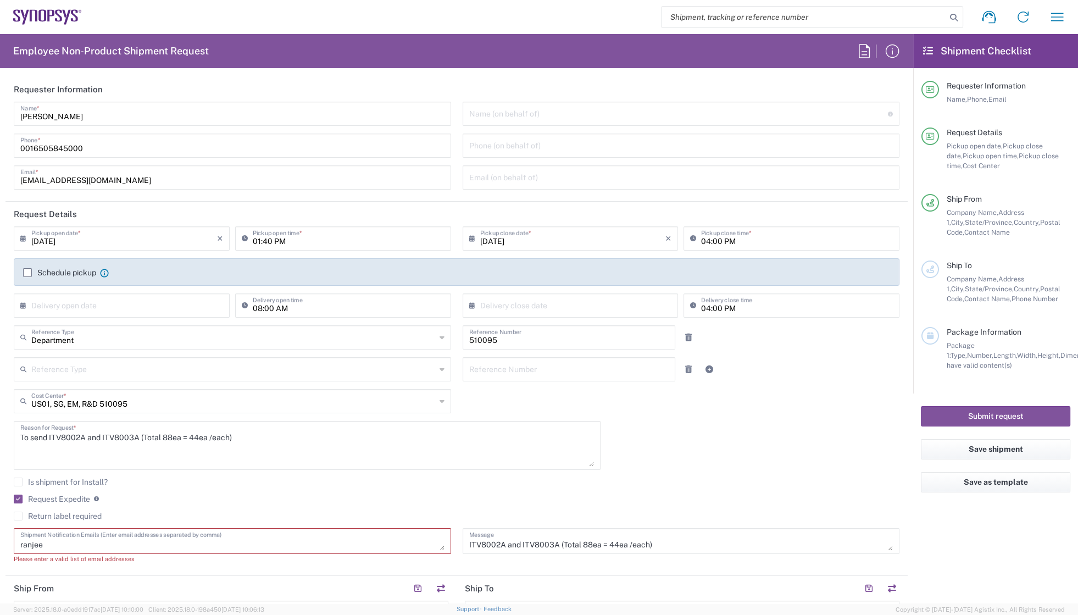
click at [0, 540] on html "Shipment request Shipment tracking Employee non-product shipment request My shi…" at bounding box center [539, 307] width 1078 height 615
paste textarea "[EMAIL_ADDRESS][DOMAIN_NAME]"
click at [133, 547] on textarea "[PERSON_NAME][EMAIL_ADDRESS][DOMAIN_NAME]," at bounding box center [232, 540] width 424 height 19
paste textarea "[EMAIL_ADDRESS][DOMAIN_NAME]"
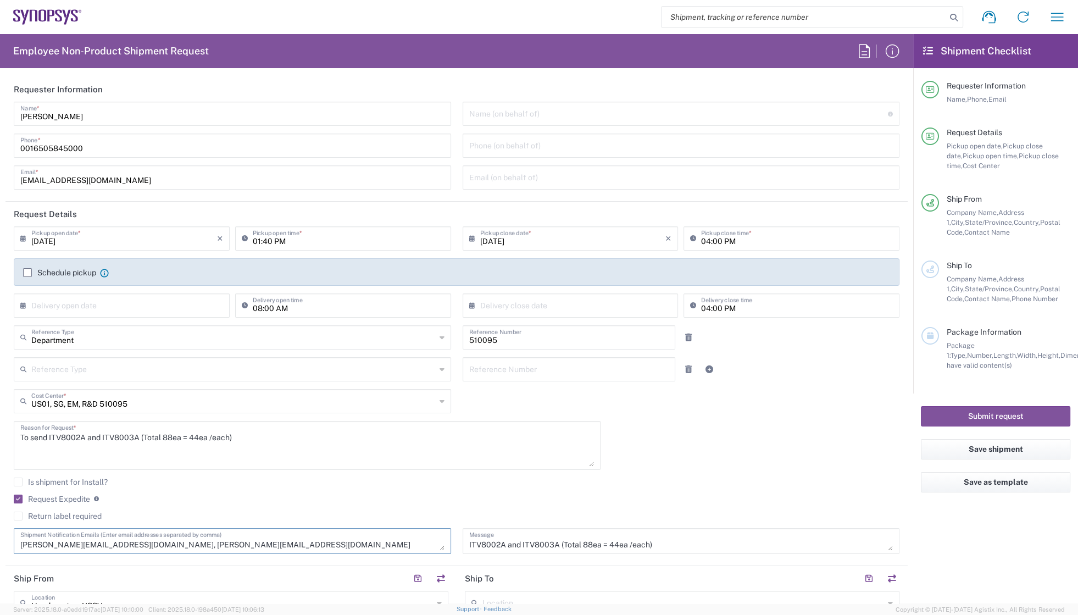
type textarea "[PERSON_NAME][EMAIL_ADDRESS][DOMAIN_NAME], [PERSON_NAME][EMAIL_ADDRESS][DOMAIN_…"
click at [320, 476] on div "To send ITV8002A and ITV8003A (Total 88ea = 44ea /each) Reason for Request *" at bounding box center [307, 449] width 598 height 57
click at [366, 498] on agx-checkbox-control "Request Expedite If expedite is checked you will be unable to rate and book thi…" at bounding box center [457, 499] width 886 height 10
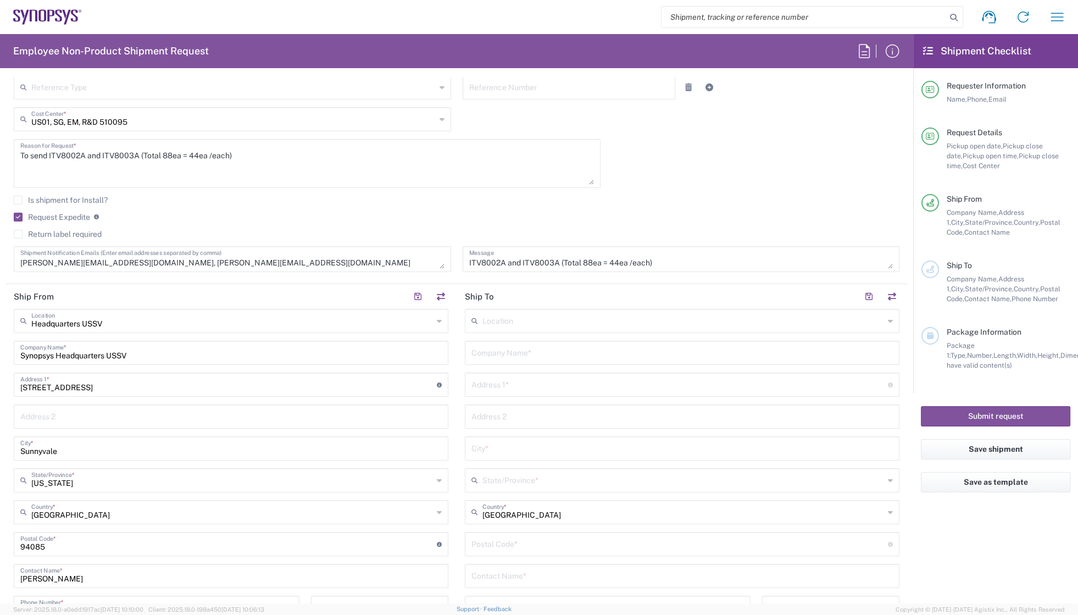
scroll to position [299, 0]
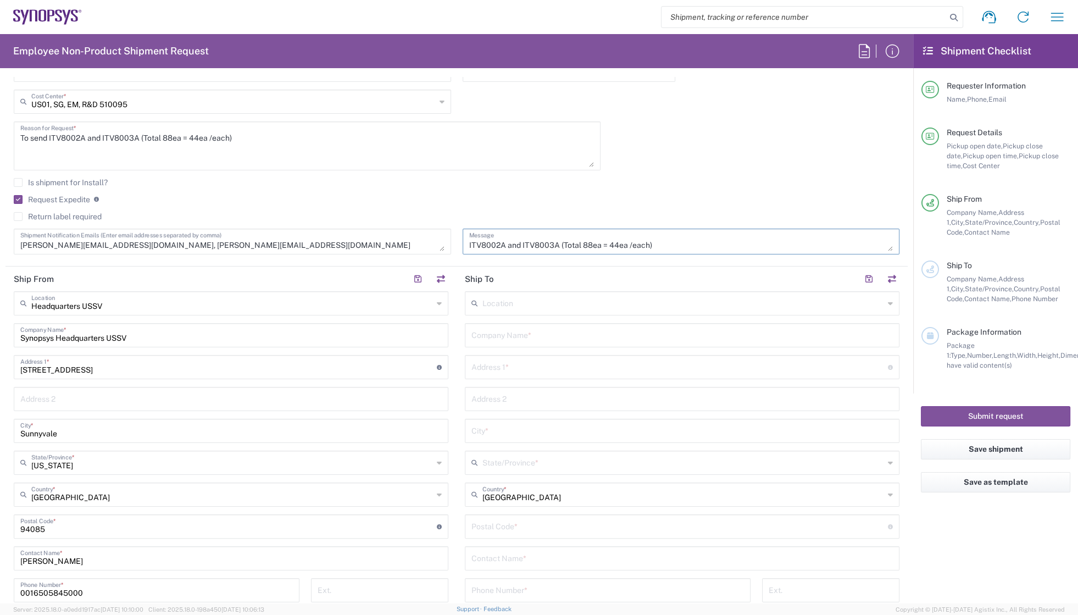
drag, startPoint x: 553, startPoint y: 247, endPoint x: 448, endPoint y: 247, distance: 105.5
click at [451, 245] on div "[DATE] × Pickup open date * Cancel Apply 01:40 PM Pickup open time * [DATE] × P…" at bounding box center [456, 94] width 897 height 335
click at [485, 332] on input "text" at bounding box center [681, 334] width 421 height 19
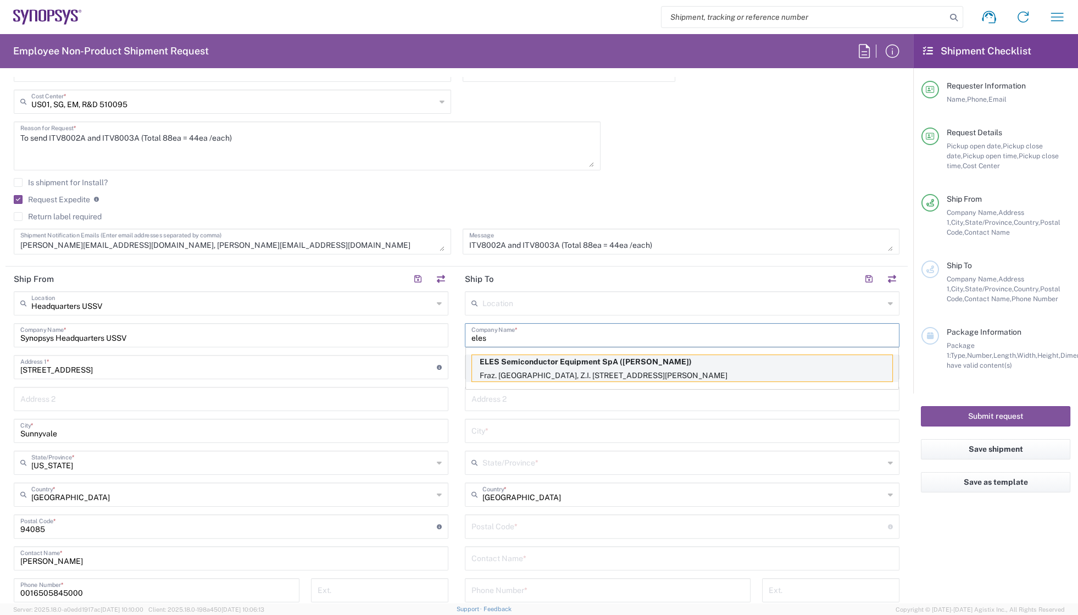
click at [586, 363] on p "ELES Semiconductor Equipment SpA ([PERSON_NAME])" at bounding box center [682, 362] width 420 height 14
type input "ELES Semiconductor Equipment SpA"
type input "Fraz. [GEOGRAPHIC_DATA]"
type input "Z.I. Bodoglie, 148/1/Z"
type input "Todi"
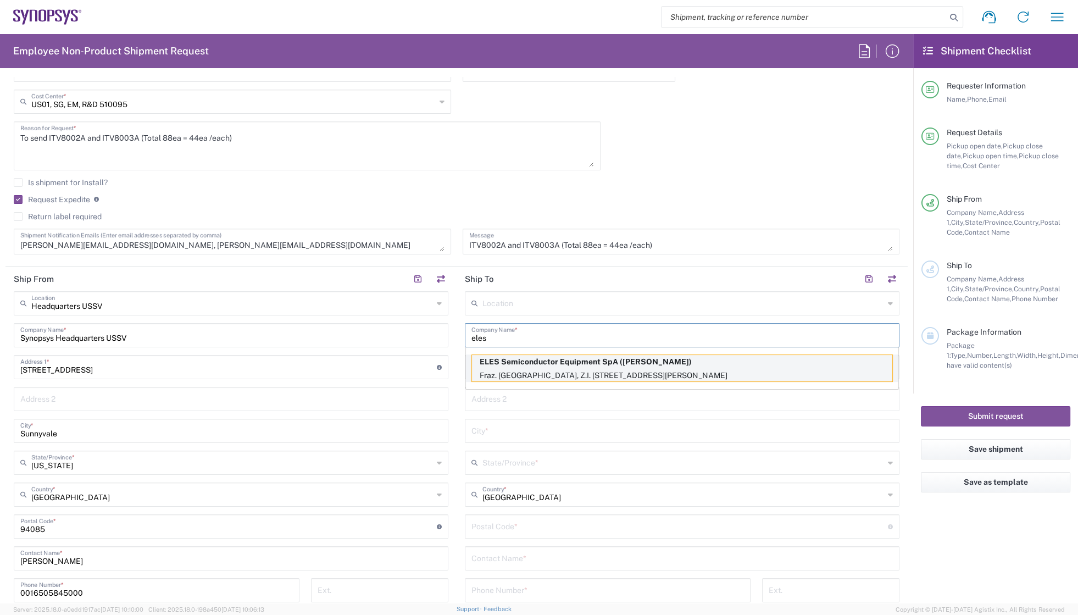
type input "[GEOGRAPHIC_DATA]"
type input "06059"
type input "[PERSON_NAME]"
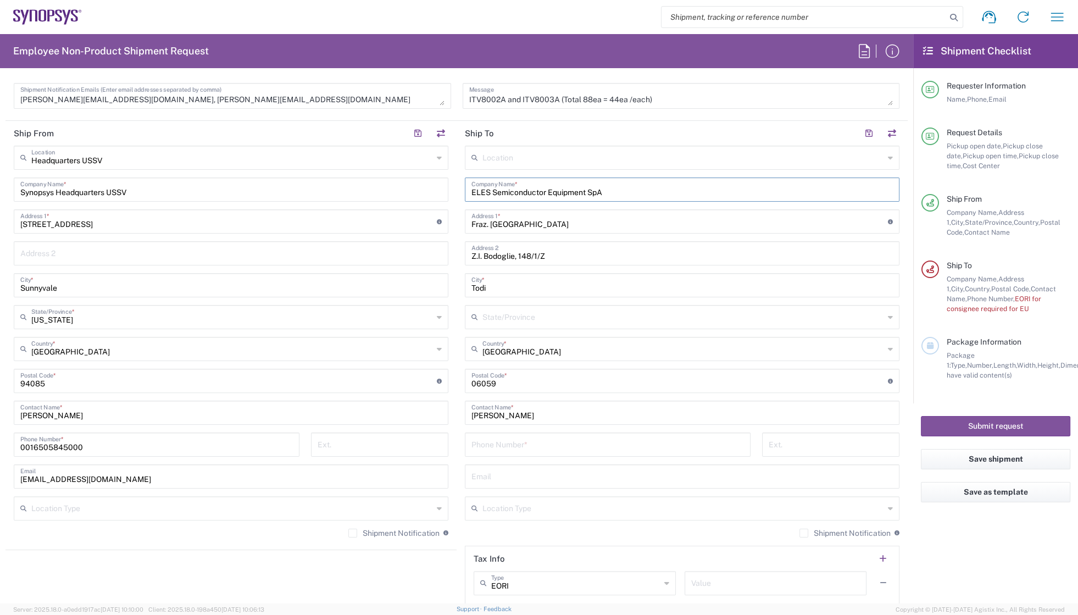
scroll to position [450, 0]
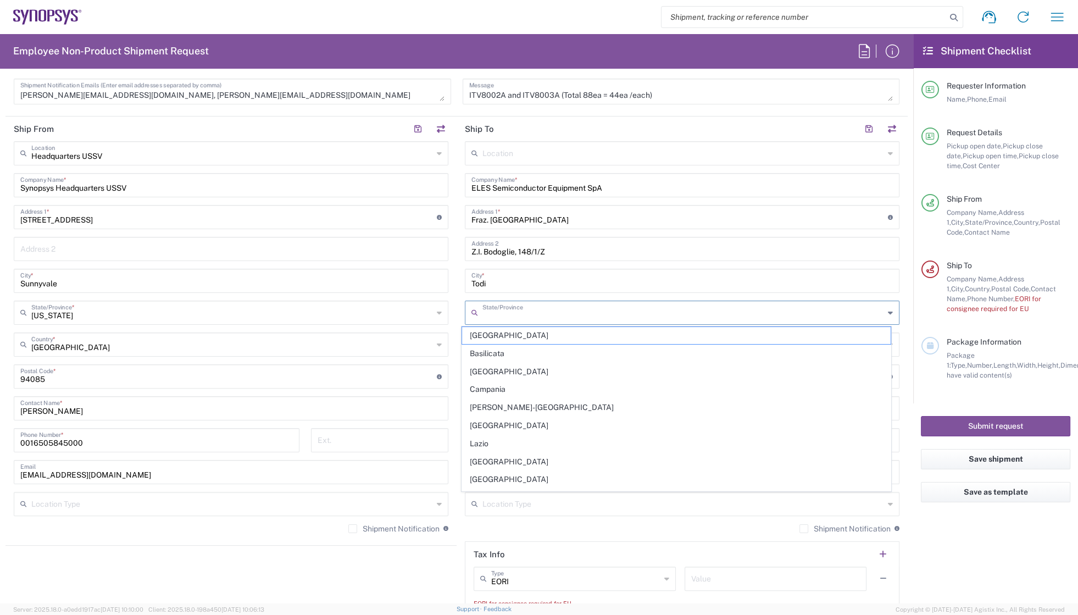
click at [741, 314] on input "text" at bounding box center [683, 311] width 402 height 19
click at [525, 14] on div "Shipment request Shipment tracking Employee non-product shipment request My shi…" at bounding box center [578, 17] width 992 height 26
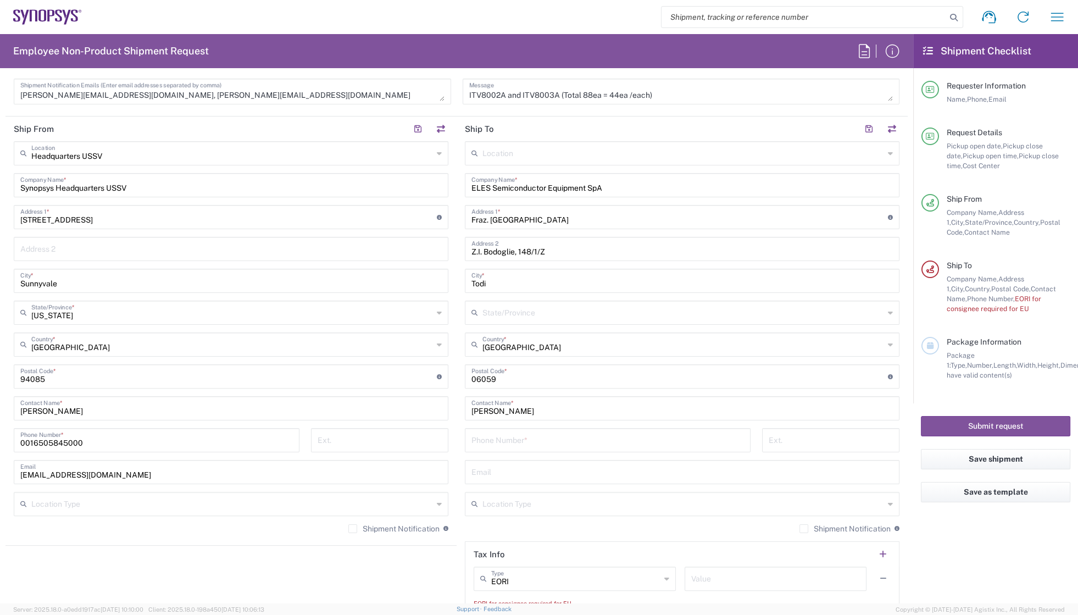
drag, startPoint x: 511, startPoint y: 434, endPoint x: 520, endPoint y: 437, distance: 9.9
click at [511, 434] on input "tel" at bounding box center [607, 439] width 273 height 19
drag, startPoint x: 607, startPoint y: 187, endPoint x: 440, endPoint y: 194, distance: 167.2
click at [441, 181] on div "Ship From Headquarters USSV Location Headquarters [GEOGRAPHIC_DATA] Agrate Bria…" at bounding box center [456, 371] width 902 height 511
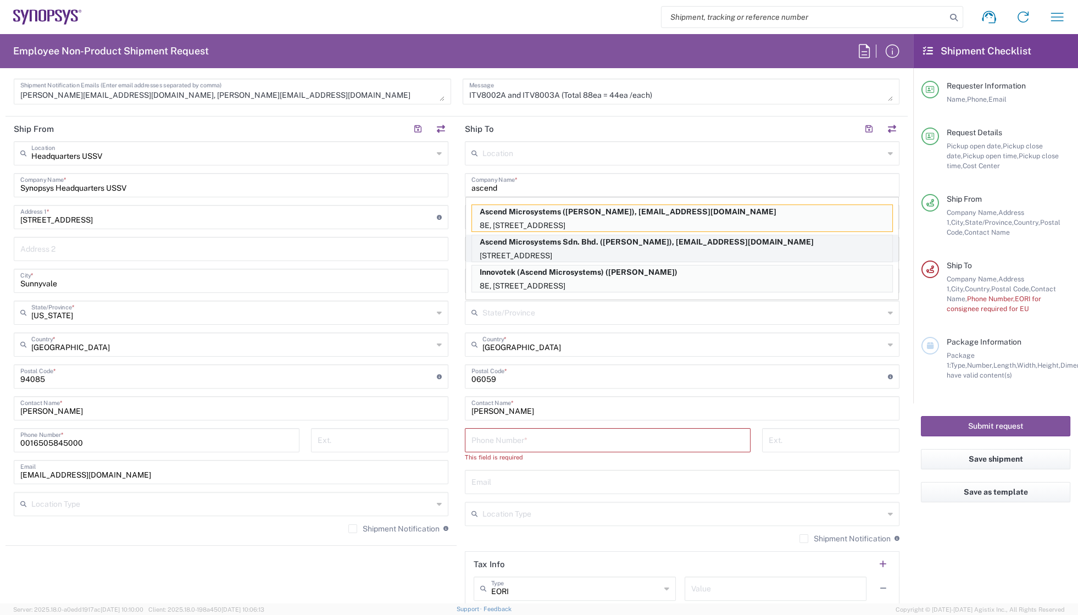
click at [610, 247] on p "Ascend Microsystems Sdn. Bhd. ([PERSON_NAME]), [EMAIL_ADDRESS][DOMAIN_NAME]" at bounding box center [682, 242] width 420 height 14
type input "Ascend Microsystems Sdn. Bhd."
type input "[STREET_ADDRESS]"
type input "[GEOGRAPHIC_DATA], Section [GEOGRAPHIC_DATA]"
type input "[GEOGRAPHIC_DATA]"
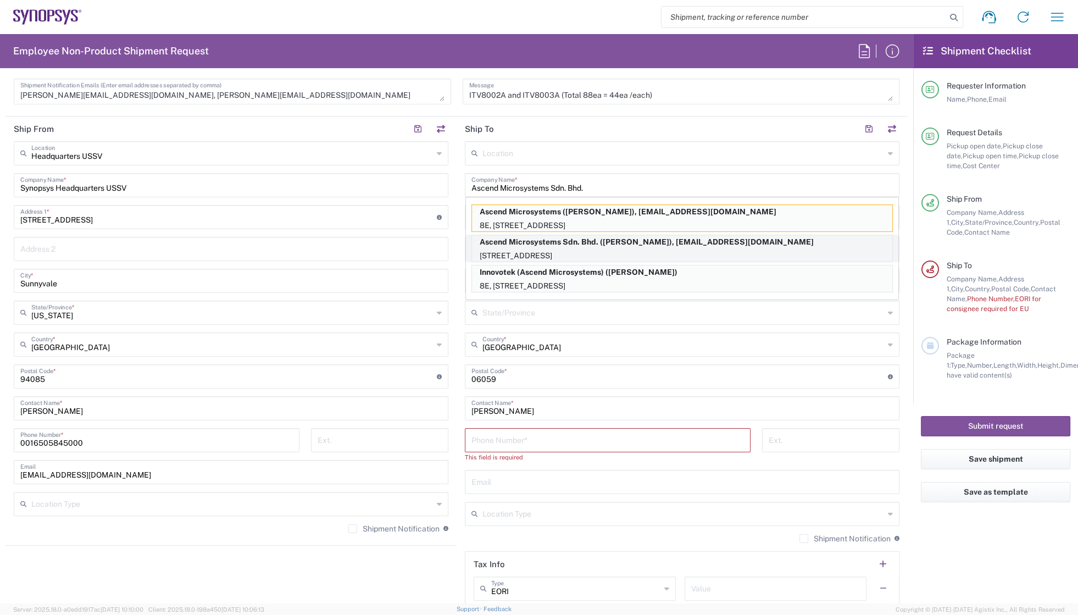
type input "[GEOGRAPHIC_DATA]"
type input "47810"
type input "[PERSON_NAME]"
type input "[PHONE_NUMBER]"
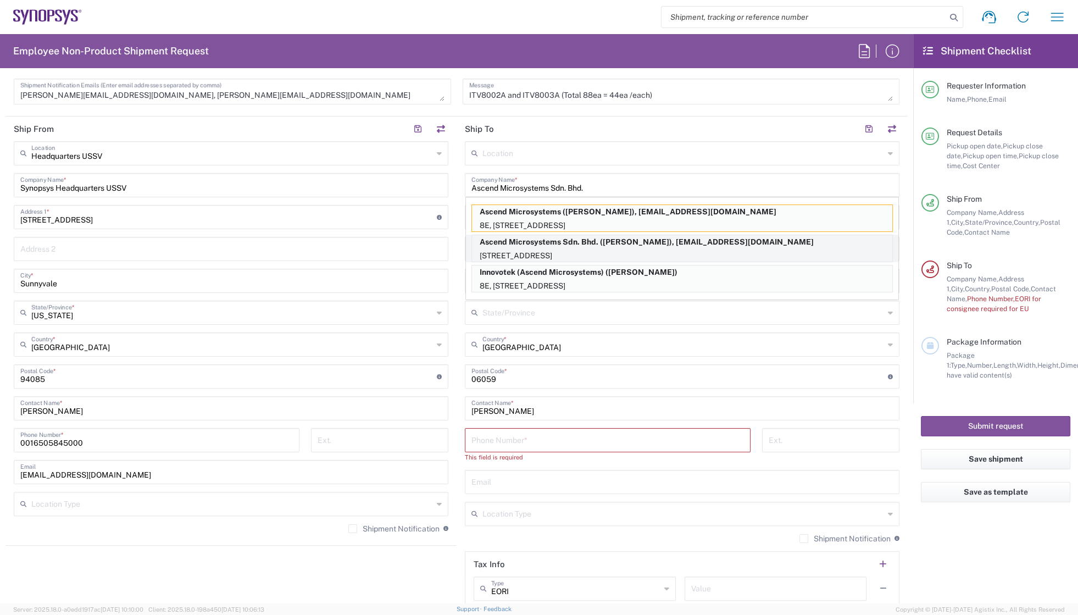
type input "[EMAIL_ADDRESS][DOMAIN_NAME]"
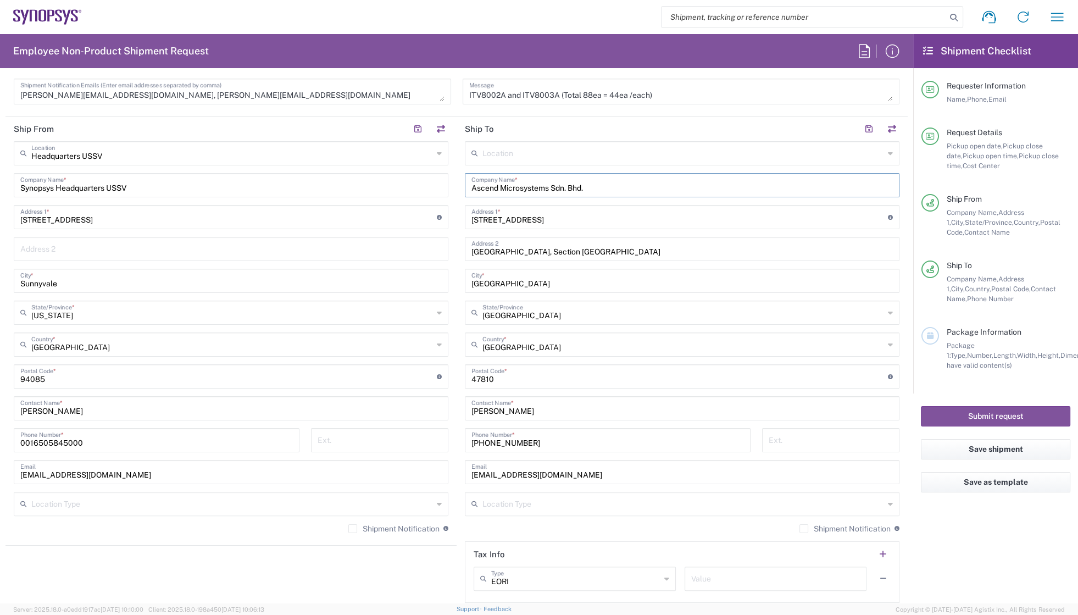
type input "[GEOGRAPHIC_DATA]"
click at [474, 531] on div "Shipment Notification If checked, a shipment notification email will be sent to…" at bounding box center [682, 533] width 435 height 18
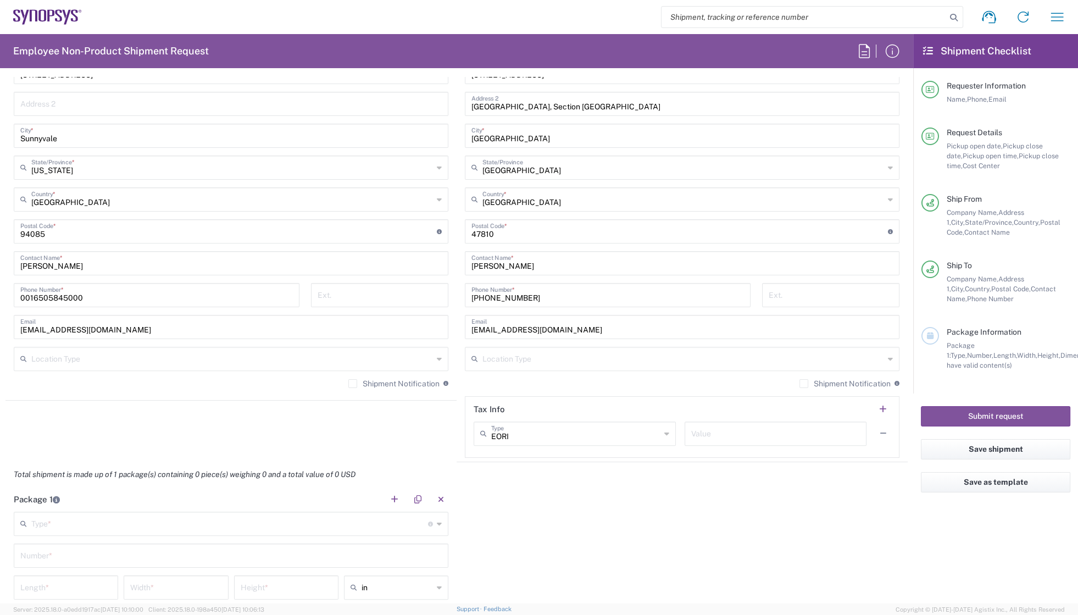
scroll to position [599, 0]
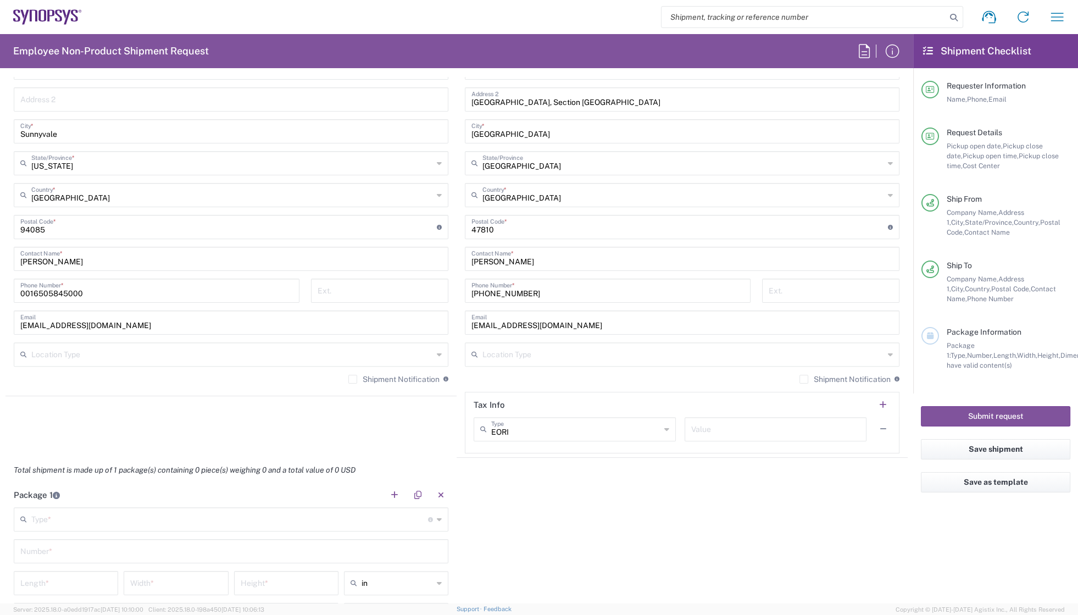
click at [664, 429] on div "EORI Type" at bounding box center [575, 429] width 202 height 24
click at [532, 504] on span "TIN" at bounding box center [570, 505] width 198 height 17
type input "TIN"
click at [722, 446] on div "TIN Type EORI EIN Other TIN VAT Value" at bounding box center [682, 433] width 417 height 32
click at [692, 426] on input "text" at bounding box center [775, 428] width 169 height 19
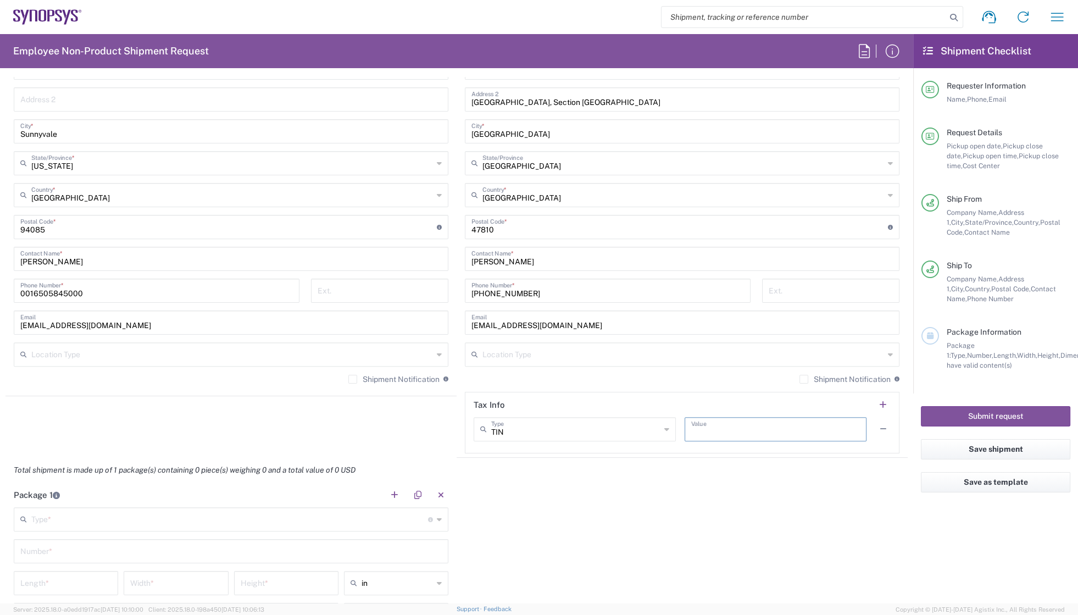
paste input "[US_EMPLOYER_IDENTIFICATION_NUMBER]"
type input "[US_EMPLOYER_IDENTIFICATION_NUMBER]"
click at [606, 490] on div "Package 1 Type * Material used to package goods Bale(s) Basket(s) Bolt(s) Bottl…" at bounding box center [456, 585] width 902 height 206
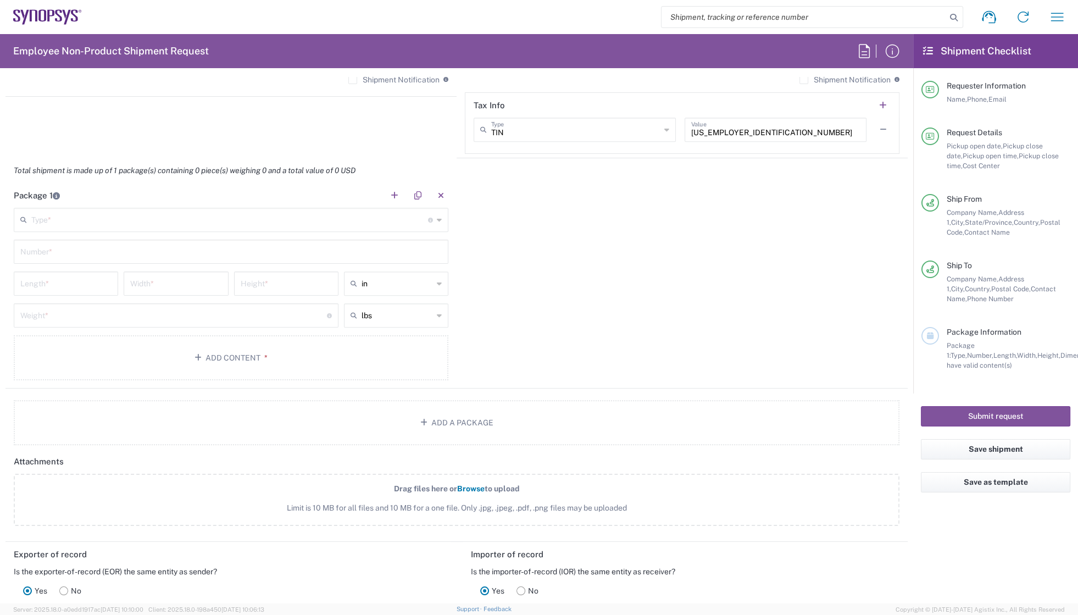
scroll to position [899, 0]
click at [523, 359] on div "Package 1 Type * Material used to package goods Bale(s) Basket(s) Bolt(s) Bottl…" at bounding box center [456, 285] width 902 height 206
click at [507, 294] on div "Package 1 Type * Material used to package goods Bale(s) Basket(s) Bolt(s) Bottl…" at bounding box center [456, 285] width 902 height 206
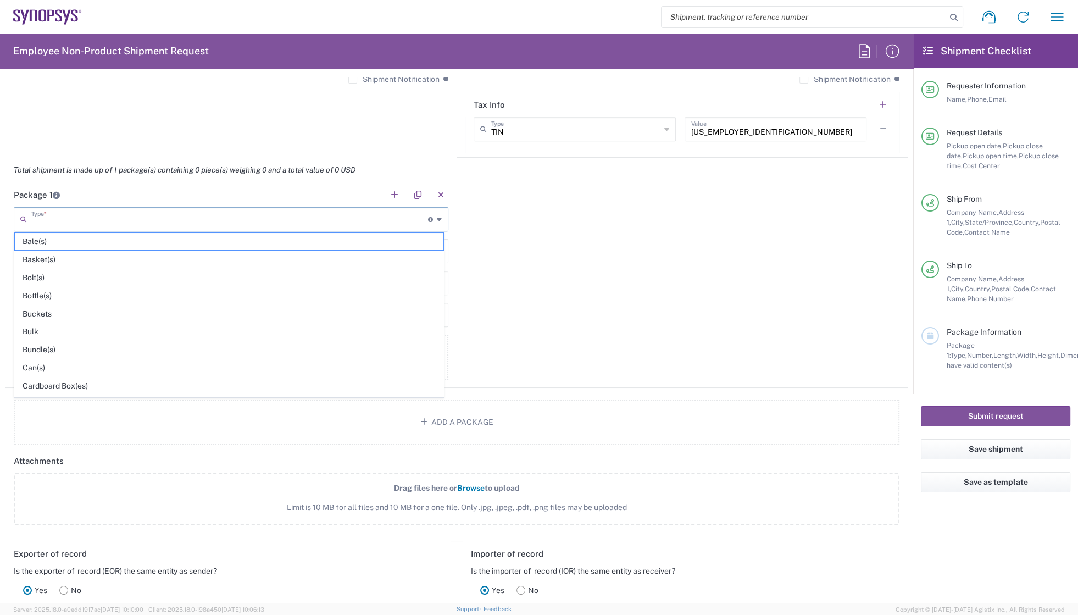
click at [95, 220] on input "text" at bounding box center [229, 218] width 397 height 19
click at [49, 382] on span "Cardboard Box(es)" at bounding box center [229, 386] width 429 height 17
type input "Cardboard Box(es)"
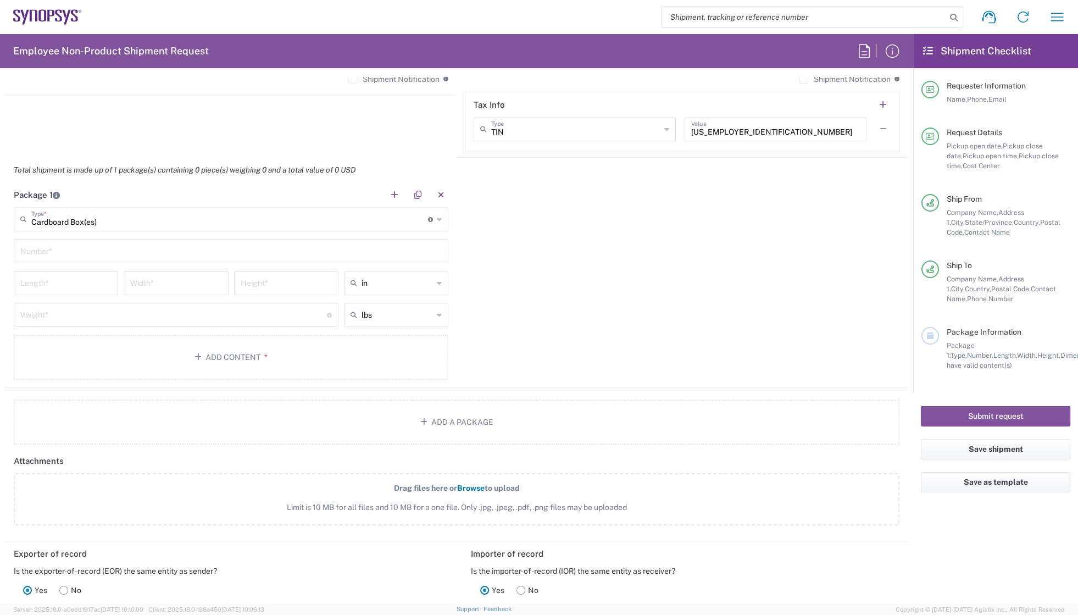
click at [48, 252] on input "text" at bounding box center [230, 250] width 421 height 19
type input "1"
click at [53, 274] on input "number" at bounding box center [65, 282] width 91 height 19
click at [109, 317] on input "number" at bounding box center [173, 313] width 307 height 19
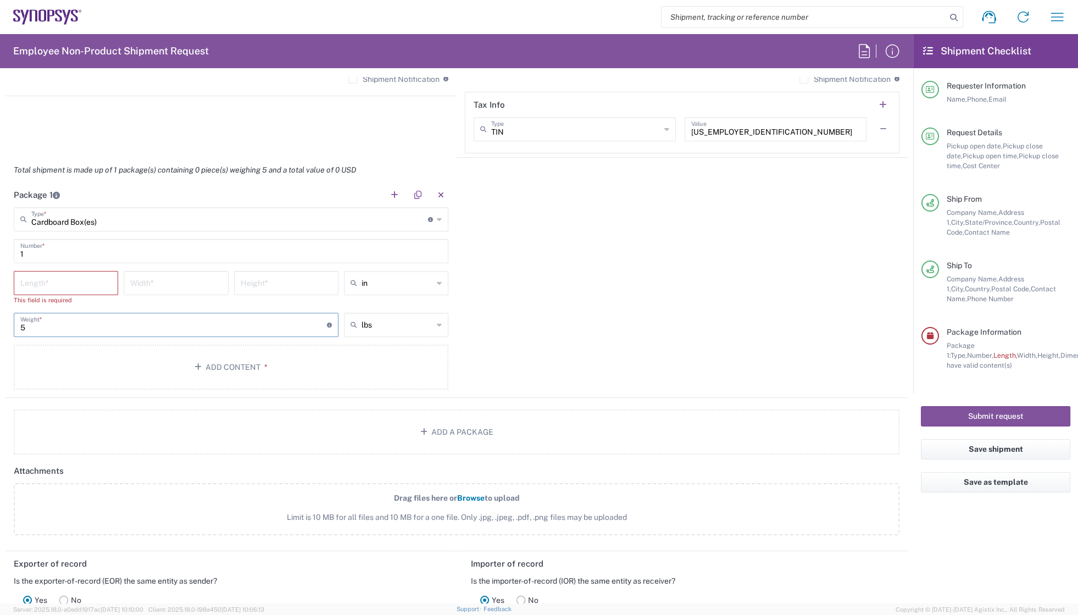
type input "5"
click at [45, 278] on input "number" at bounding box center [65, 282] width 91 height 19
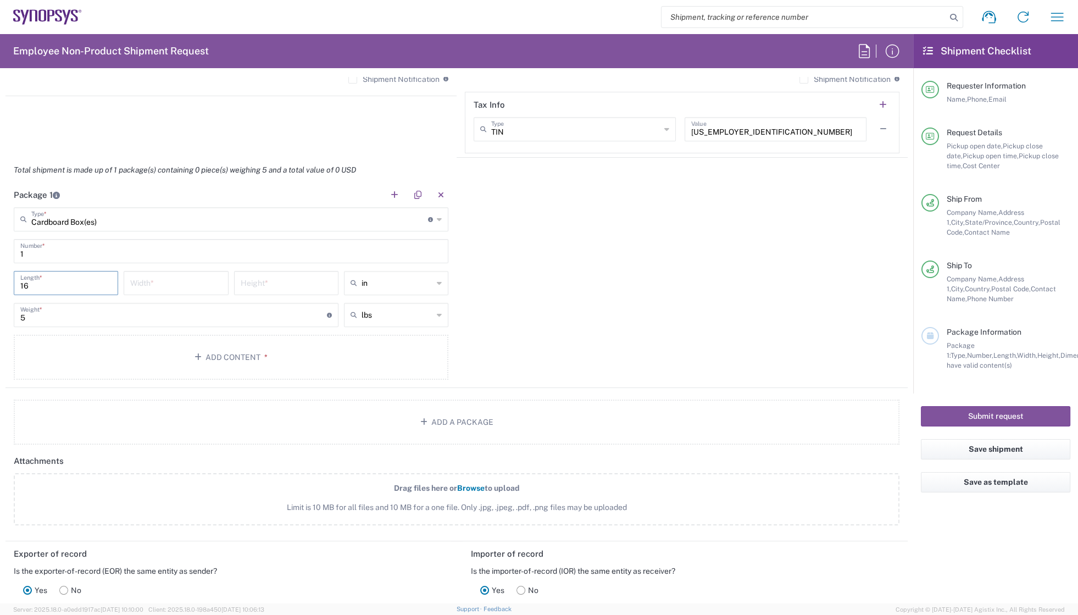
type input "16"
click at [191, 287] on input "number" at bounding box center [175, 282] width 91 height 19
type input "10"
click at [269, 283] on input "number" at bounding box center [286, 282] width 91 height 19
type input "5"
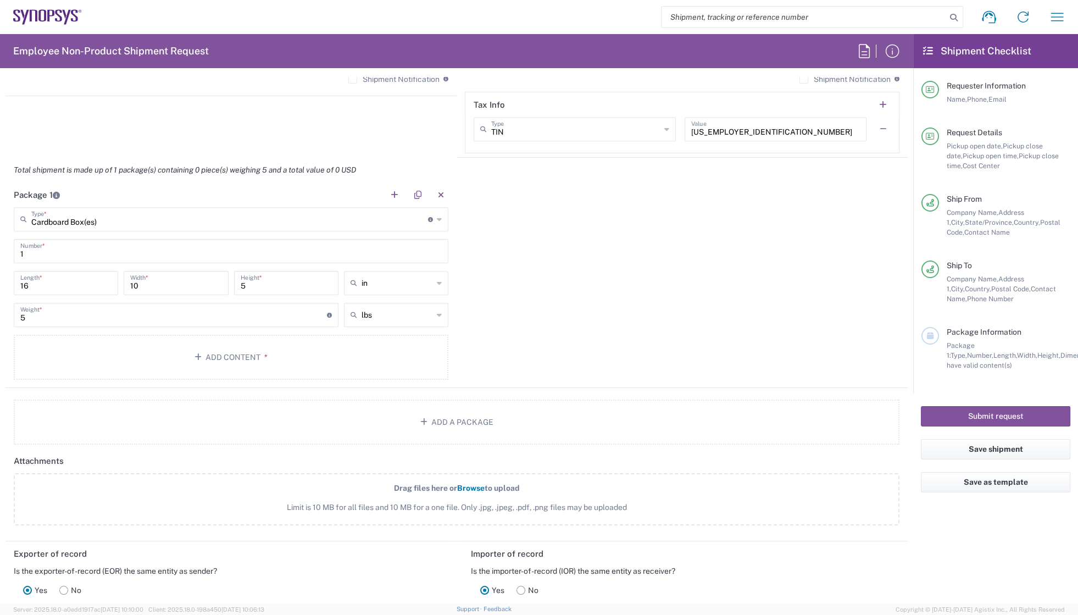
click at [521, 318] on div "Package 1 Cardboard Box(es) Type * Material used to package goods Bale(s) Baske…" at bounding box center [456, 285] width 902 height 206
click at [244, 347] on button "Add Content *" at bounding box center [231, 357] width 435 height 45
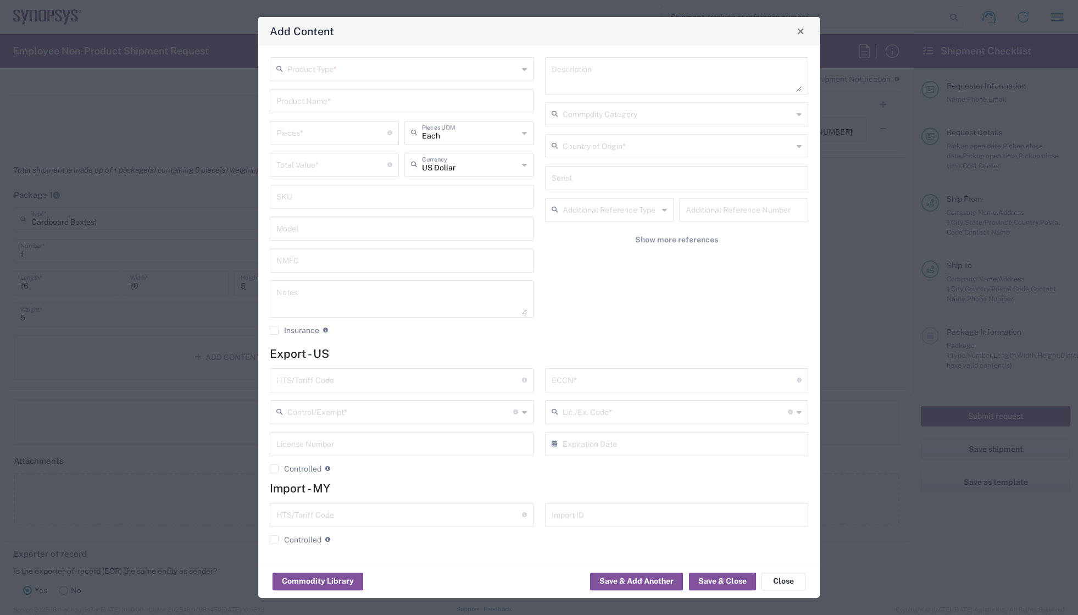
click at [339, 136] on input "number" at bounding box center [331, 132] width 111 height 19
type input "80"
click at [314, 157] on input "number" at bounding box center [331, 163] width 111 height 19
drag, startPoint x: 288, startPoint y: 163, endPoint x: 263, endPoint y: 170, distance: 26.3
click at [263, 170] on div "Product Type * Product Name * 80 Pieces * Number of pieces inside all the packa…" at bounding box center [539, 305] width 562 height 518
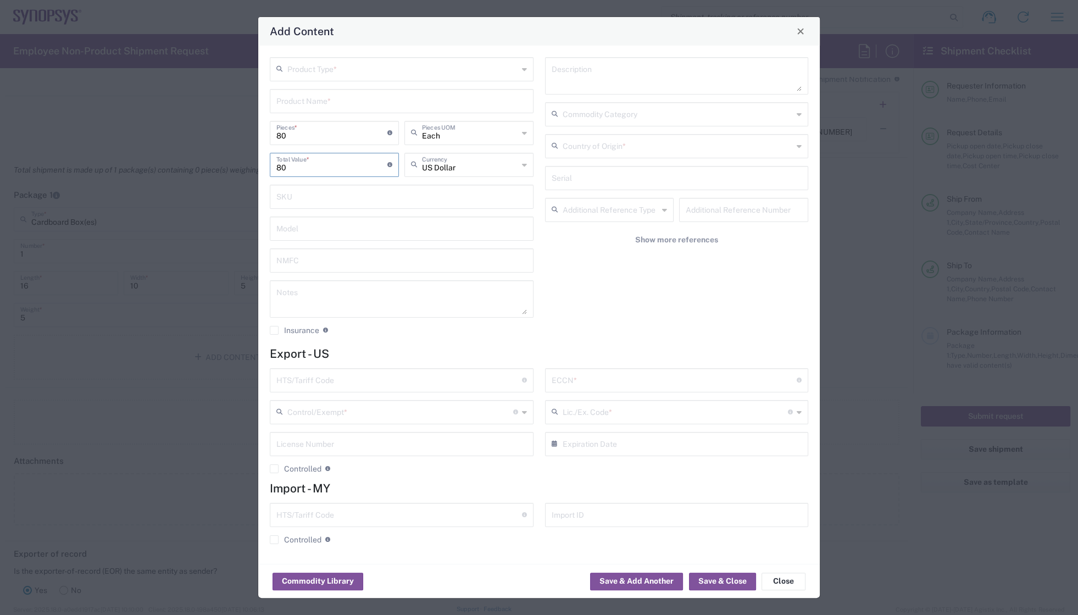
type input "80"
drag, startPoint x: 301, startPoint y: 137, endPoint x: 244, endPoint y: 128, distance: 57.3
click at [244, 128] on div "Add Content Product Type * Product Name * 80 Pieces * Number of pieces inside a…" at bounding box center [539, 307] width 1078 height 615
type input "1"
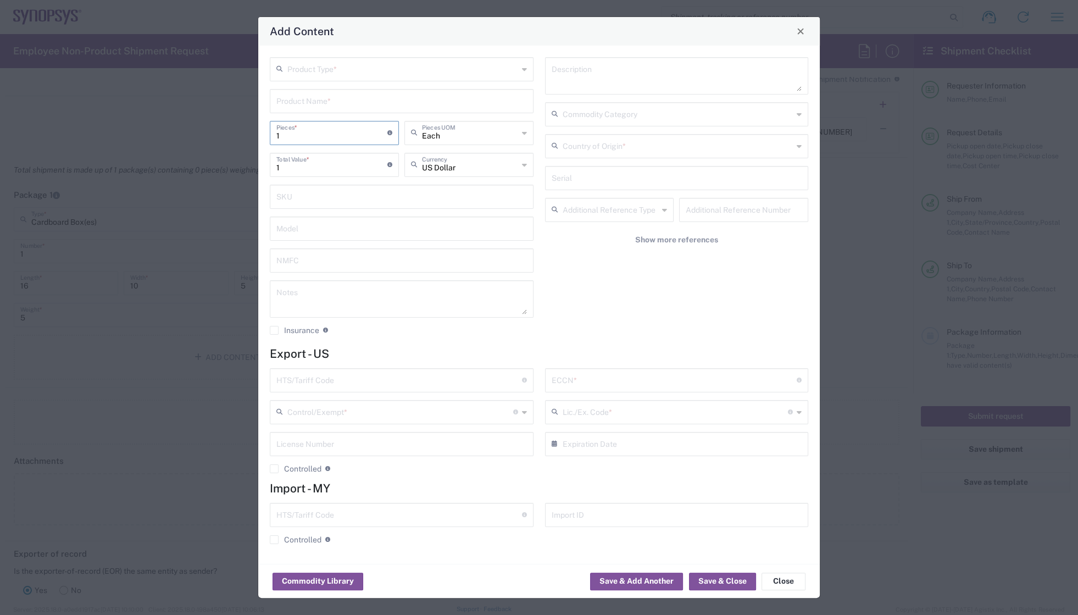
type input "1"
drag, startPoint x: 286, startPoint y: 170, endPoint x: 241, endPoint y: 164, distance: 45.5
click at [241, 164] on div "Add Content Product Type * Product Name * 1 Pieces * Number of pieces inside al…" at bounding box center [539, 307] width 1078 height 615
type input "80"
click at [340, 71] on input "text" at bounding box center [402, 68] width 231 height 19
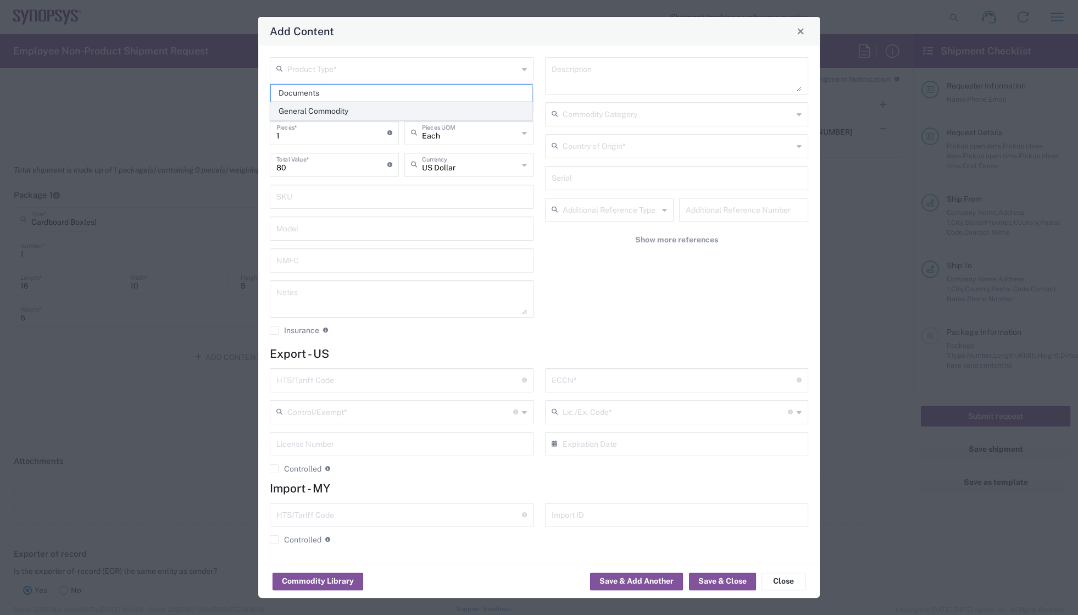
click at [307, 108] on span "General Commodity" at bounding box center [402, 111] width 262 height 17
type input "General Commodity"
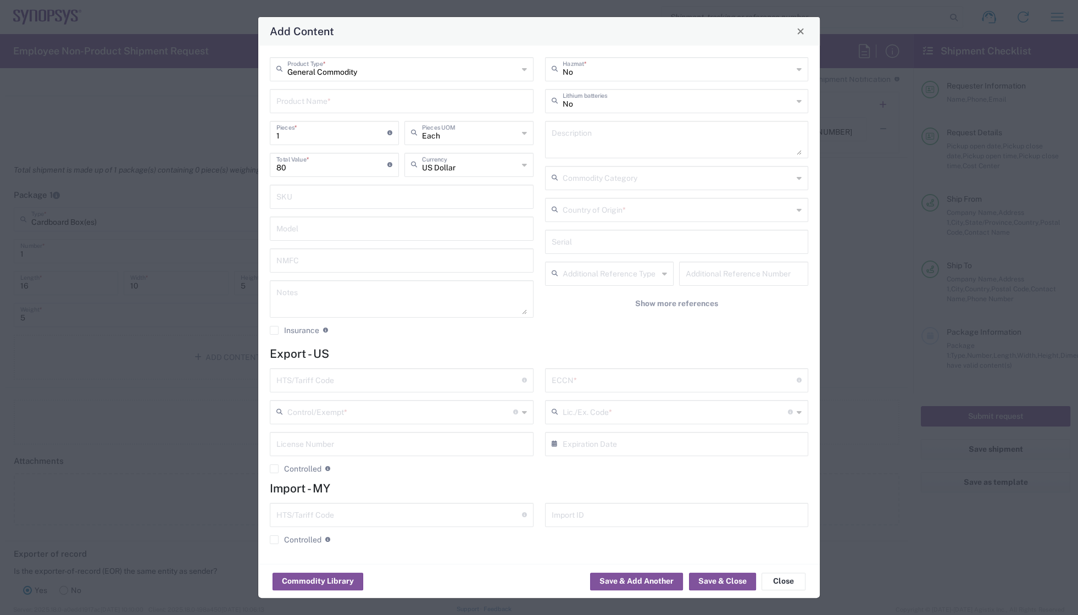
click at [317, 100] on input "text" at bounding box center [401, 100] width 251 height 19
drag, startPoint x: 345, startPoint y: 104, endPoint x: 235, endPoint y: 97, distance: 109.6
click at [235, 97] on div "Add Content General Commodity Product Type * memory Product Name * Memory Modul…" at bounding box center [539, 307] width 1078 height 615
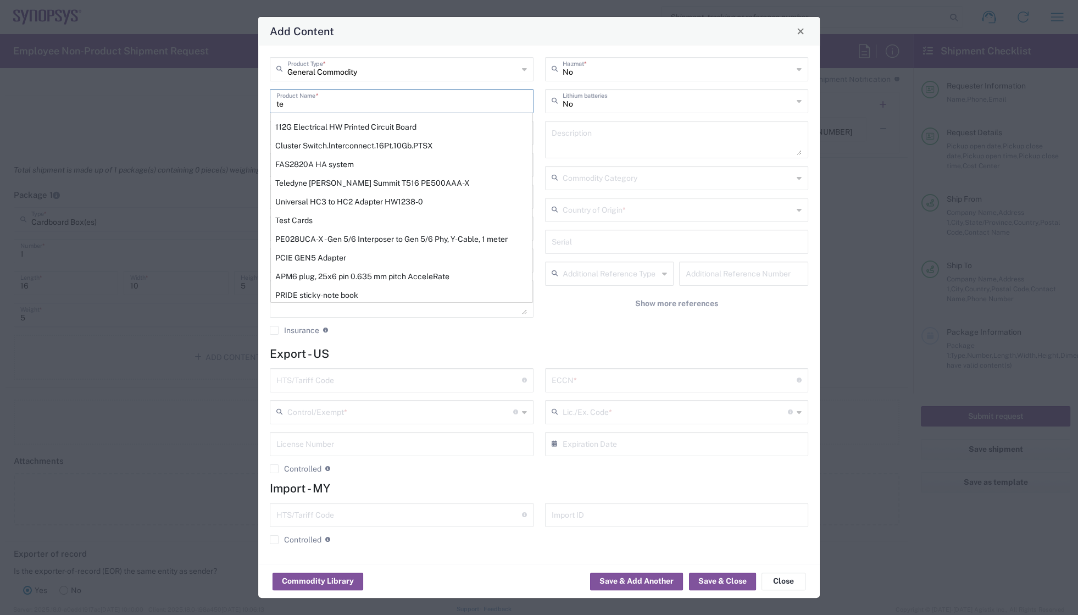
type input "t"
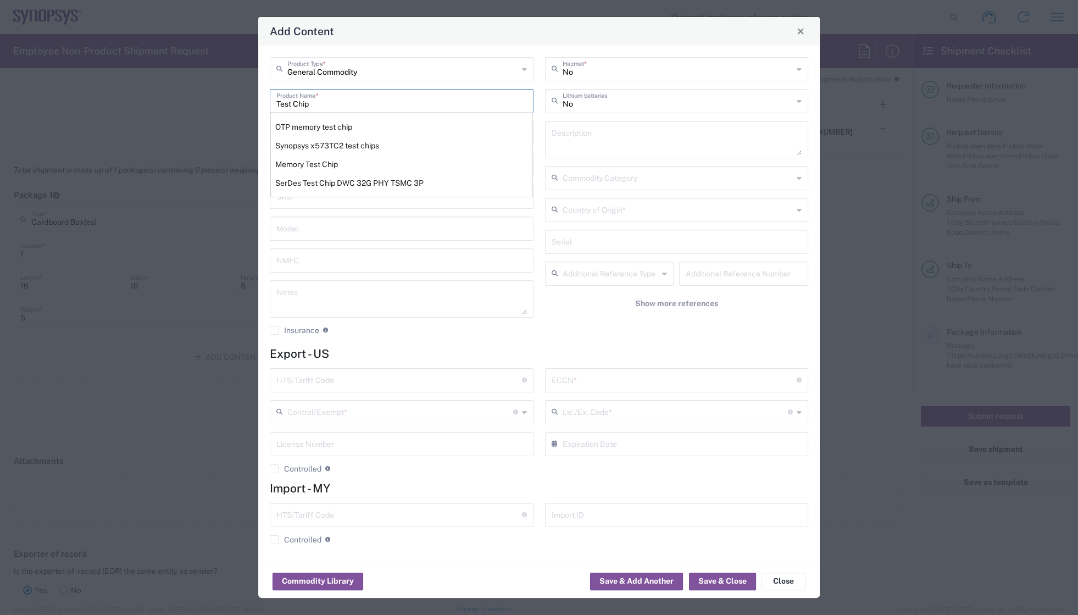
type input "Test Chip"
click at [570, 131] on textarea at bounding box center [677, 139] width 251 height 31
click at [354, 297] on textarea at bounding box center [401, 299] width 251 height 31
paste textarea "[US_EMPLOYER_IDENTIFICATION_NUMBER]"
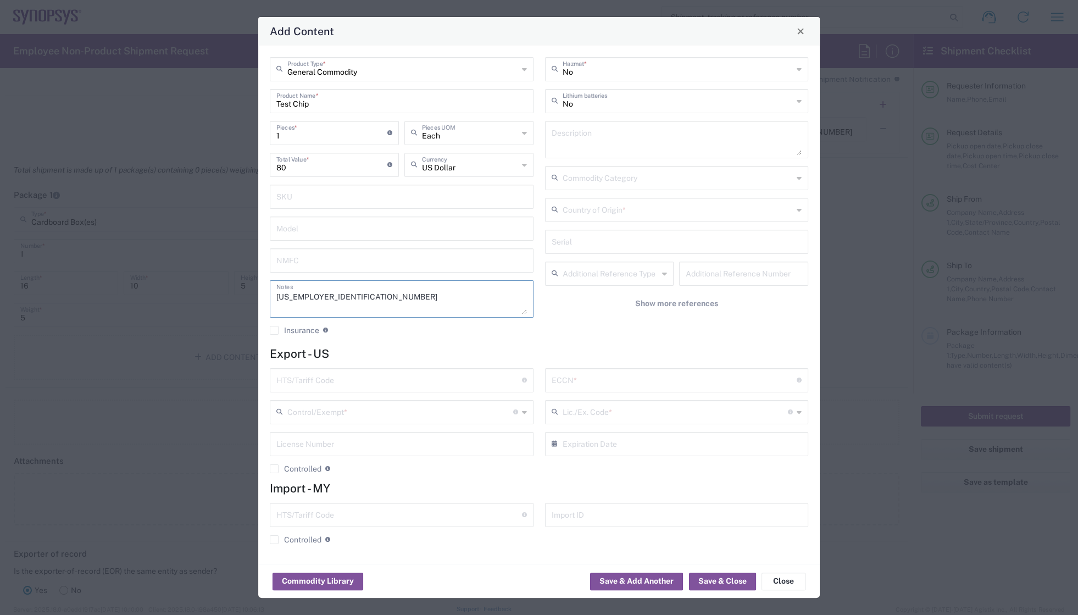
drag, startPoint x: 293, startPoint y: 289, endPoint x: 248, endPoint y: 285, distance: 45.2
click at [248, 285] on div "Add Content General Commodity Product Type * Test Chip Product Name * 1 Pieces …" at bounding box center [539, 307] width 1078 height 615
paste textarea "ITV8002A and ITV8003A"
type textarea "ITV8002A and ITV8003A"
click at [574, 141] on textarea at bounding box center [677, 139] width 251 height 31
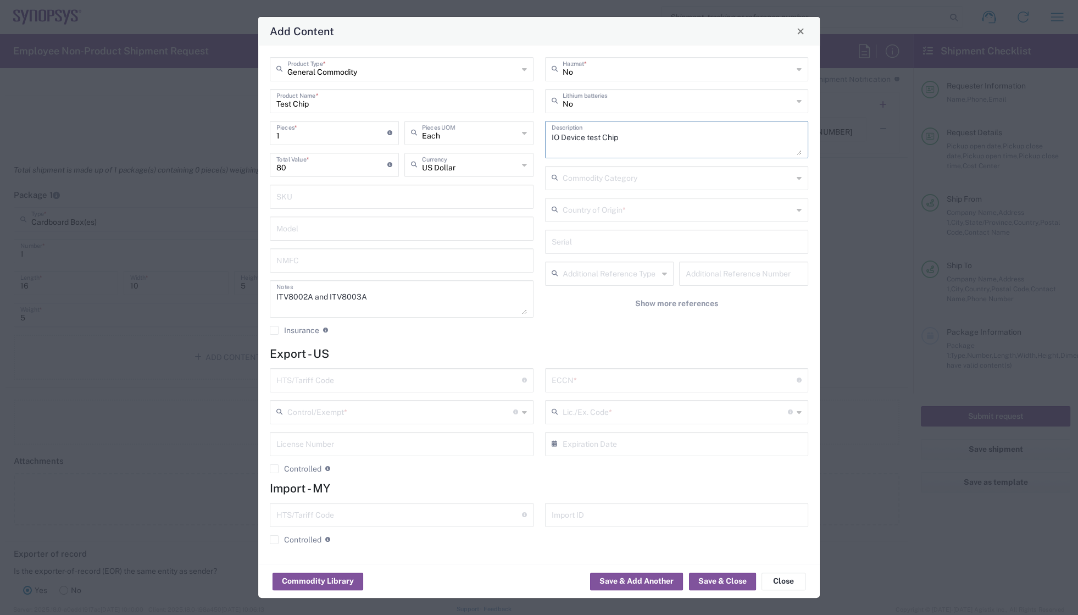
type textarea "IO Device test Chip"
drag, startPoint x: 286, startPoint y: 135, endPoint x: 269, endPoint y: 135, distance: 16.5
click at [270, 135] on div "1 Pieces * Number of pieces inside all the packages" at bounding box center [334, 133] width 129 height 24
type input "8"
type input "640"
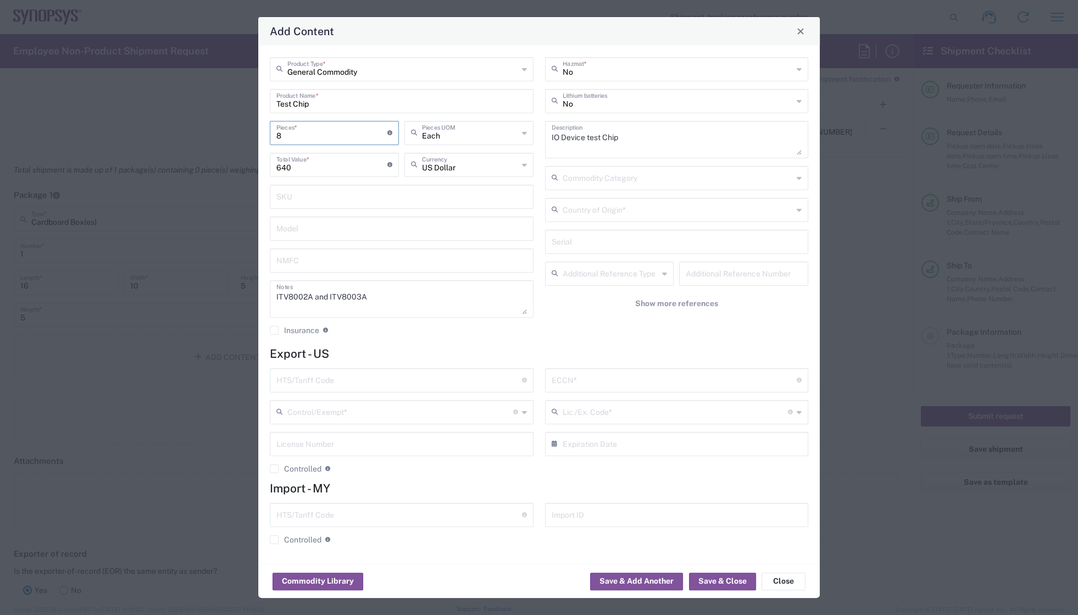
type input "88"
type input "7040"
type input "88"
click at [603, 332] on div "No Hazmat * No Lithium batteries IO Device test Chip Description Commodity Cate…" at bounding box center [676, 200] width 275 height 286
click at [624, 207] on input "text" at bounding box center [678, 208] width 231 height 19
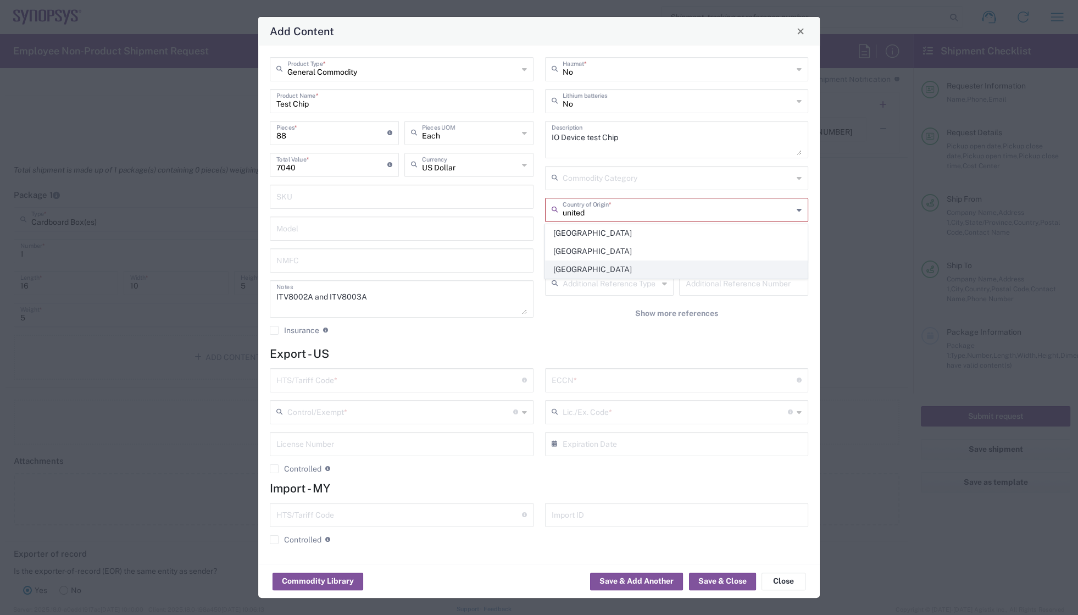
click at [584, 267] on span "[GEOGRAPHIC_DATA]" at bounding box center [677, 269] width 262 height 17
type input "[GEOGRAPHIC_DATA]"
click at [581, 347] on h4 "Export - US" at bounding box center [539, 354] width 539 height 14
click at [426, 333] on agx-checkbox-control "Insurance Check this box to request insurance" at bounding box center [402, 330] width 264 height 10
click at [411, 381] on input "text" at bounding box center [399, 379] width 246 height 19
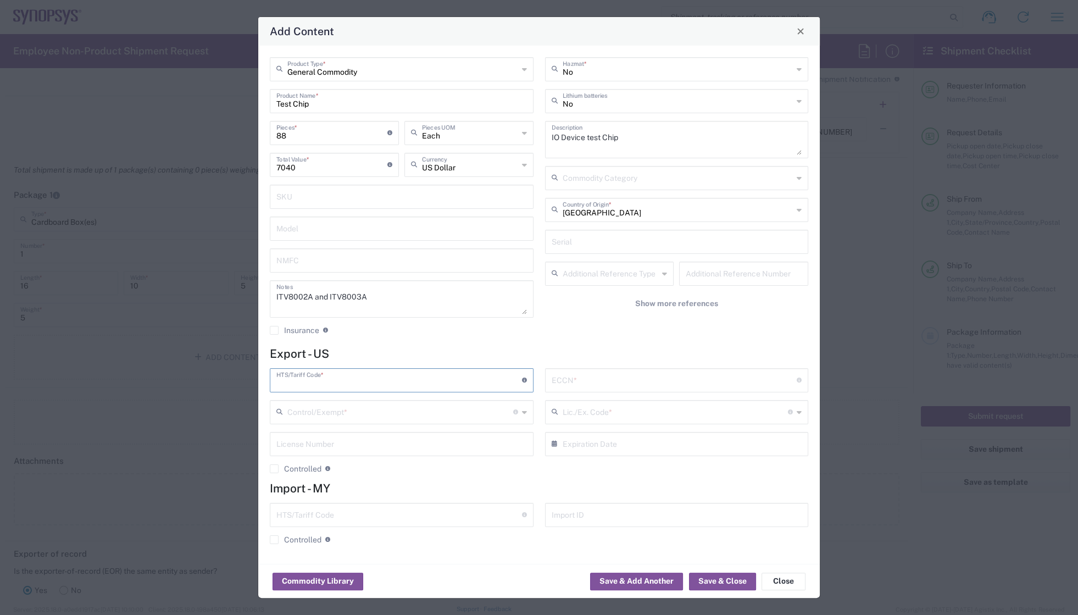
paste input "8542.32.0071"
type input "8542.32.0071"
click at [568, 385] on input "text" at bounding box center [675, 379] width 246 height 19
click at [592, 374] on input "text" at bounding box center [675, 379] width 246 height 19
paste input "3A991"
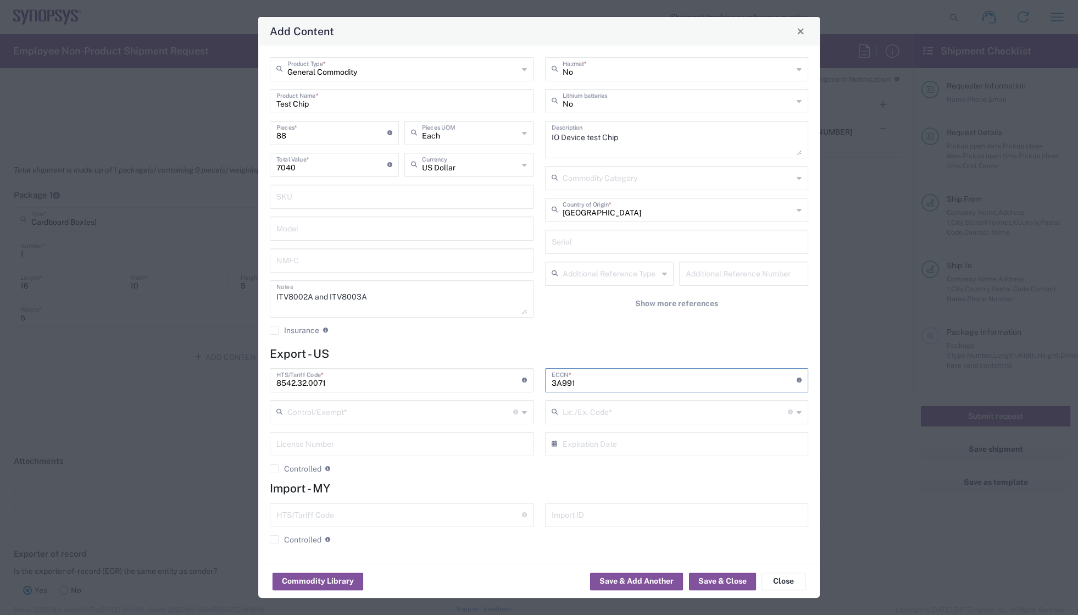
type input "3A991"
click at [346, 409] on input "text" at bounding box center [400, 411] width 226 height 19
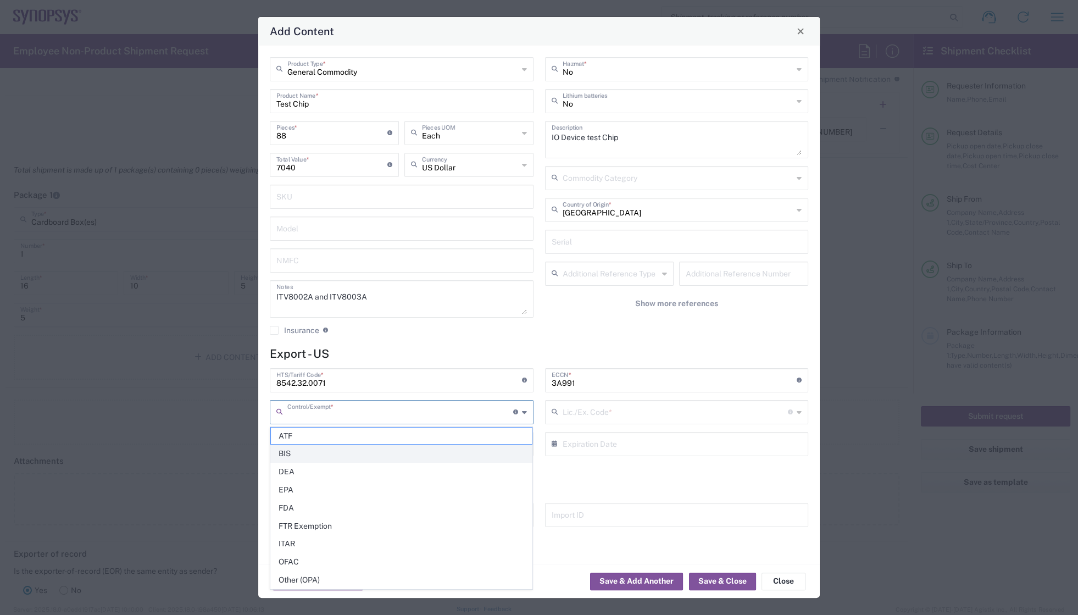
click at [307, 450] on span "BIS" at bounding box center [402, 453] width 262 height 17
type input "BIS"
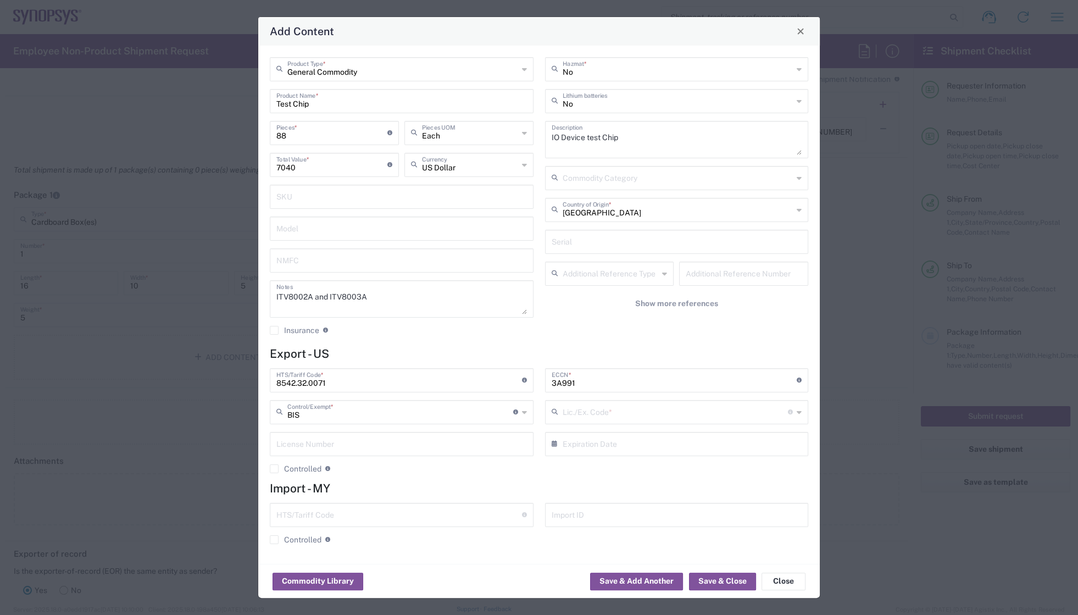
click at [571, 410] on input "text" at bounding box center [676, 411] width 226 height 19
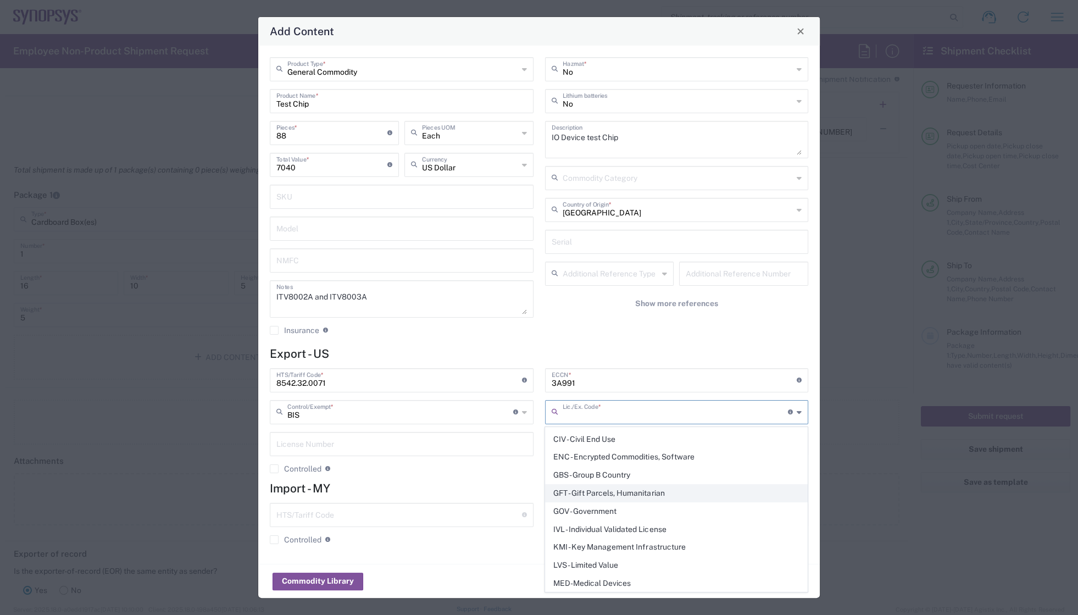
scroll to position [99, 0]
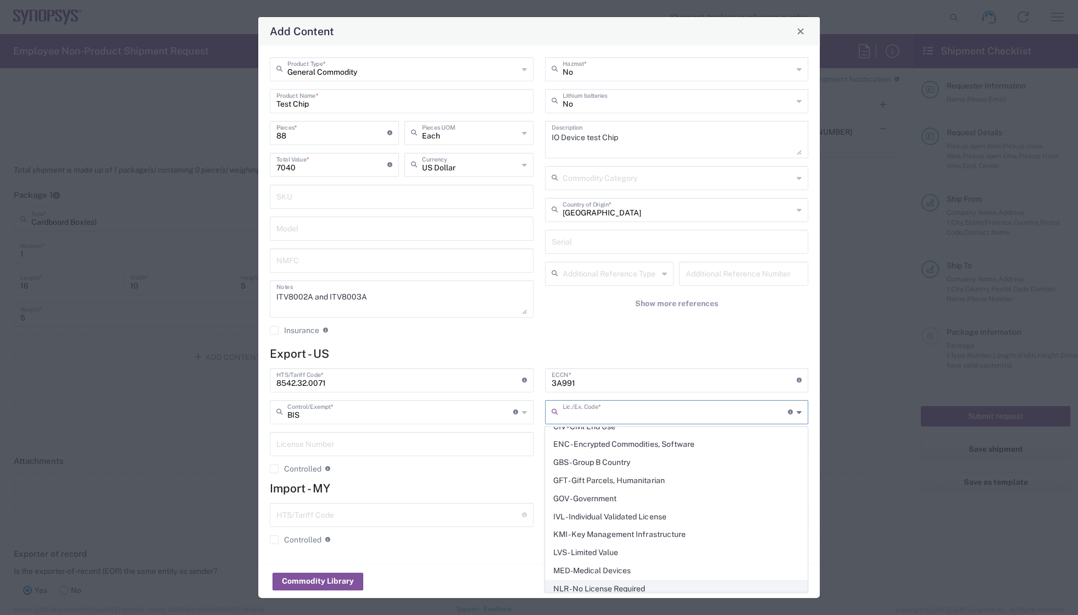
click at [574, 583] on span "NLR - No License Required" at bounding box center [677, 588] width 262 height 17
type input "NLR - No License Required"
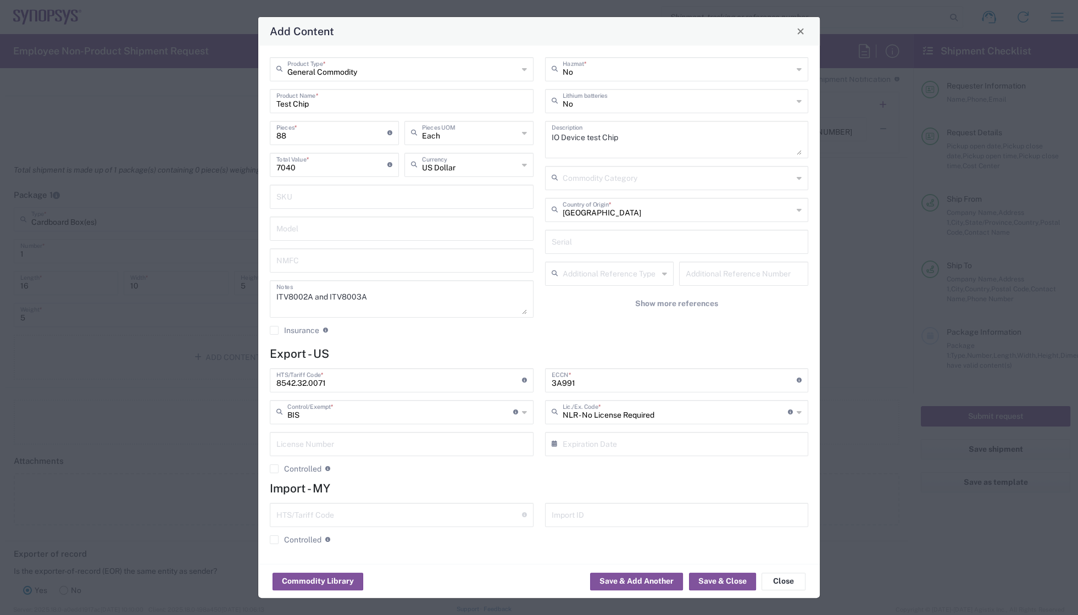
click at [460, 475] on div "8542.32.0071 HTS/Tariff Code * Obtain HTS from vendor if product is purchased. …" at bounding box center [401, 424] width 275 height 113
click at [469, 343] on div "General Commodity Product Type * Test Chip Product Name * 88 Pieces * Number of…" at bounding box center [539, 305] width 562 height 518
click at [584, 329] on div "No Hazmat * No Lithium batteries IO Device test Chip Description Commodity Cate…" at bounding box center [676, 200] width 275 height 286
click at [721, 486] on h4 "Import - MY" at bounding box center [539, 488] width 539 height 14
click at [709, 581] on button "Save & Close" at bounding box center [722, 582] width 67 height 18
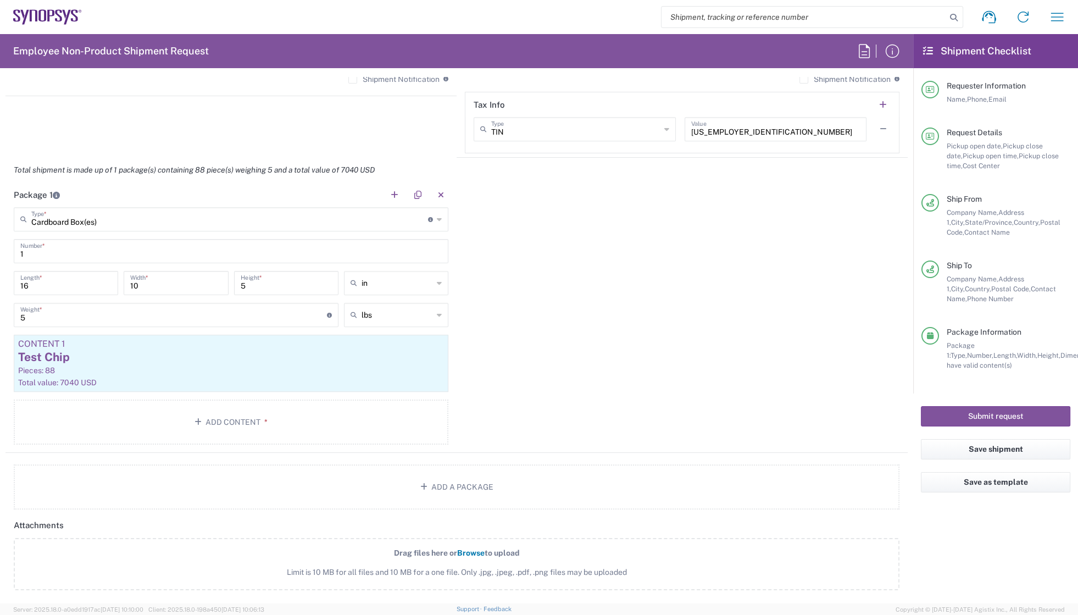
click at [559, 360] on div "Package 1 Cardboard Box(es) Type * Material used to package goods Bale(s) Baske…" at bounding box center [456, 317] width 902 height 270
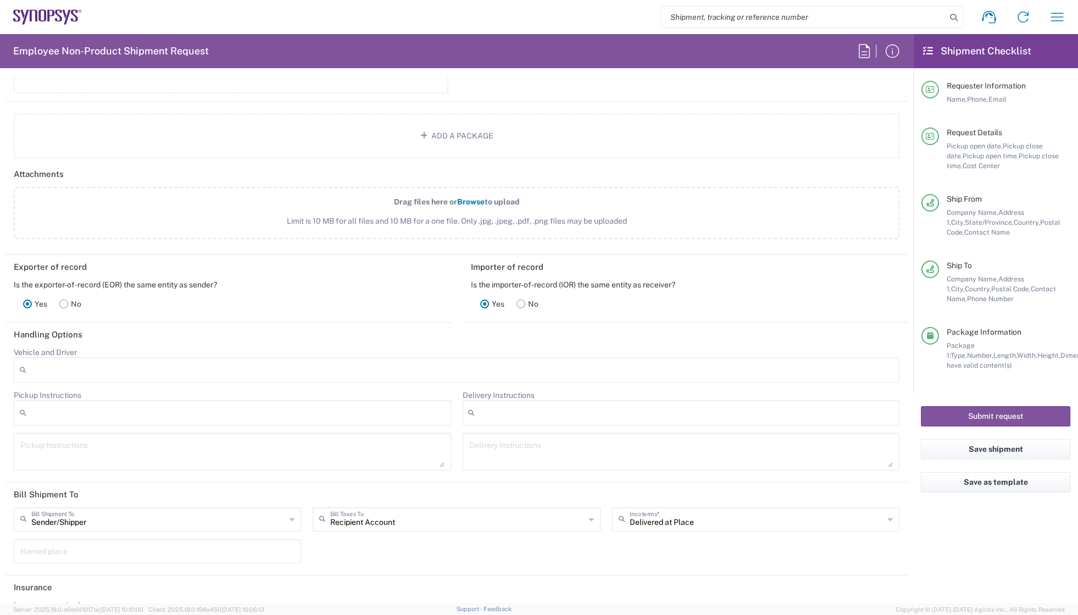
scroll to position [1299, 0]
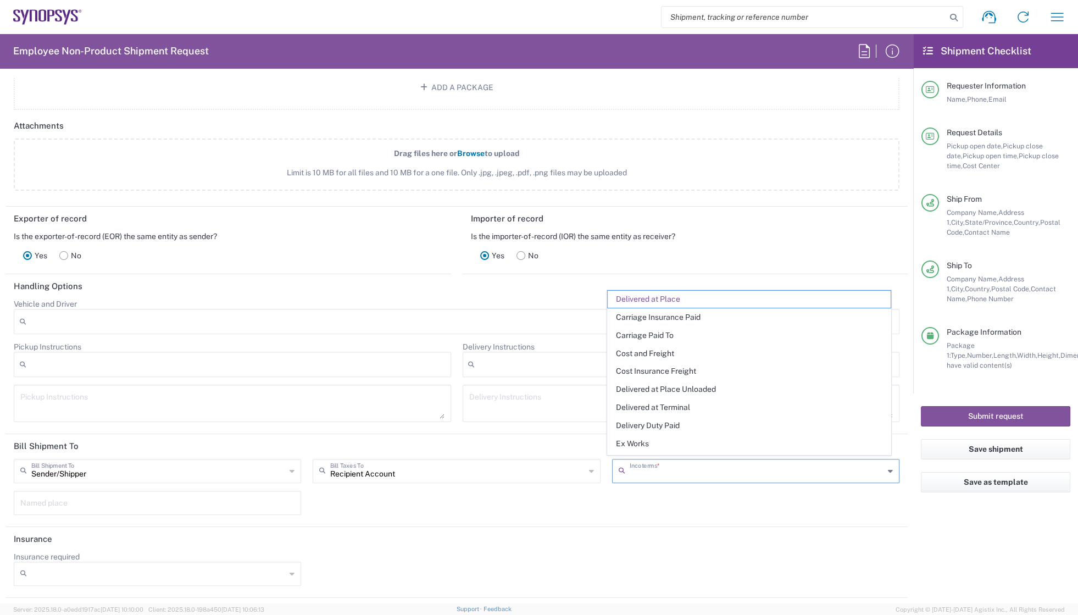
click at [674, 467] on input "text" at bounding box center [757, 470] width 254 height 19
click at [646, 426] on span "Delivery Duty Paid" at bounding box center [749, 425] width 283 height 17
type input "Sender/Shipper"
type input "Delivery Duty Paid"
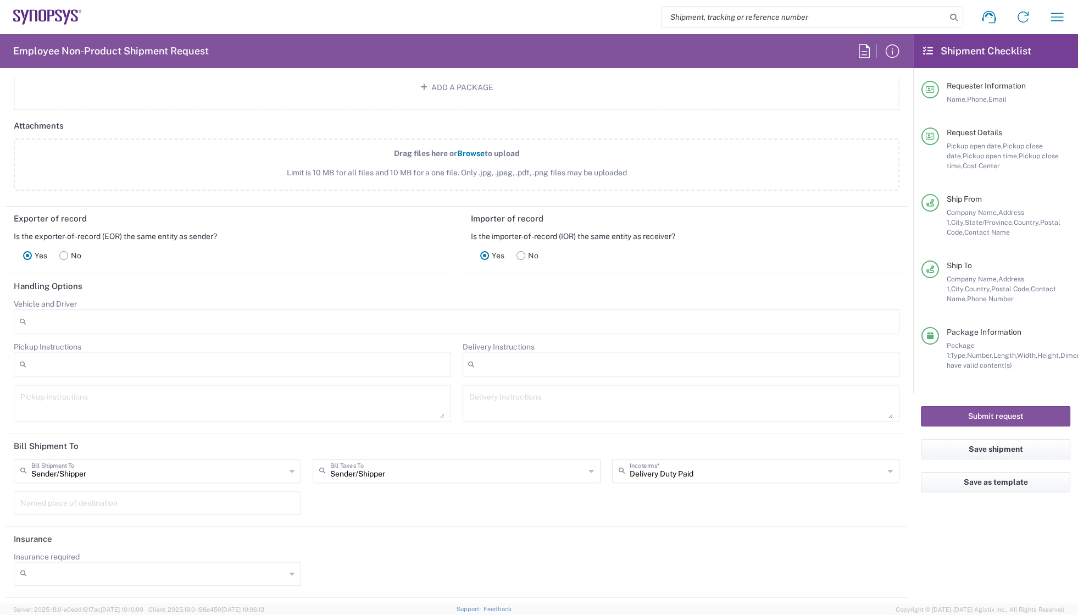
click at [730, 231] on div "Is the importer-of-record (IOR) the same entity as receiver?" at bounding box center [685, 236] width 429 height 10
click at [509, 567] on div "Insurance required No Yes" at bounding box center [456, 573] width 897 height 42
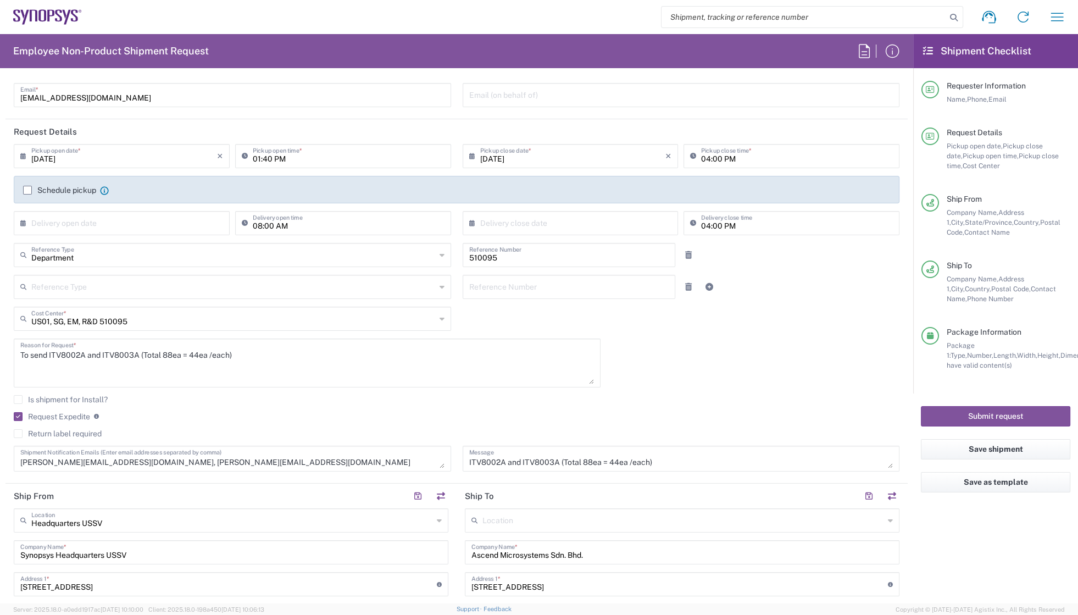
scroll to position [0, 0]
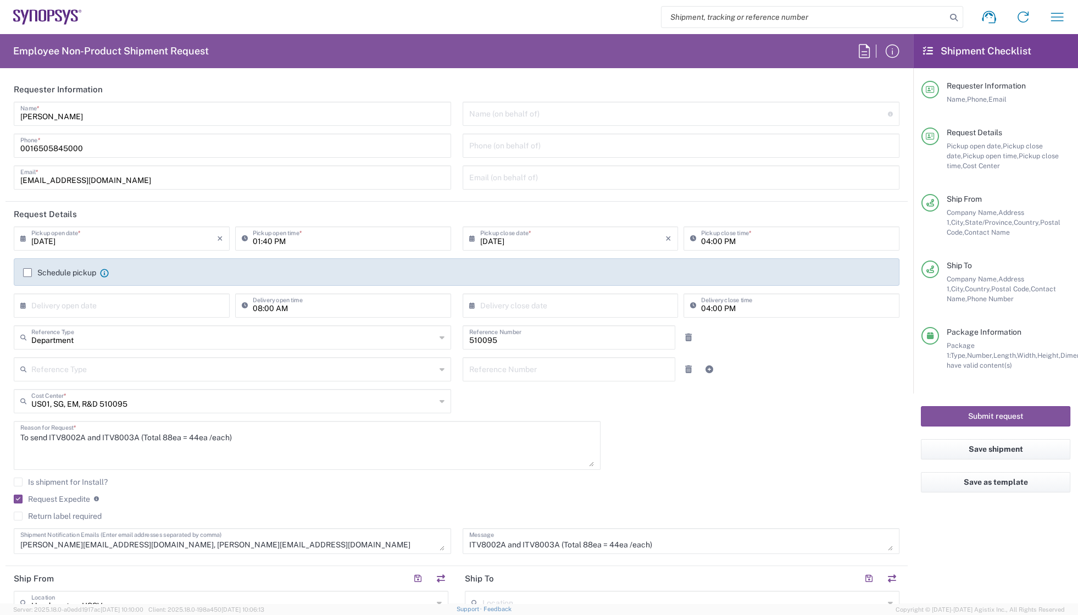
click at [662, 456] on div "[DATE] × Pickup open date * Cancel Apply 01:40 PM Pickup open time * [DATE] × P…" at bounding box center [456, 393] width 897 height 335
drag, startPoint x: 733, startPoint y: 469, endPoint x: 726, endPoint y: 460, distance: 11.3
click at [733, 467] on div "[DATE] × Pickup open date * Cancel Apply 01:40 PM Pickup open time * [DATE] × P…" at bounding box center [456, 393] width 897 height 335
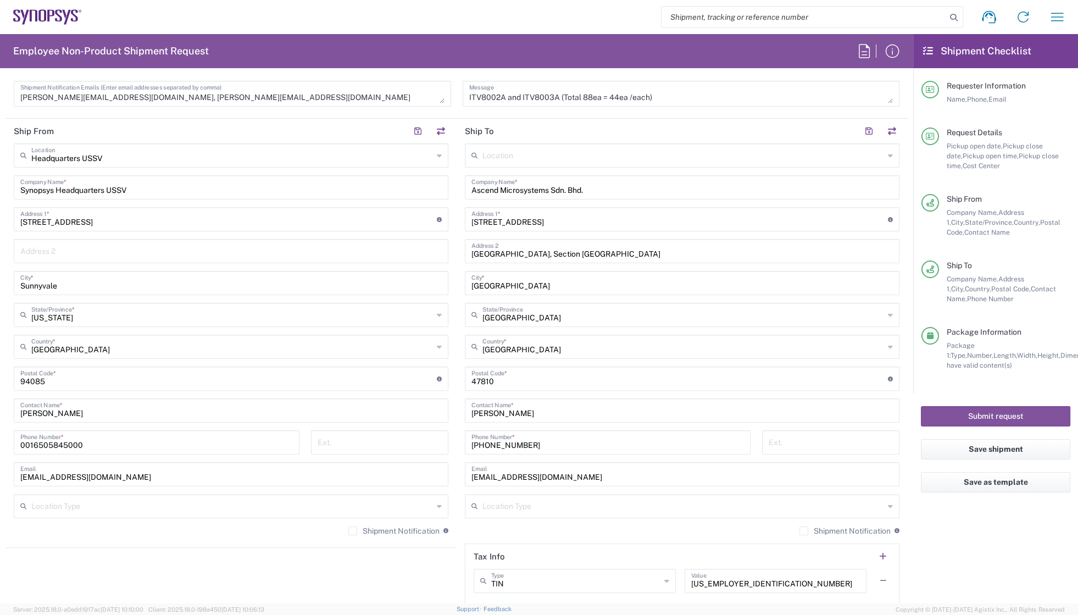
scroll to position [450, 0]
drag, startPoint x: 497, startPoint y: 18, endPoint x: 482, endPoint y: 23, distance: 15.5
click at [497, 18] on div "Shipment request Shipment tracking Employee non-product shipment request My shi…" at bounding box center [578, 17] width 992 height 26
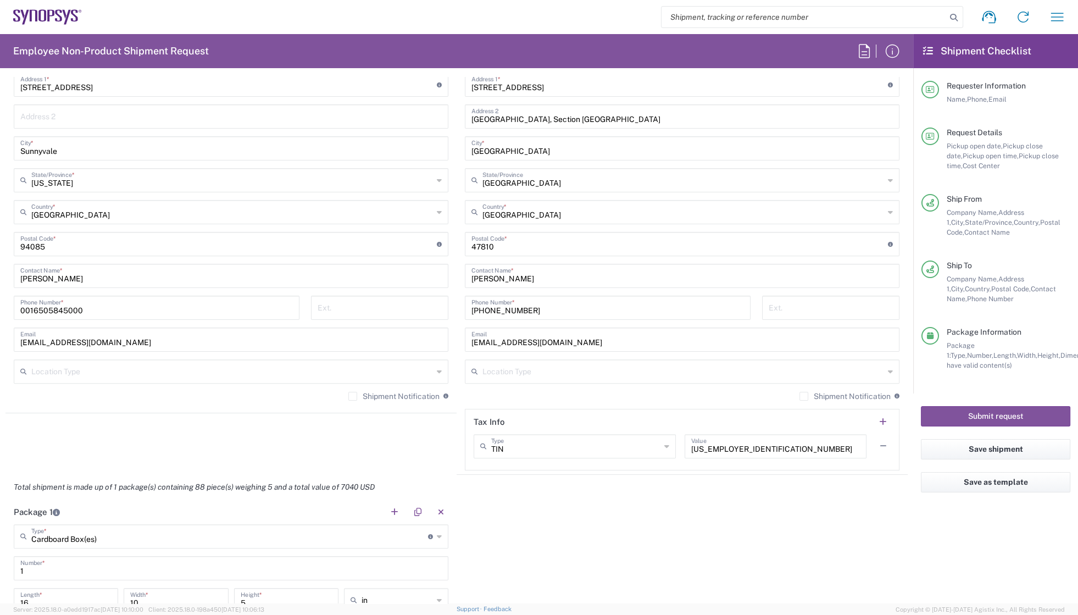
scroll to position [749, 0]
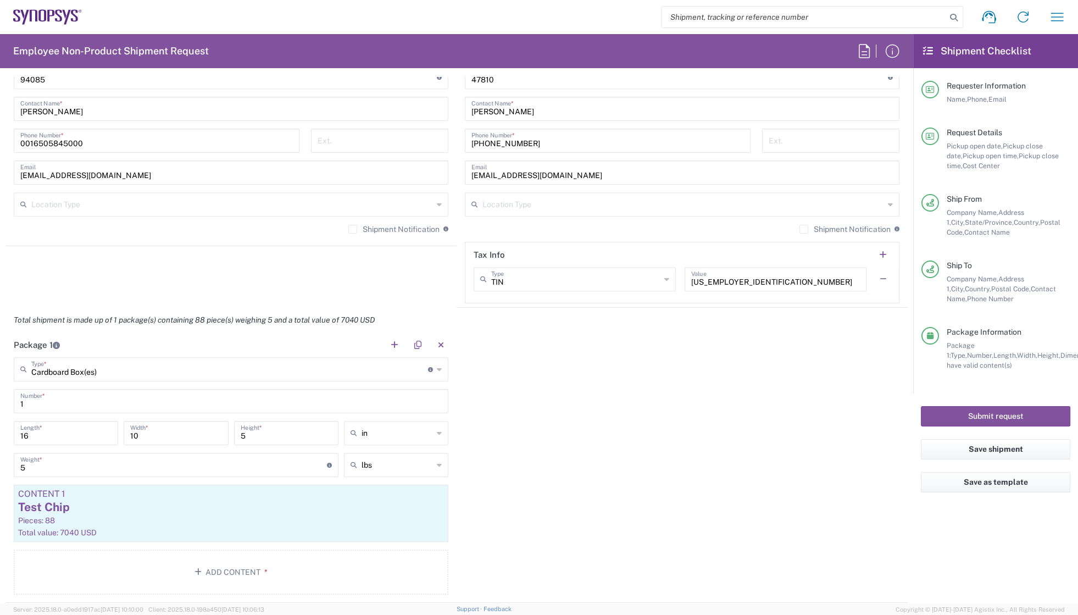
click at [593, 342] on div "Package 1 Cardboard Box(es) Type * Material used to package goods Bale(s) Baske…" at bounding box center [456, 467] width 902 height 270
click at [536, 392] on div "Package 1 Cardboard Box(es) Type * Material used to package goods Bale(s) Baske…" at bounding box center [456, 467] width 902 height 270
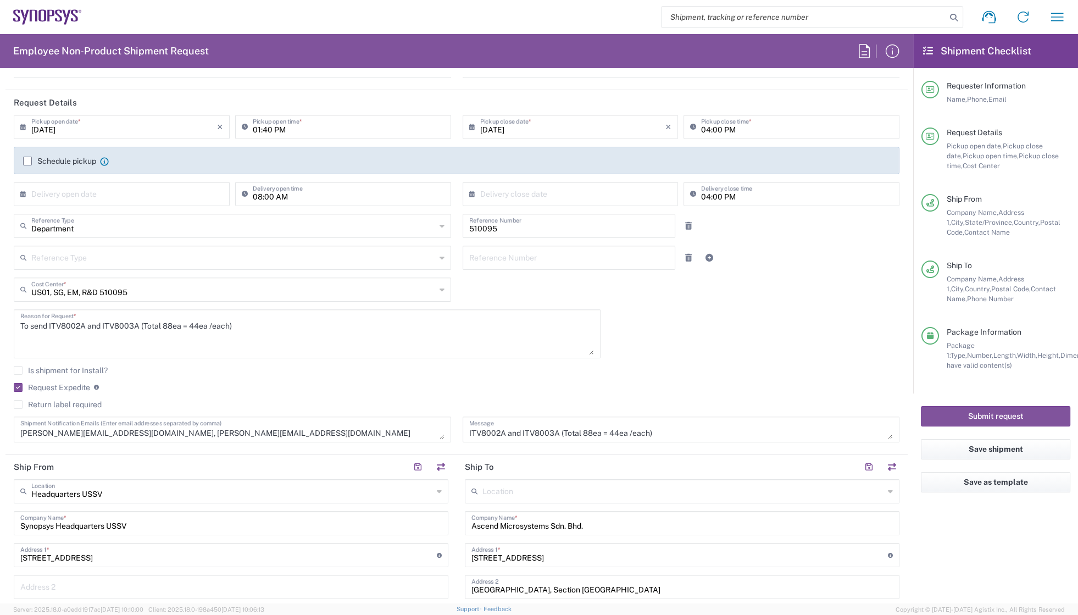
scroll to position [0, 0]
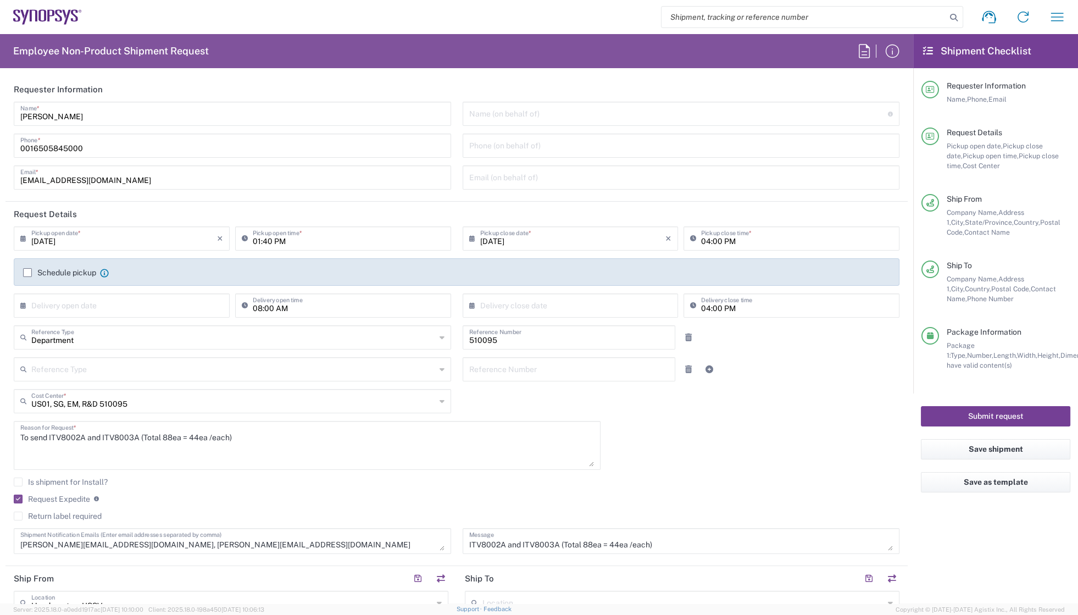
click at [996, 417] on button "Submit request" at bounding box center [995, 416] width 149 height 20
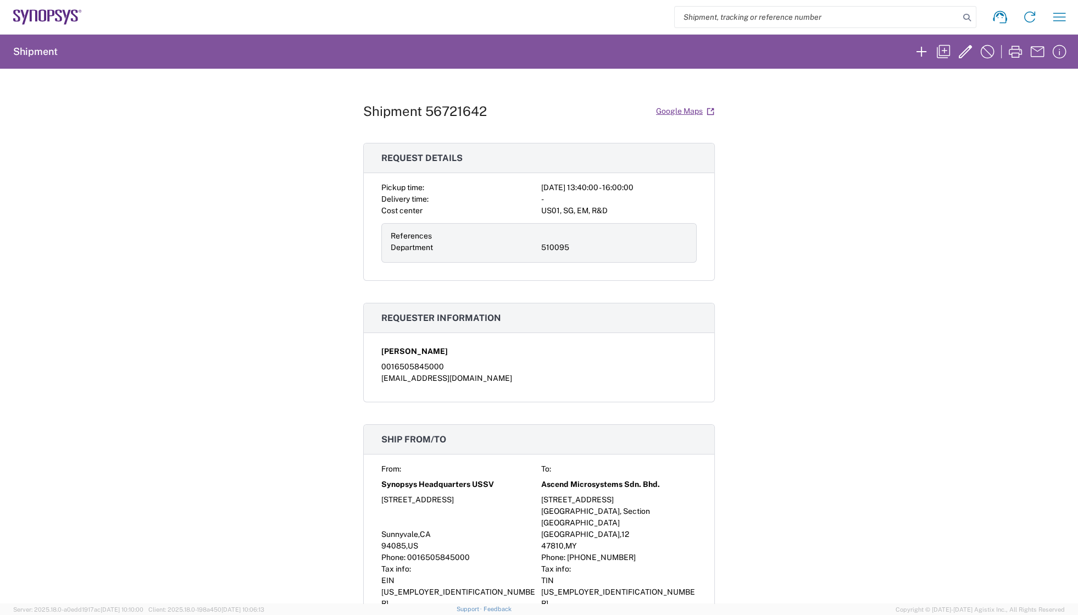
click at [775, 325] on div "Shipment 56721642 Google Maps Request details Pickup time: [DATE] 13:40:00 - 16…" at bounding box center [539, 336] width 1078 height 535
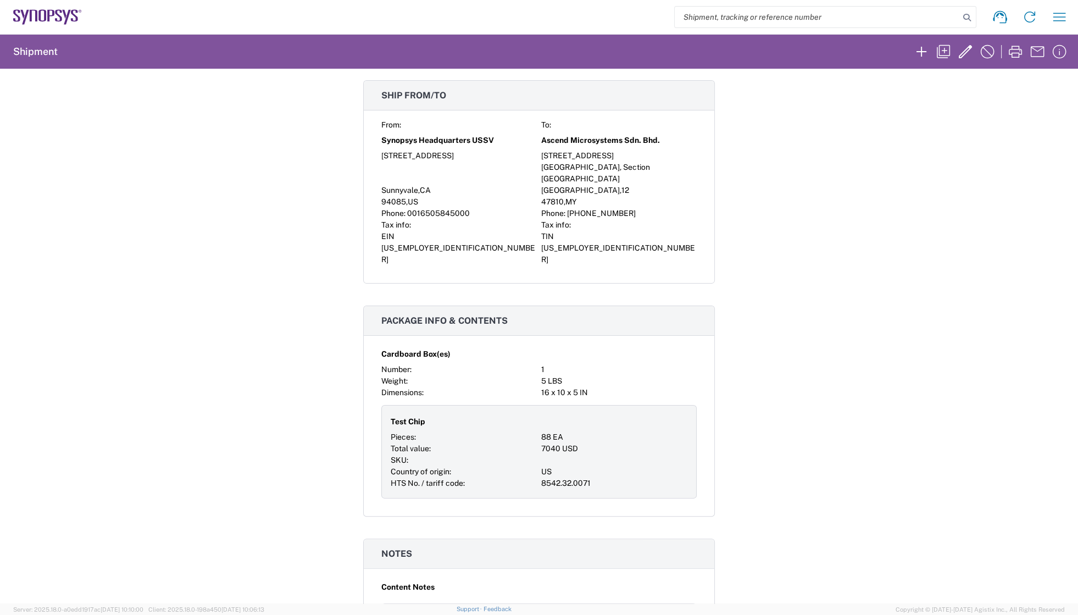
scroll to position [349, 0]
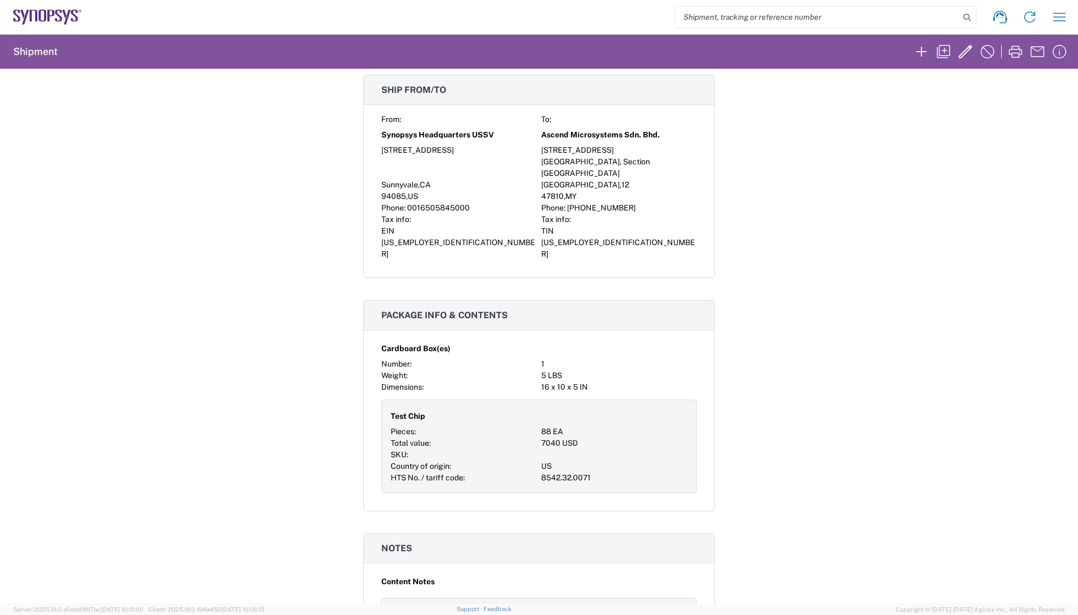
click at [862, 242] on div "Shipment 56721642 Google Maps Request details Pickup time: [DATE] 13:40:00 - 16…" at bounding box center [539, 336] width 1078 height 535
drag, startPoint x: 897, startPoint y: 356, endPoint x: 929, endPoint y: 352, distance: 32.6
click at [897, 356] on div "Shipment 56721642 Google Maps Request details Pickup time: [DATE] 13:40:00 - 16…" at bounding box center [539, 336] width 1078 height 535
click at [857, 365] on div "Shipment 56721642 Google Maps Request details Pickup time: [DATE] 13:40:00 - 16…" at bounding box center [539, 336] width 1078 height 535
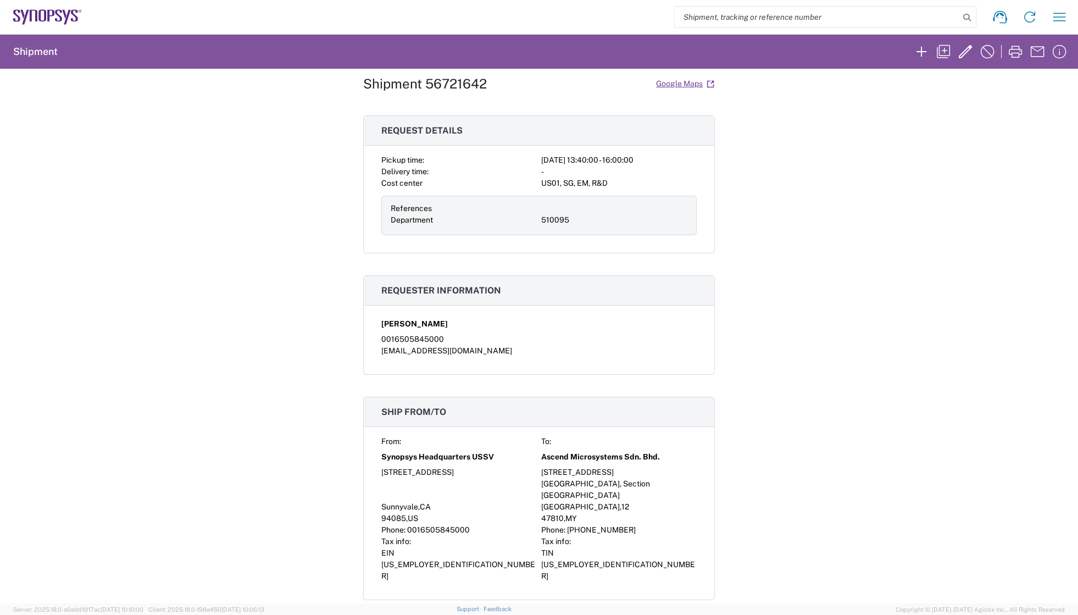
scroll to position [0, 0]
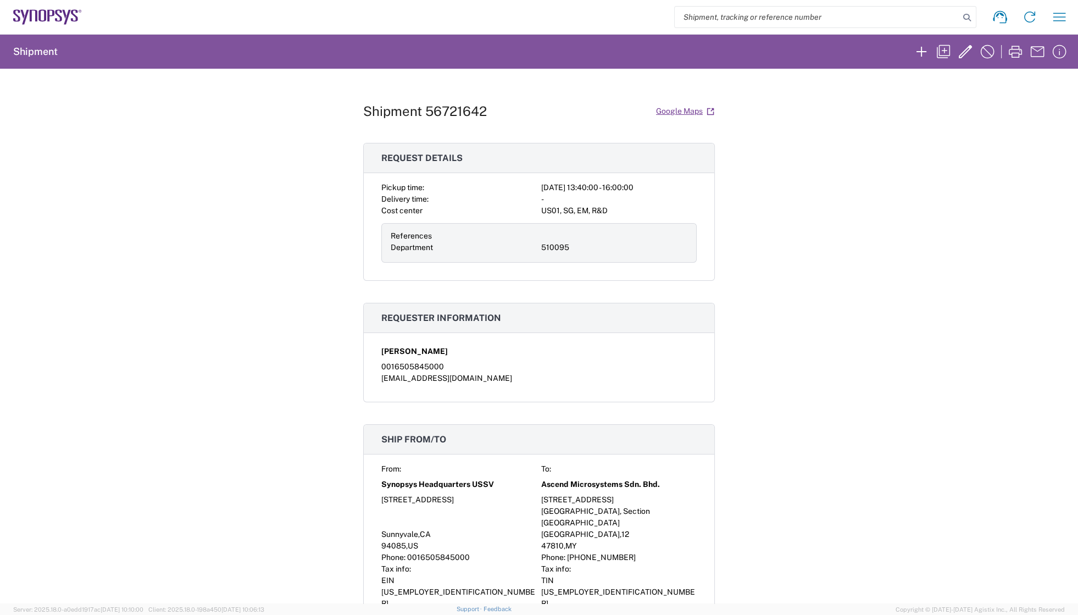
click at [845, 263] on div "Shipment 56721642 Google Maps Request details Pickup time: [DATE] 13:40:00 - 16…" at bounding box center [539, 336] width 1078 height 535
click at [316, 135] on div "Shipment 56721642 Google Maps Request details Pickup time: [DATE] 13:40:00 - 16…" at bounding box center [539, 336] width 1078 height 535
